Goal: Task Accomplishment & Management: Manage account settings

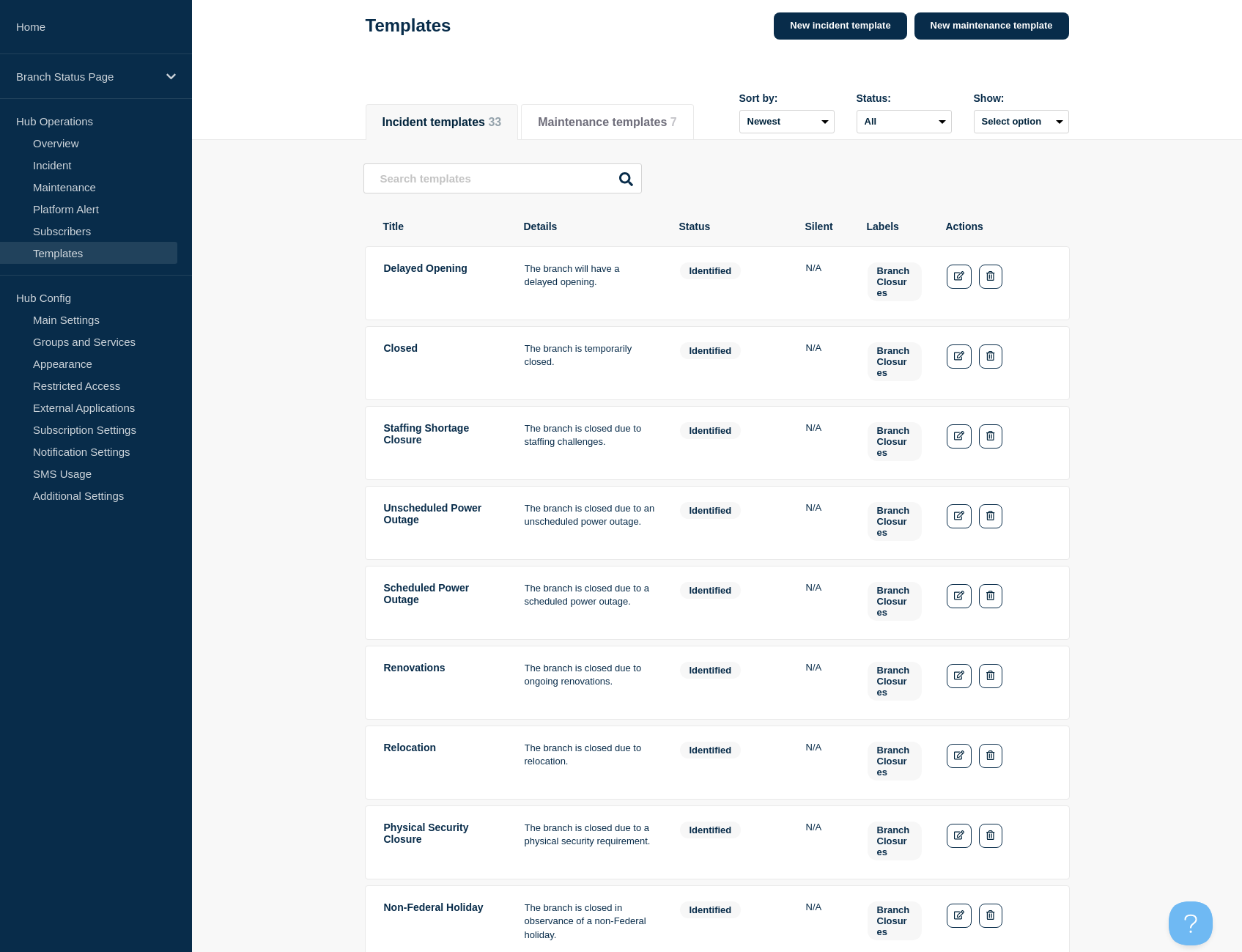
click at [301, 342] on main "Delayed Opening The branch will have a delayed opening. Status: identified Bran…" at bounding box center [716, 611] width 1050 height 942
click at [80, 166] on link "Incident" at bounding box center [89, 165] width 178 height 22
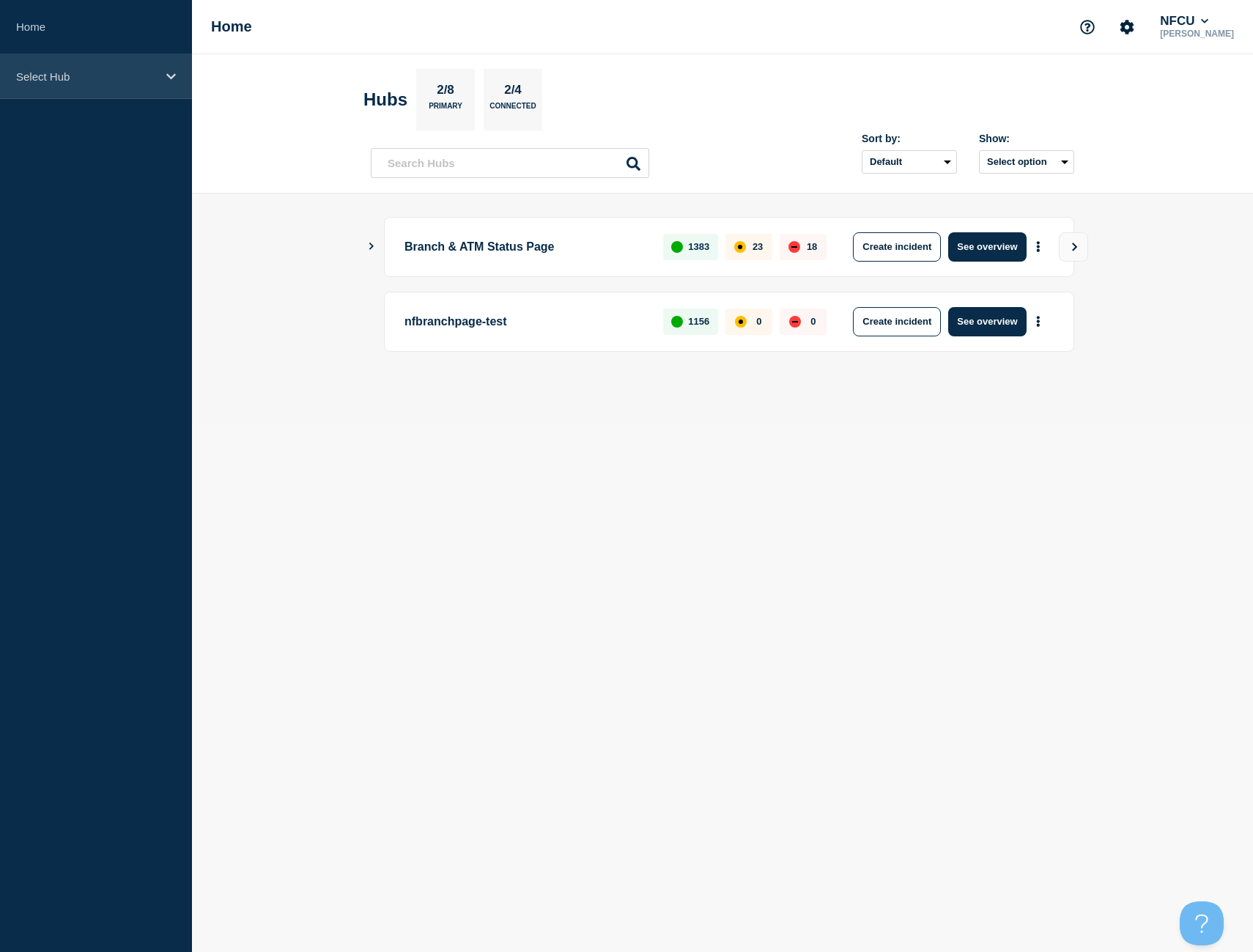
click at [126, 77] on p "Select Hub" at bounding box center [87, 77] width 141 height 12
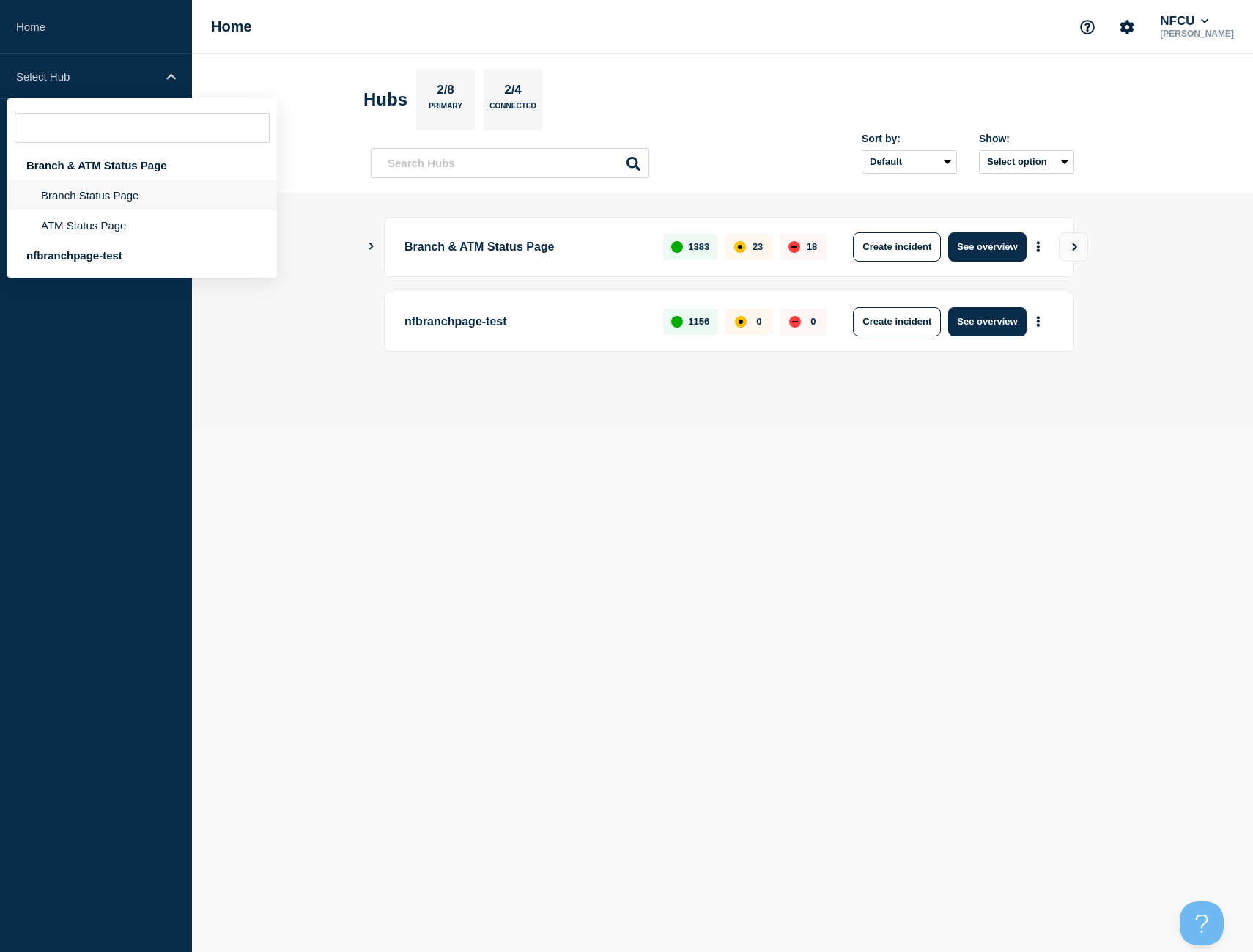
click at [93, 210] on li "Branch Status Page" at bounding box center [142, 225] width 270 height 30
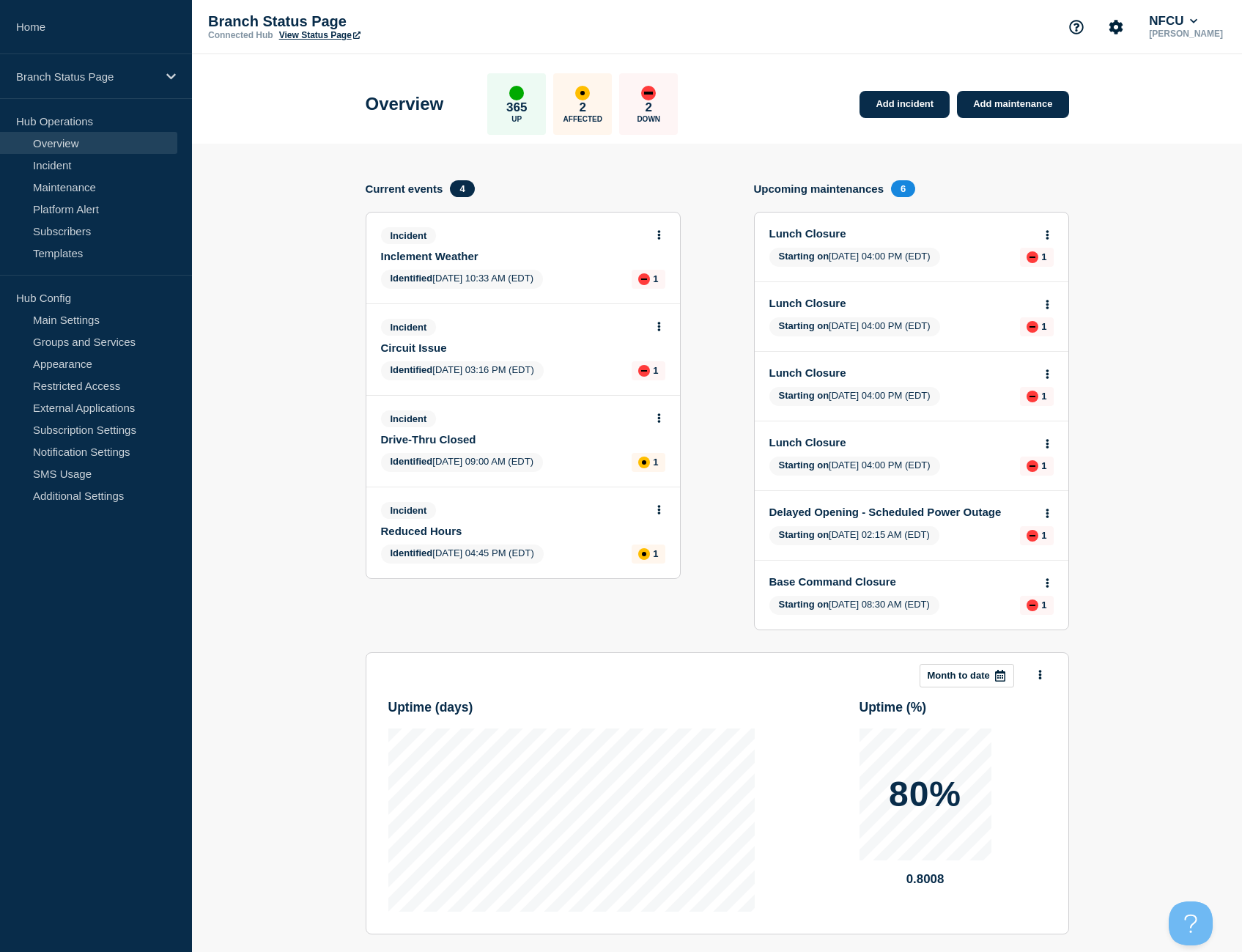
click at [658, 237] on icon at bounding box center [659, 234] width 3 height 10
click at [651, 270] on link "View incident" at bounding box center [652, 270] width 60 height 11
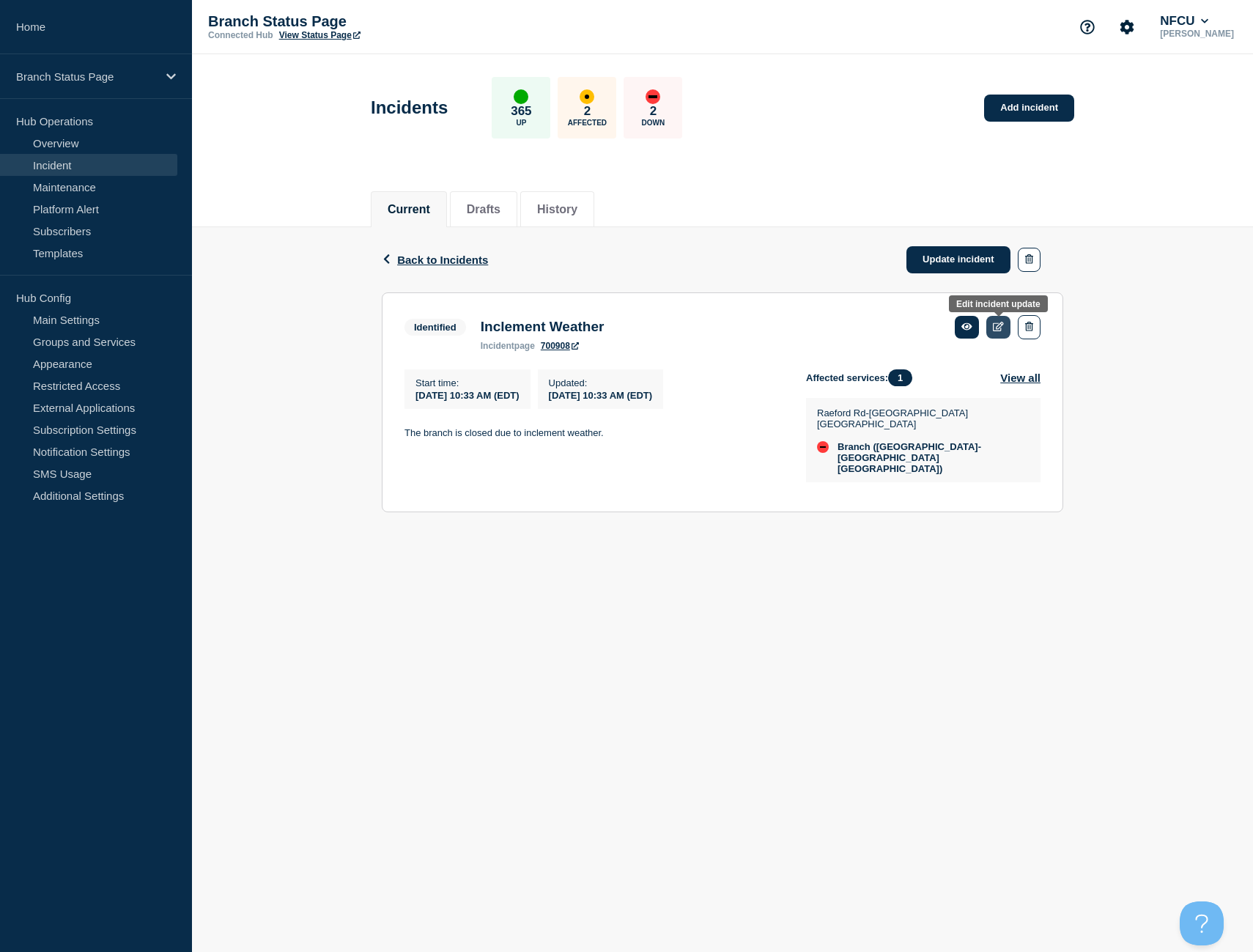
click at [1003, 327] on icon at bounding box center [999, 326] width 11 height 10
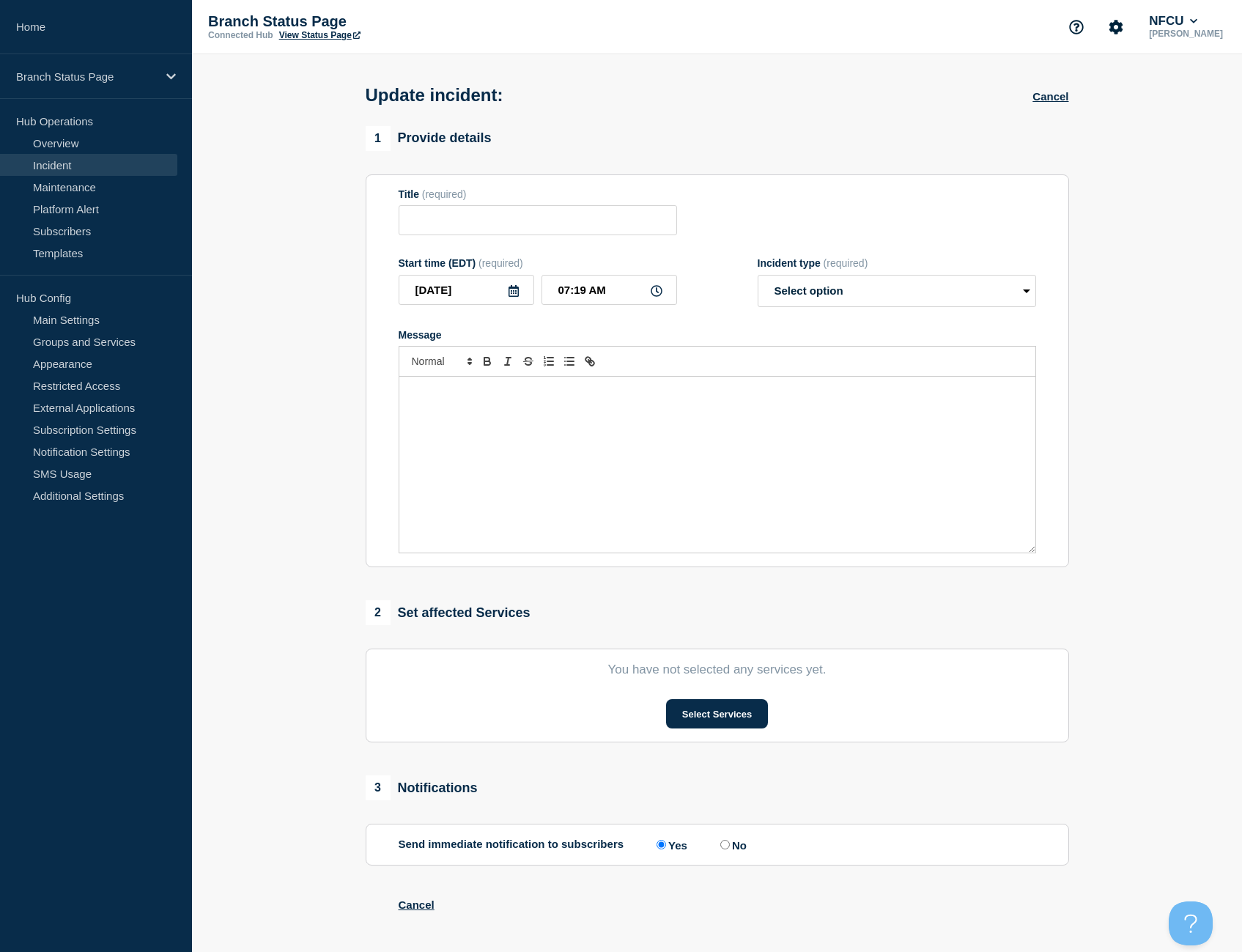
type input "Inclement Weather"
type input "2025-08-13"
type input "10:33 AM"
select select "identified"
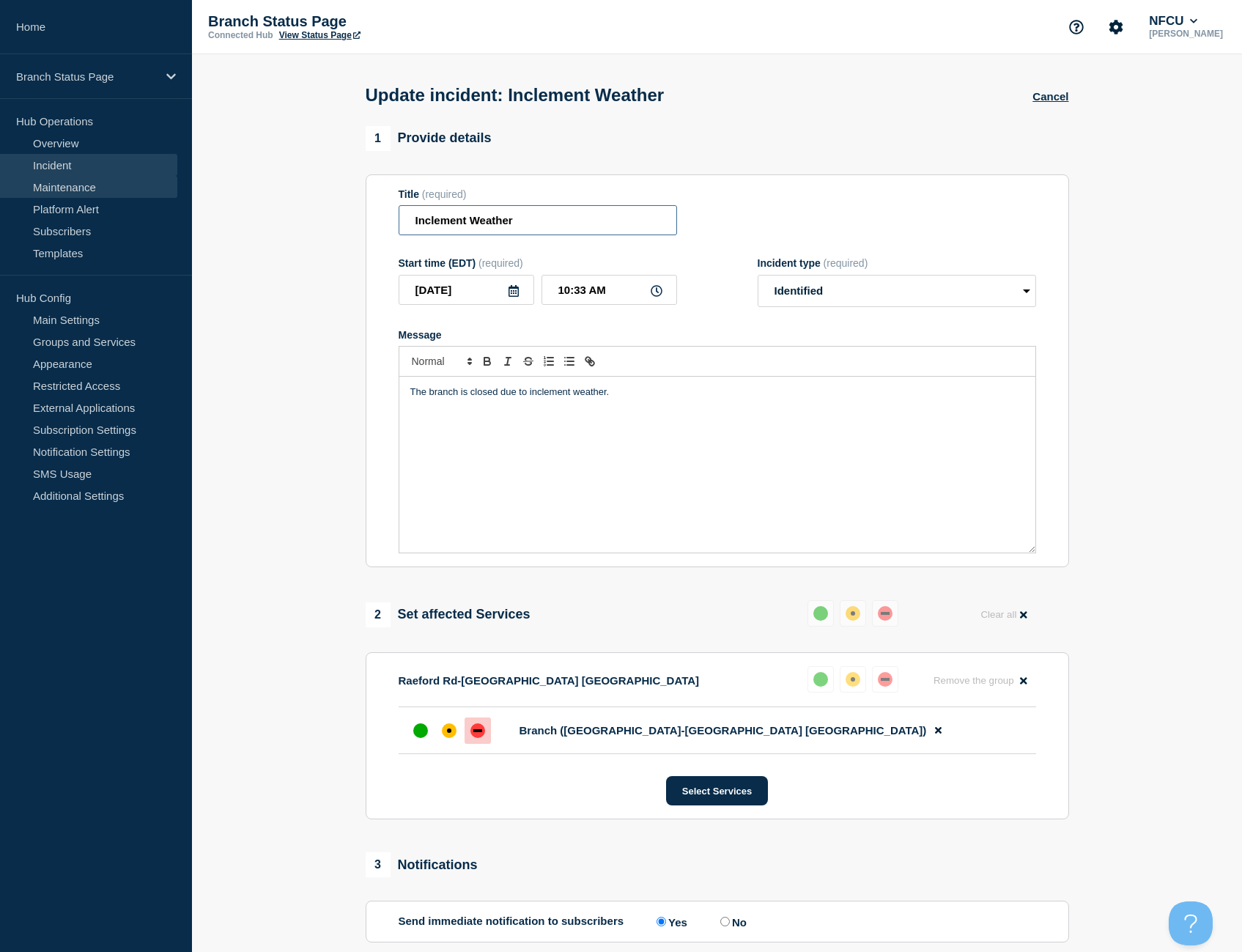
drag, startPoint x: 517, startPoint y: 227, endPoint x: 144, endPoint y: 178, distance: 376.2
click at [144, 178] on div "Home Branch Status Page Hub Operations Overview Incident Maintenance Platform A…" at bounding box center [621, 531] width 1242 height 1063
type input "Unscheduled Power Outage"
drag, startPoint x: 629, startPoint y: 390, endPoint x: 529, endPoint y: 389, distance: 100.0
click at [529, 389] on p "The branch is closed due to inclement weather." at bounding box center [717, 391] width 614 height 13
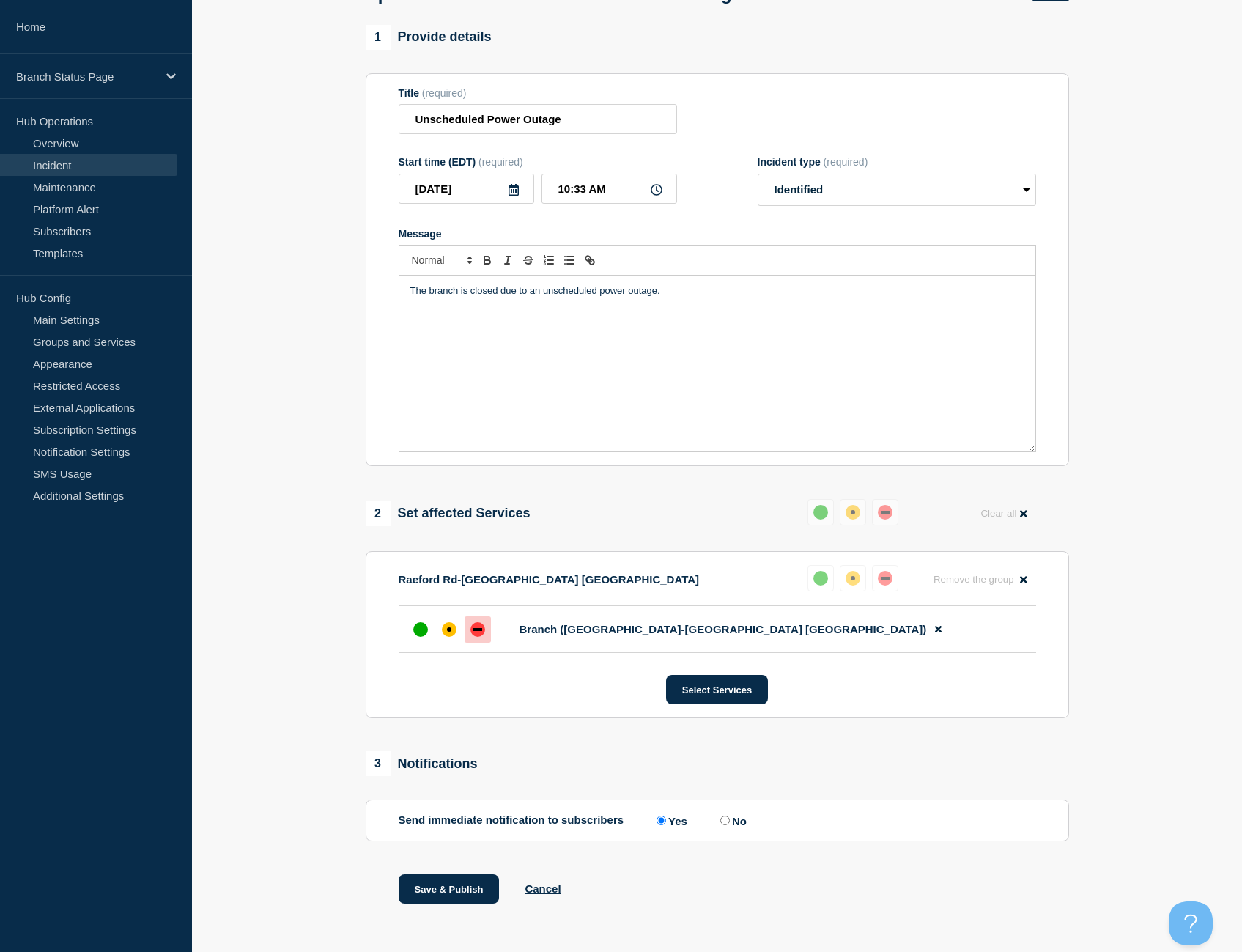
scroll to position [115, 0]
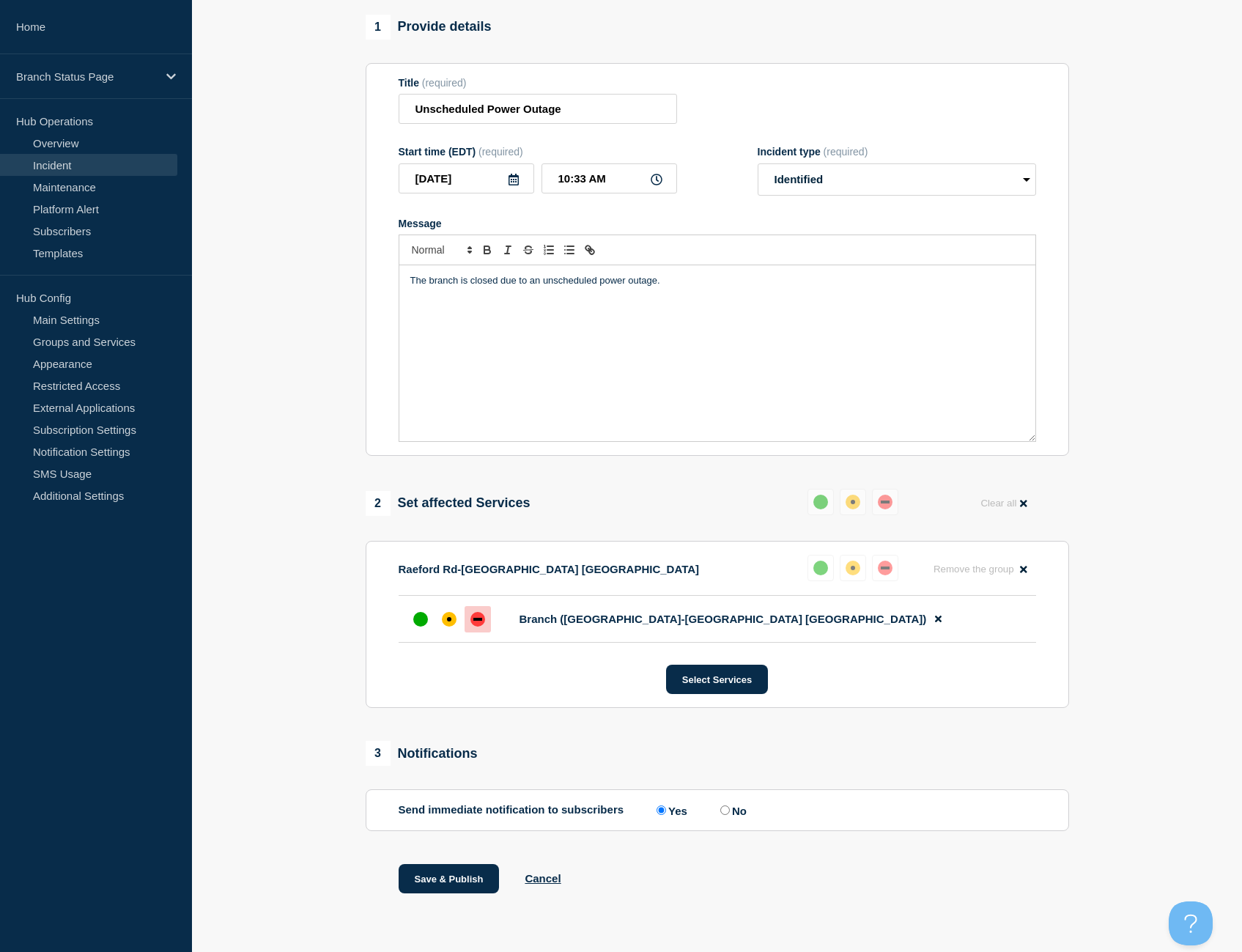
click at [729, 812] on input "No" at bounding box center [725, 809] width 10 height 10
radio input "true"
radio input "false"
click at [443, 874] on button "Save & Publish" at bounding box center [449, 879] width 101 height 30
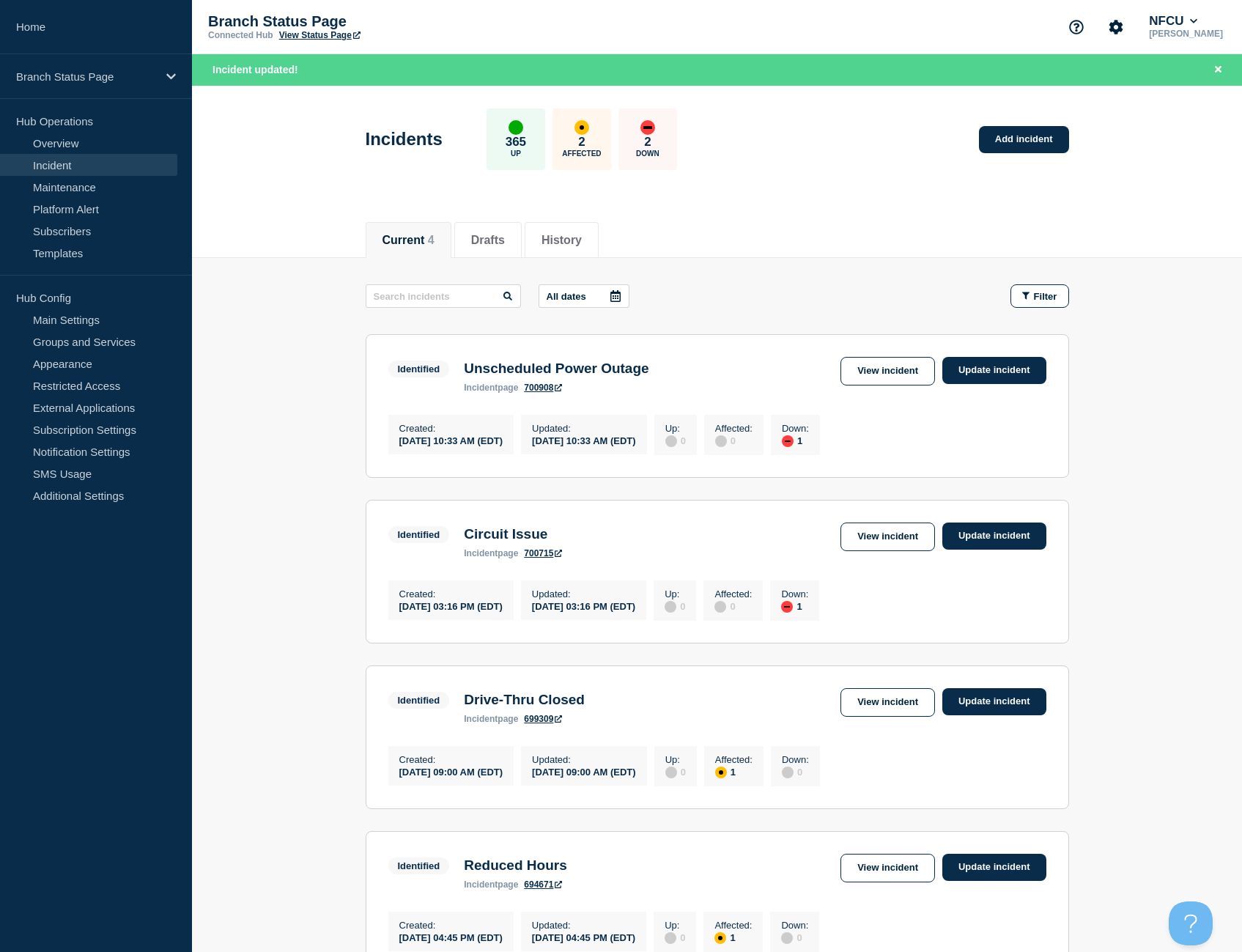
click at [287, 312] on main "All dates Filter Identified 1 Down Unscheduled Power Outage Created 2025-08-13 …" at bounding box center [716, 627] width 1050 height 739
click at [39, 251] on link "Templates" at bounding box center [89, 253] width 178 height 22
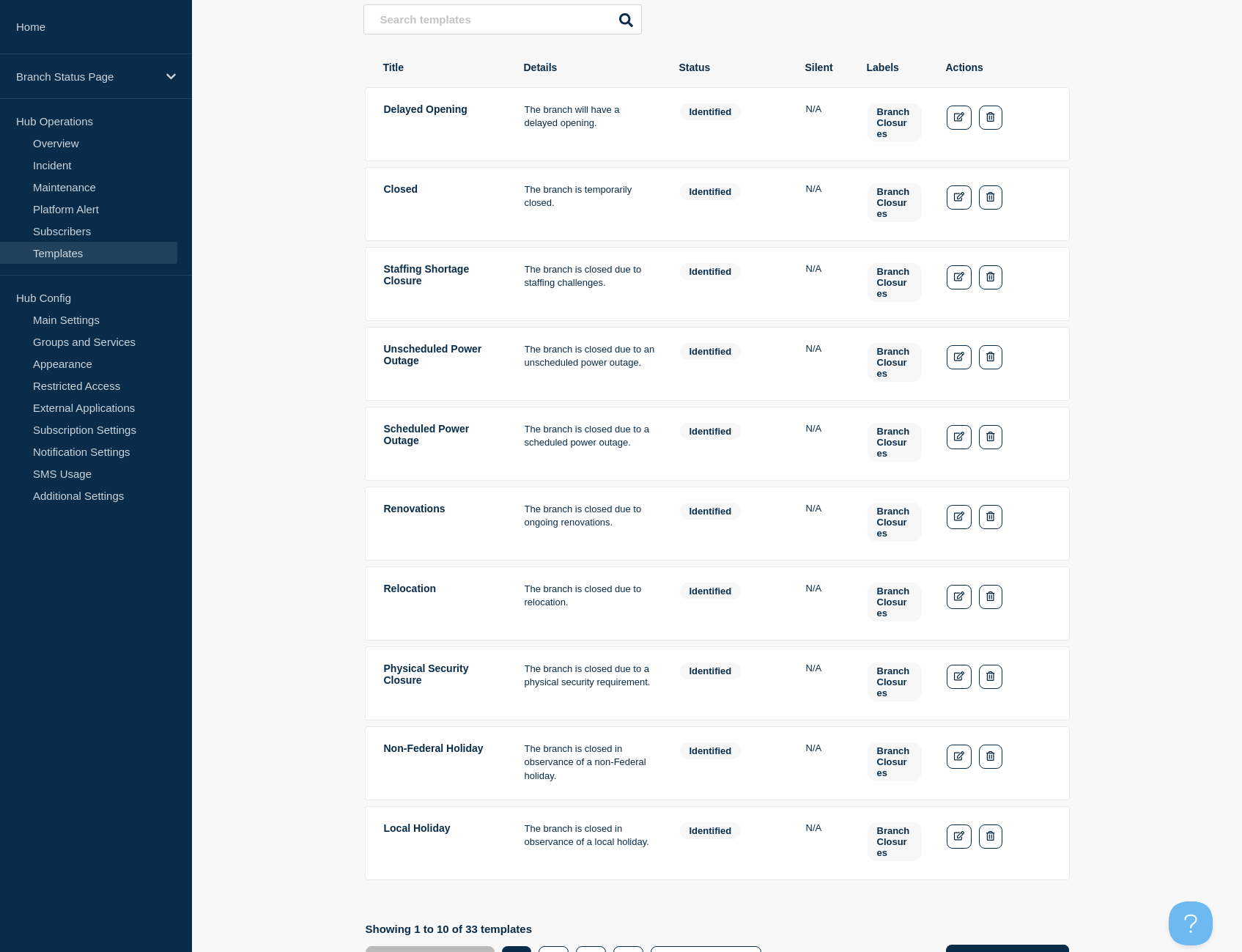
scroll to position [318, 0]
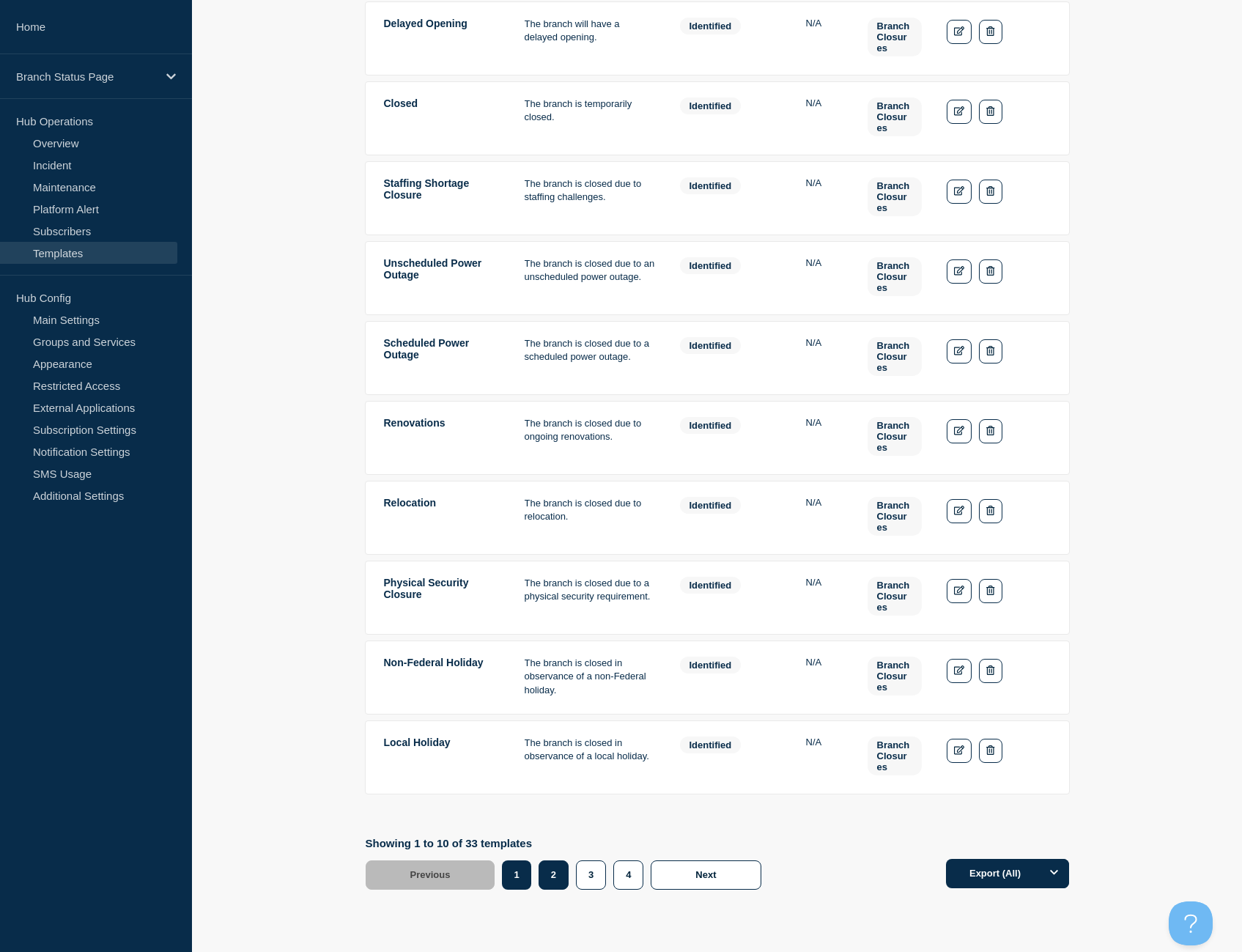
click at [547, 882] on button "2" at bounding box center [553, 875] width 30 height 30
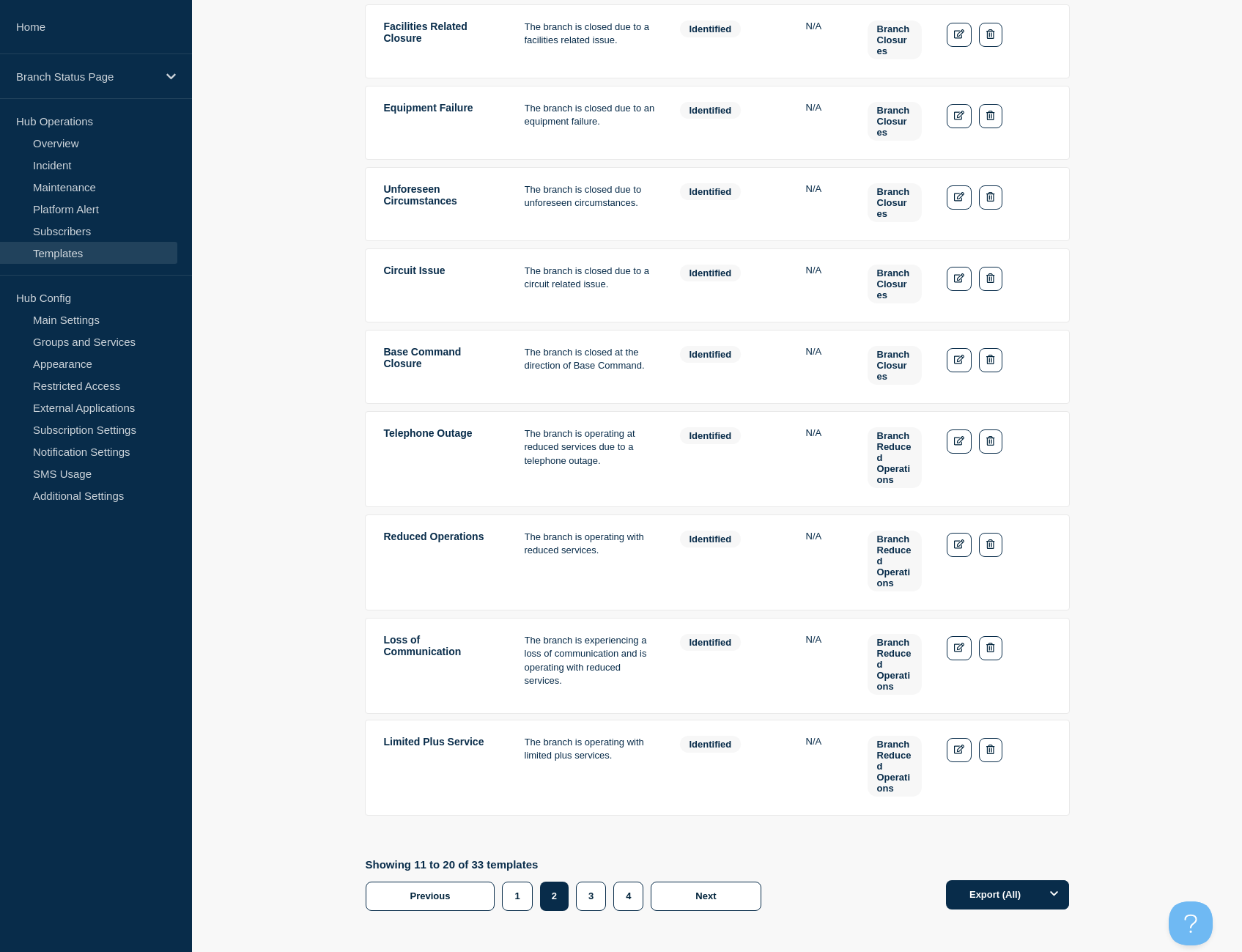
scroll to position [479, 0]
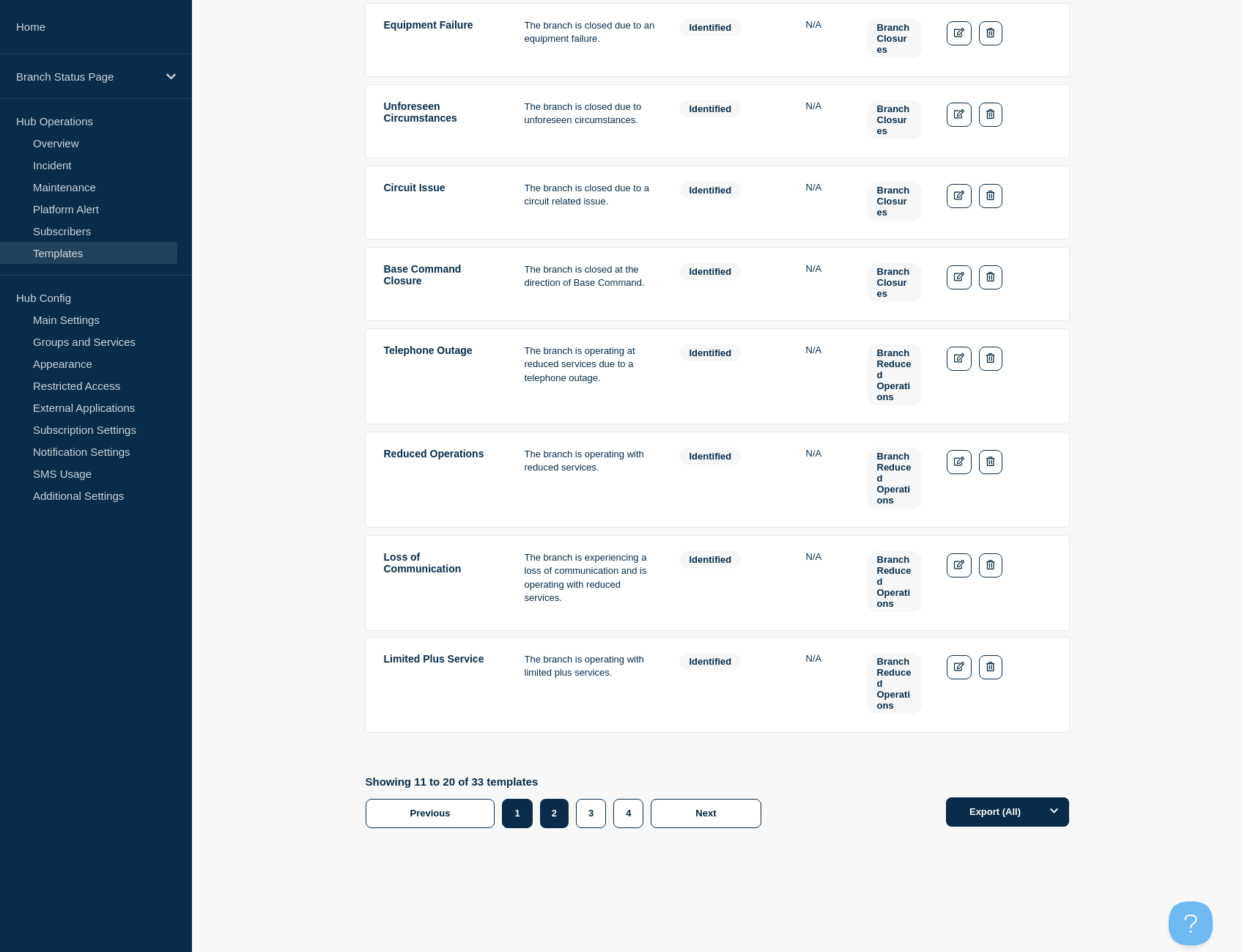
click at [517, 814] on button "1" at bounding box center [516, 814] width 30 height 30
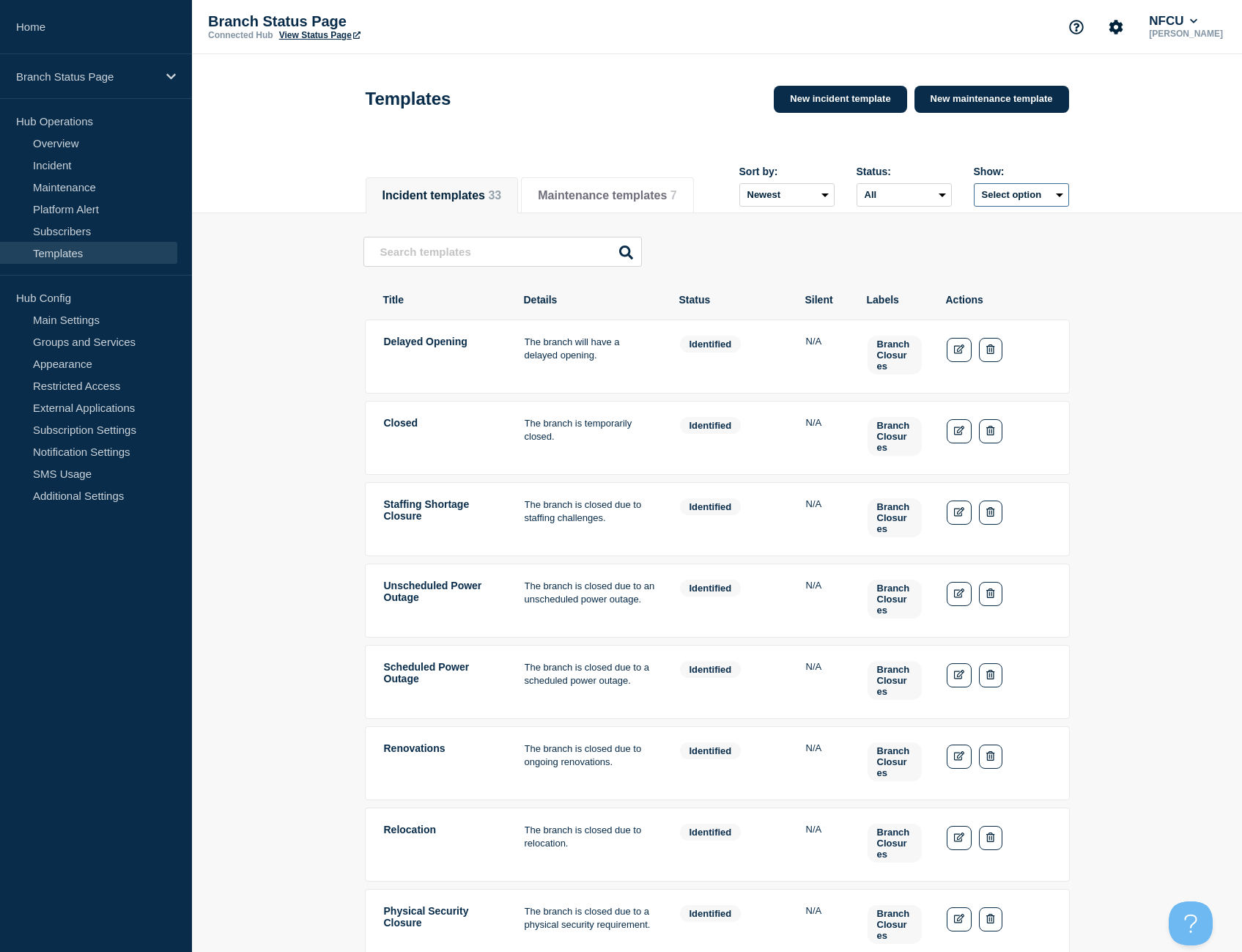
click at [1020, 196] on button "Select option" at bounding box center [1021, 194] width 95 height 24
click at [817, 154] on header "Templates New incident template New maintenance template" at bounding box center [716, 108] width 1050 height 108
click at [494, 259] on input "text" at bounding box center [503, 252] width 279 height 30
drag, startPoint x: 878, startPoint y: 348, endPoint x: 897, endPoint y: 365, distance: 25.5
click at [897, 365] on span "Branch Closures" at bounding box center [894, 354] width 54 height 39
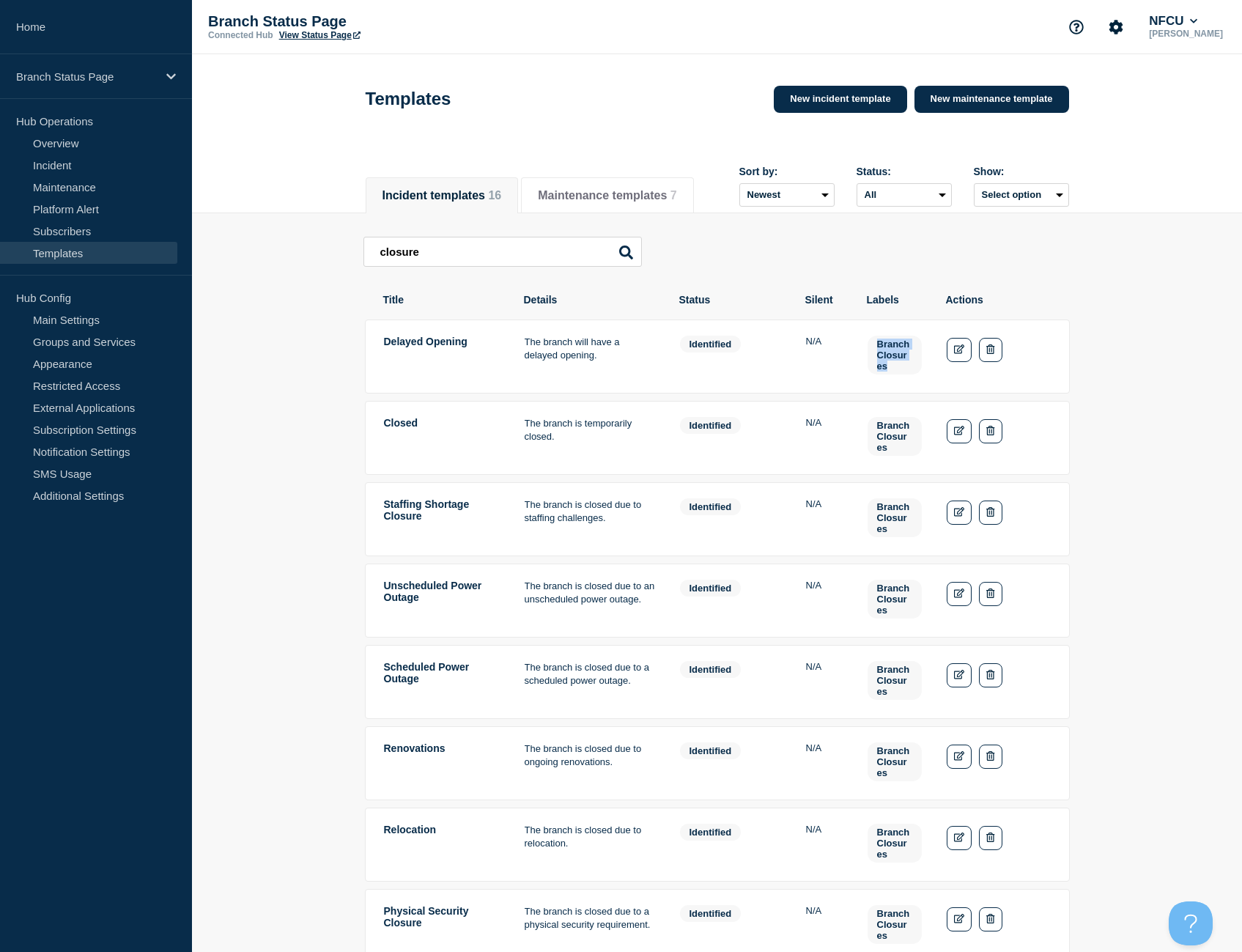
copy span "Branch Closures"
drag, startPoint x: 526, startPoint y: 257, endPoint x: 219, endPoint y: 246, distance: 307.2
click at [219, 246] on main "closure closure Delayed Opening The branch will have a delayed opening. Status:…" at bounding box center [716, 690] width 1050 height 953
paste input "Branch Closures"
type input "Branch Closures"
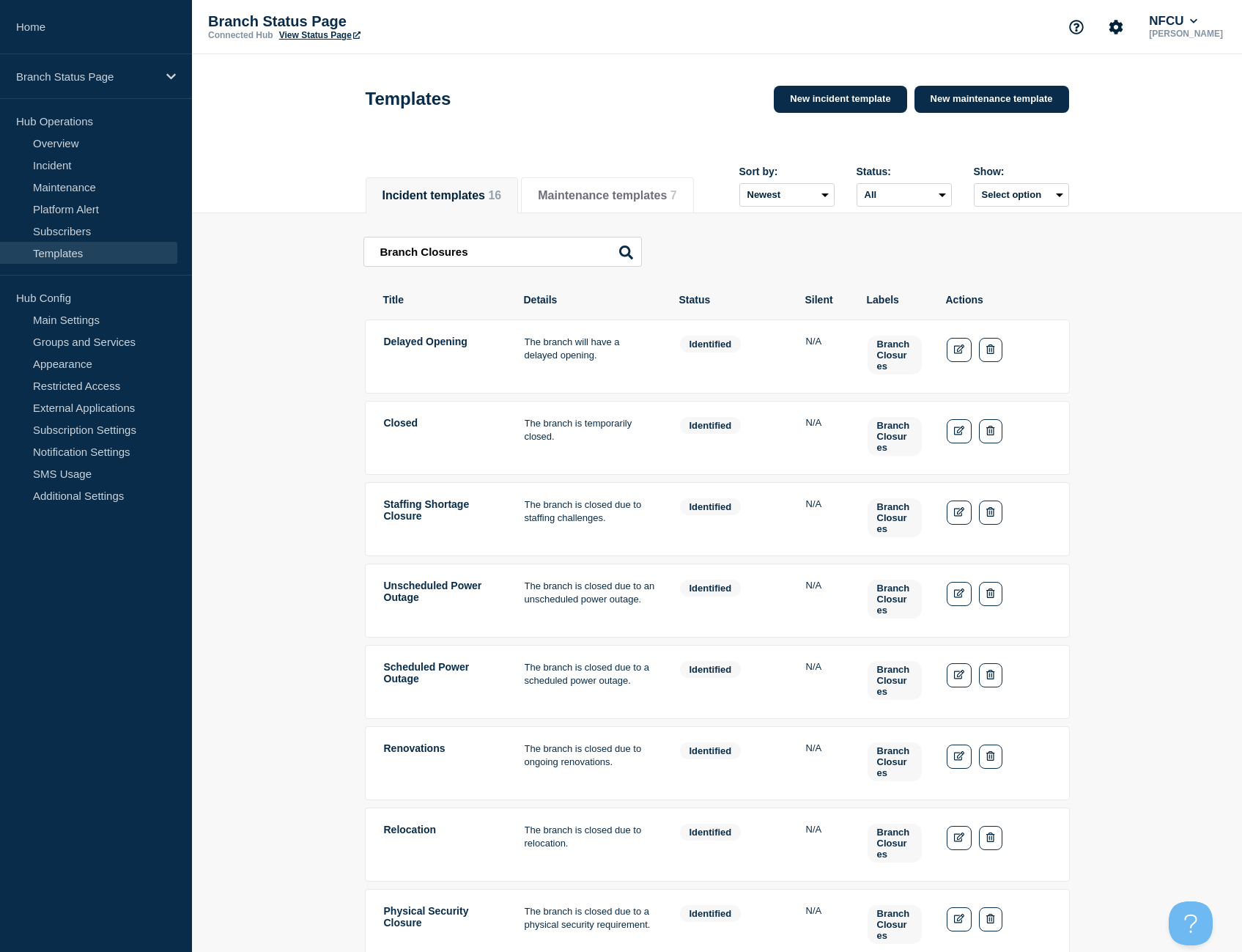
click at [627, 251] on icon at bounding box center [626, 253] width 14 height 14
click at [625, 256] on icon at bounding box center [626, 253] width 14 height 14
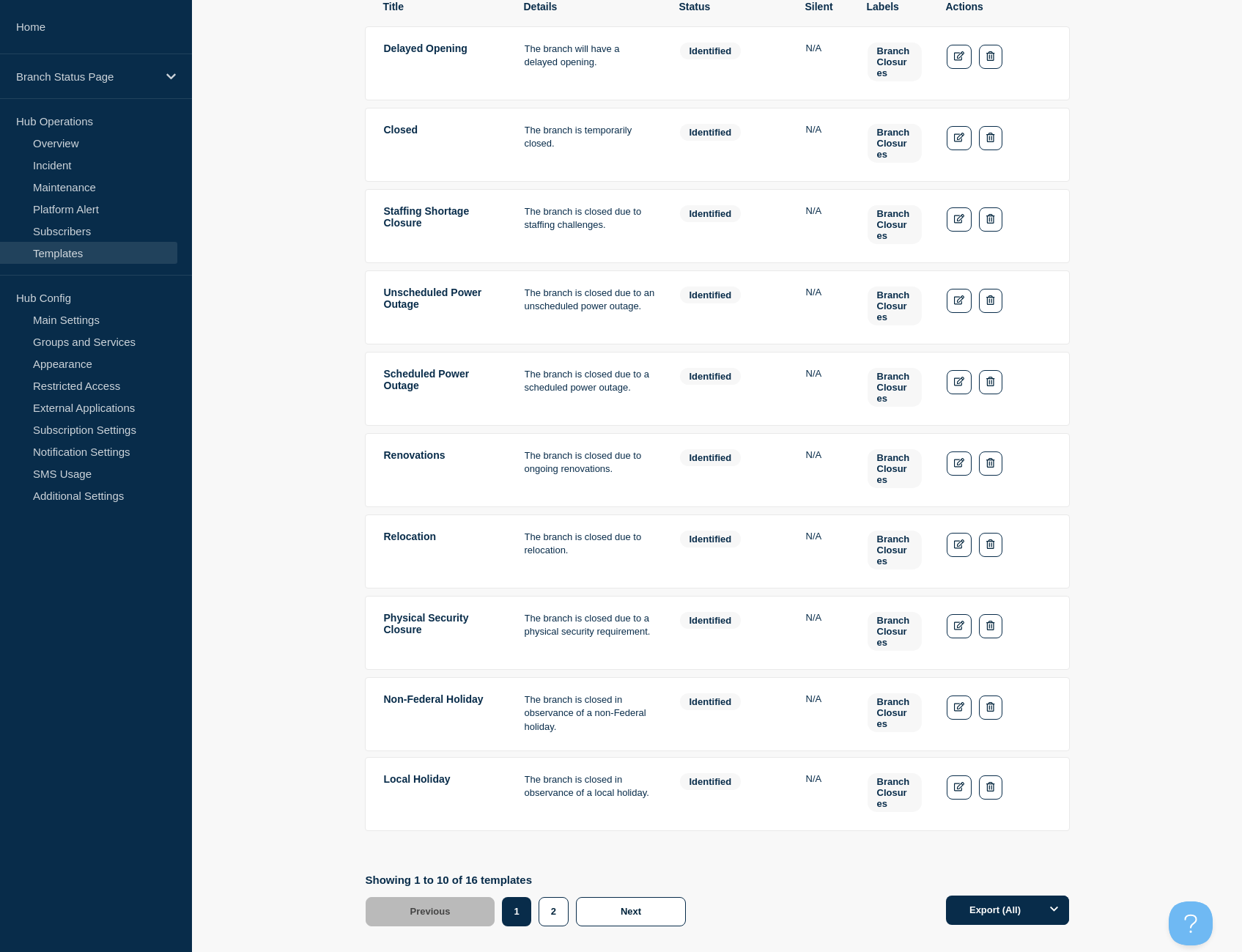
scroll to position [367, 0]
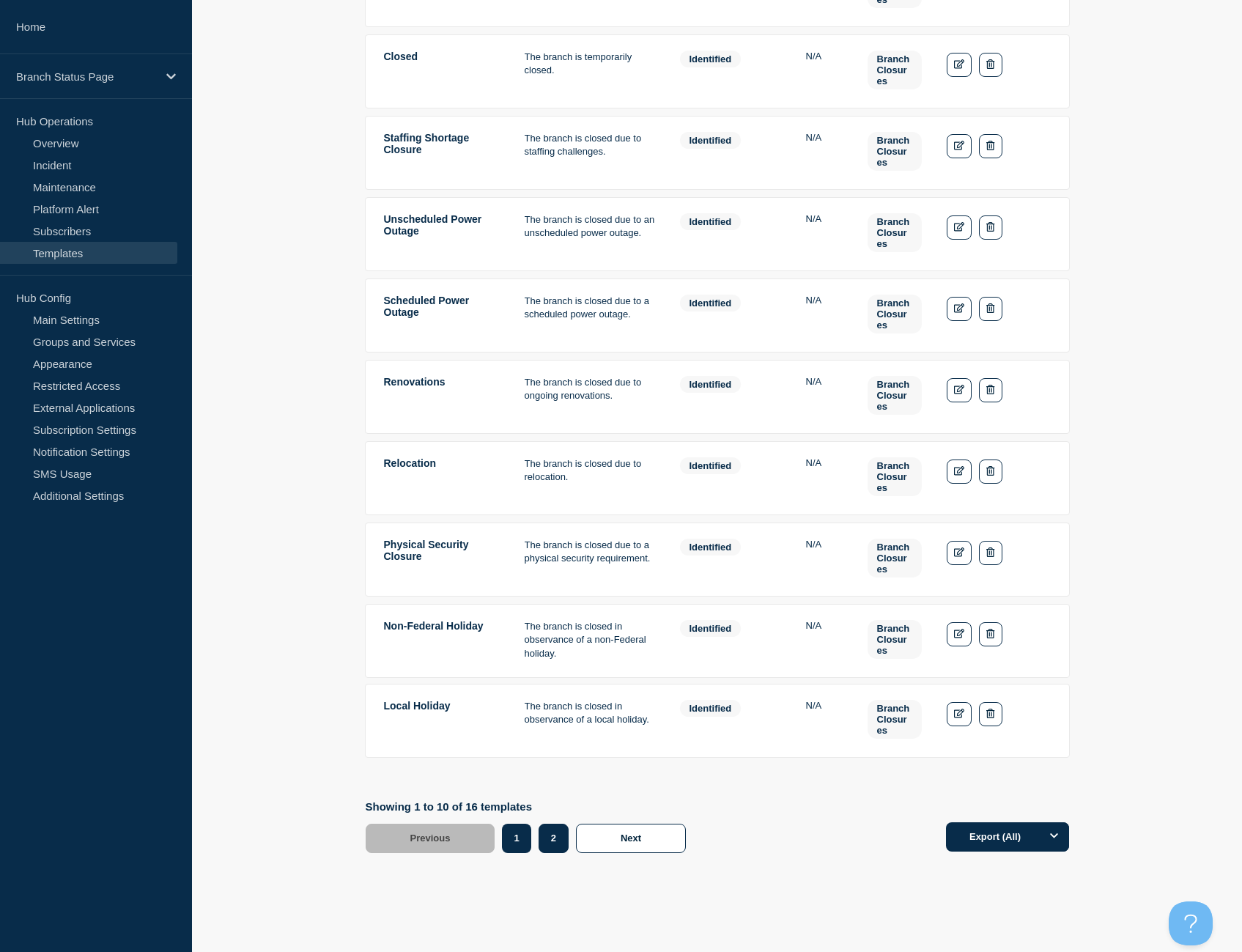
click at [555, 828] on button "2" at bounding box center [553, 838] width 30 height 30
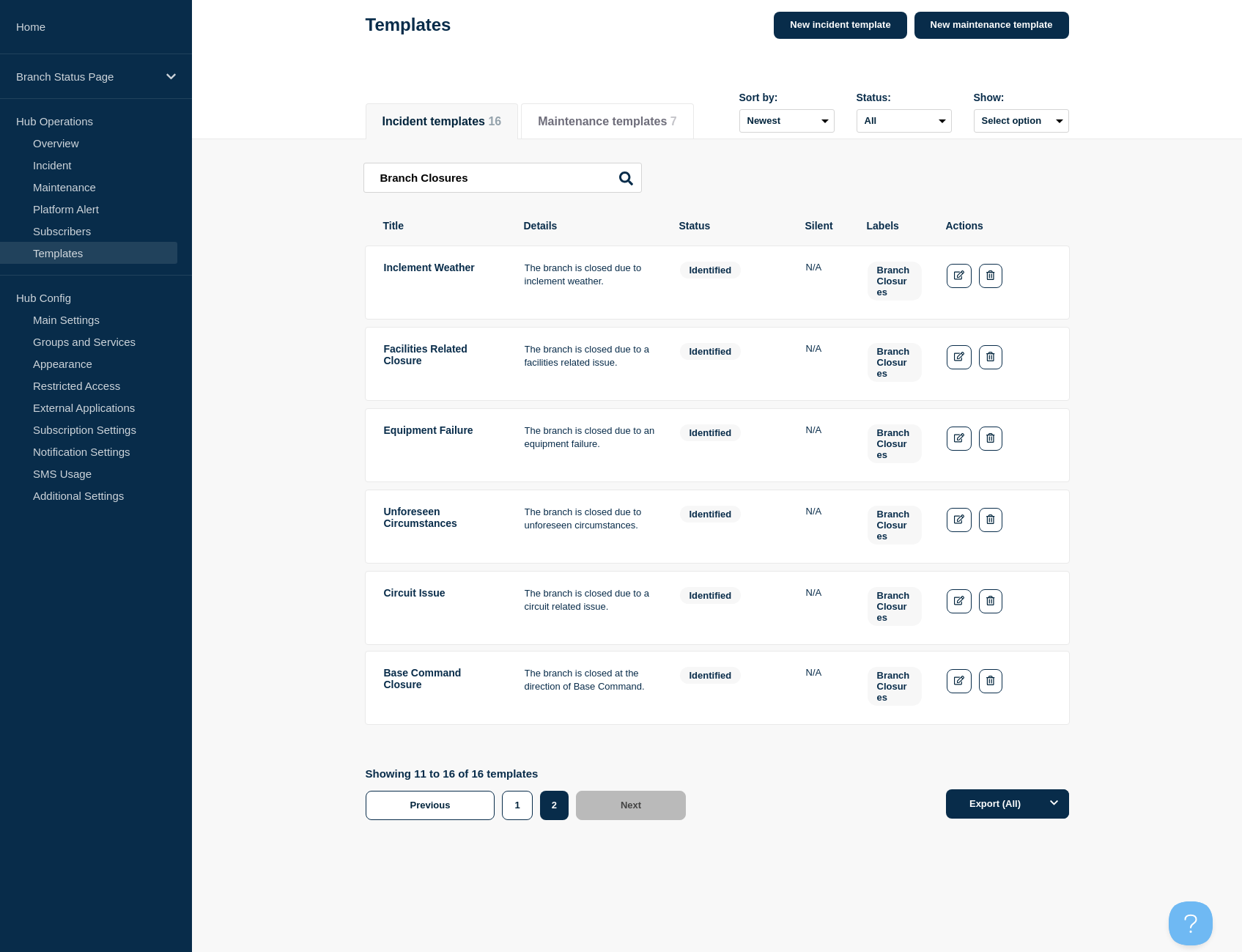
scroll to position [71, 0]
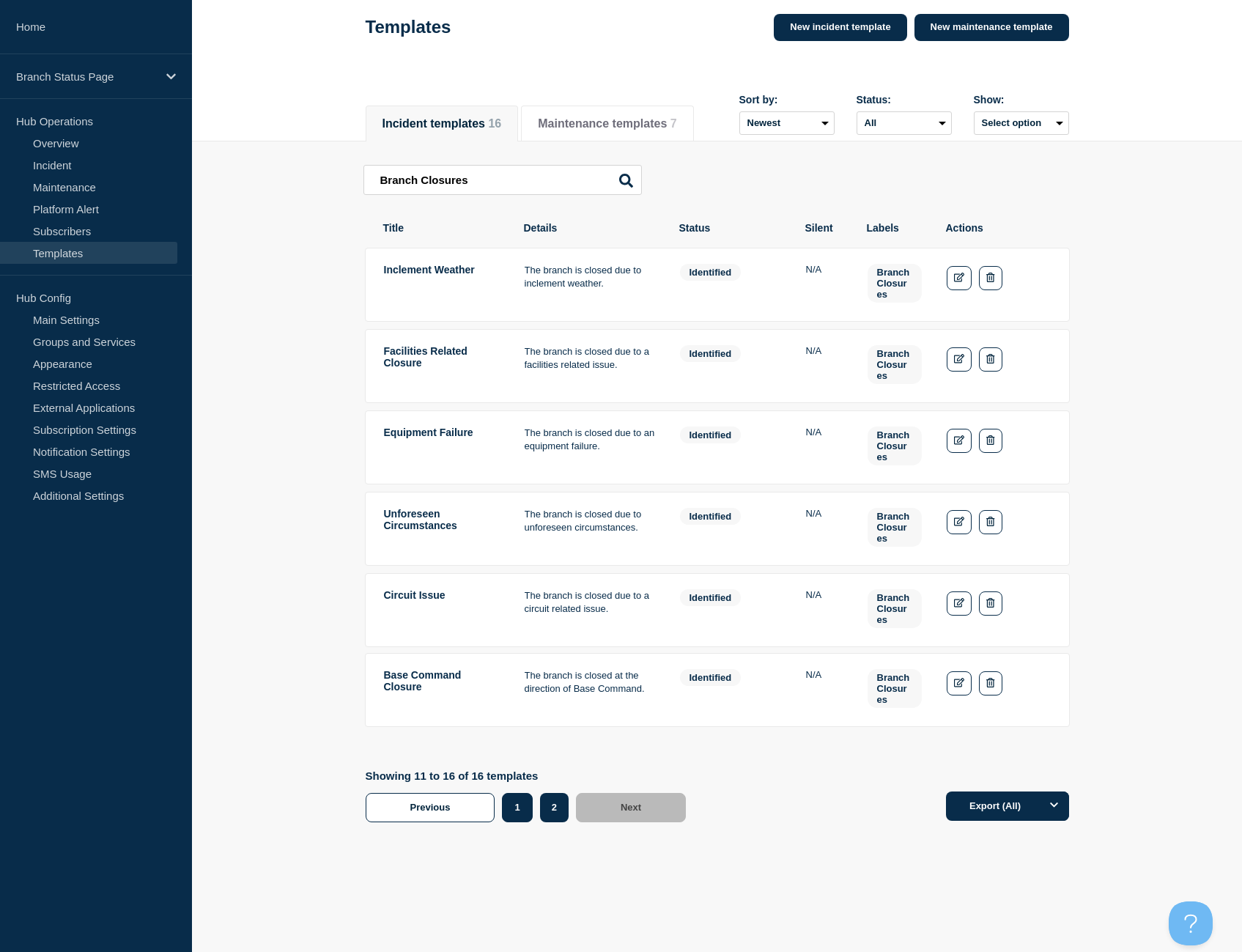
click at [521, 814] on button "1" at bounding box center [516, 807] width 30 height 30
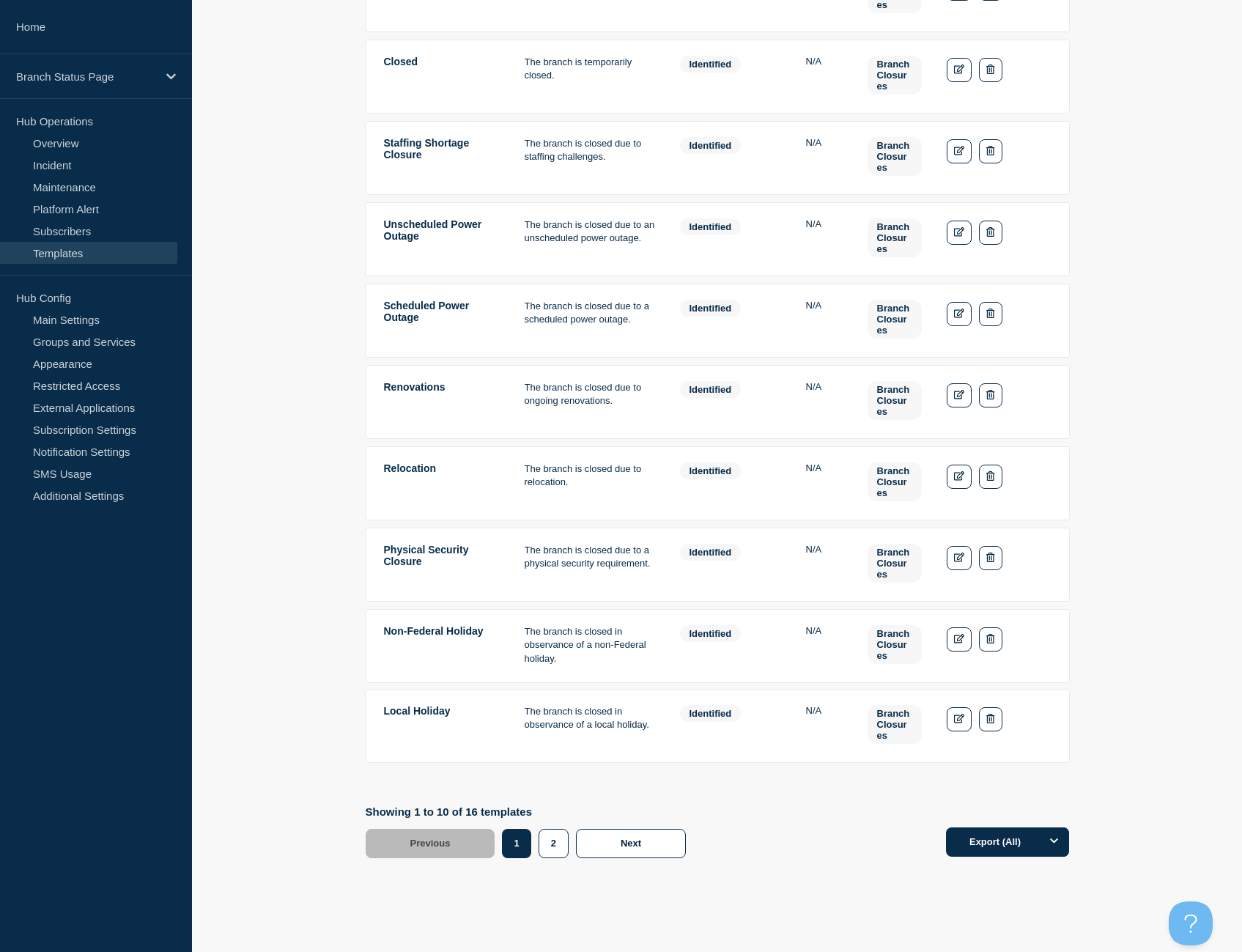
scroll to position [391, 0]
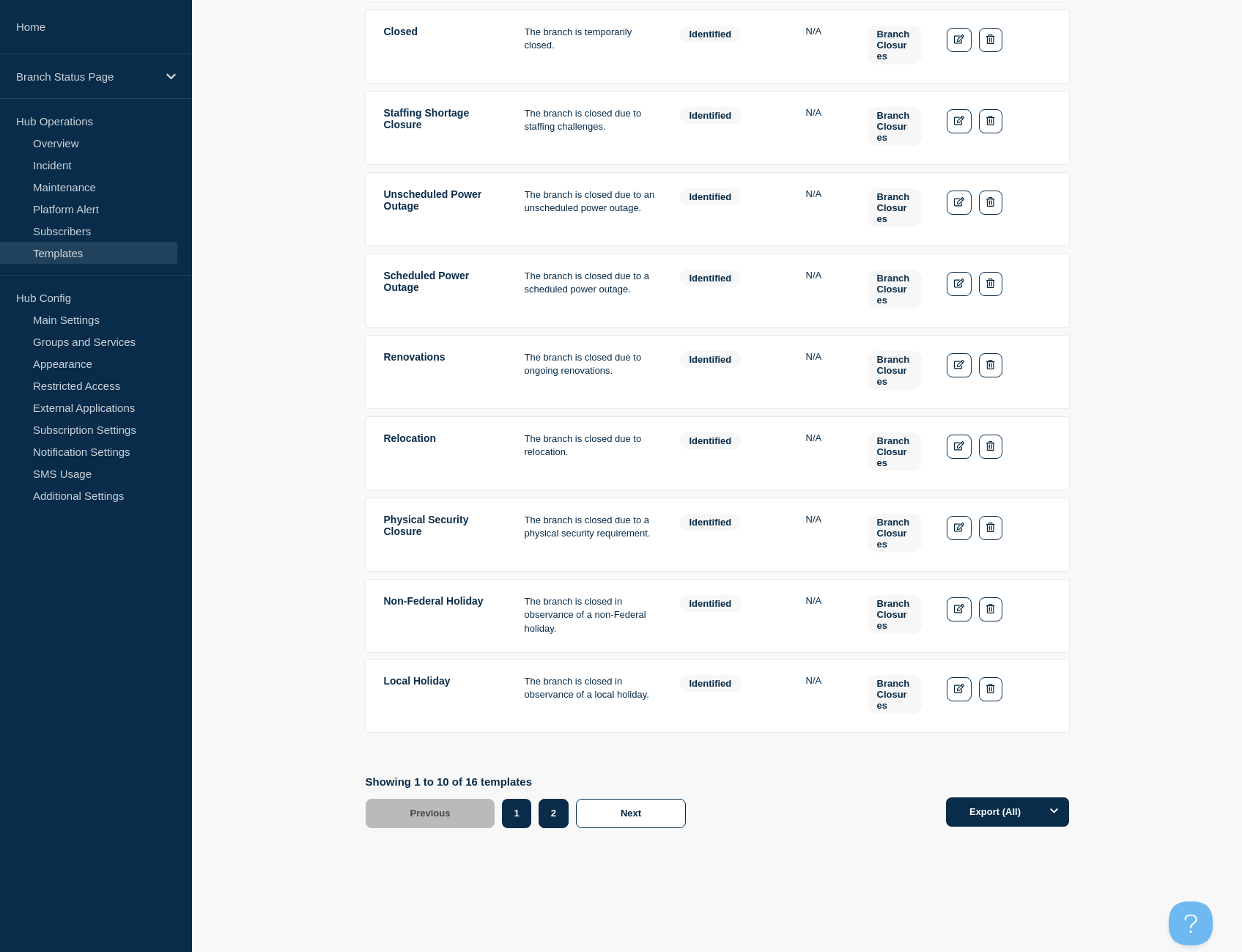
click at [552, 812] on button "2" at bounding box center [553, 814] width 30 height 30
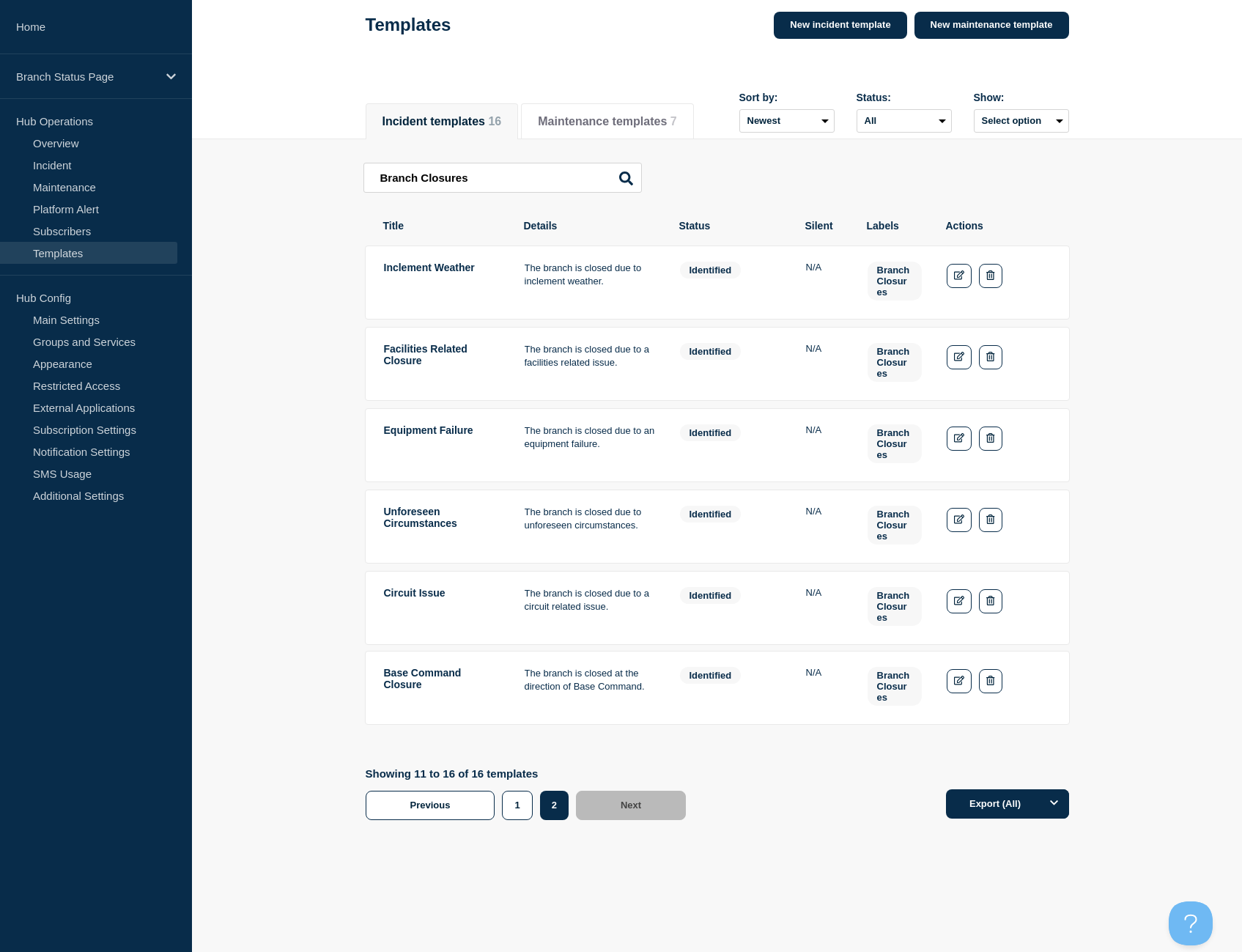
scroll to position [71, 0]
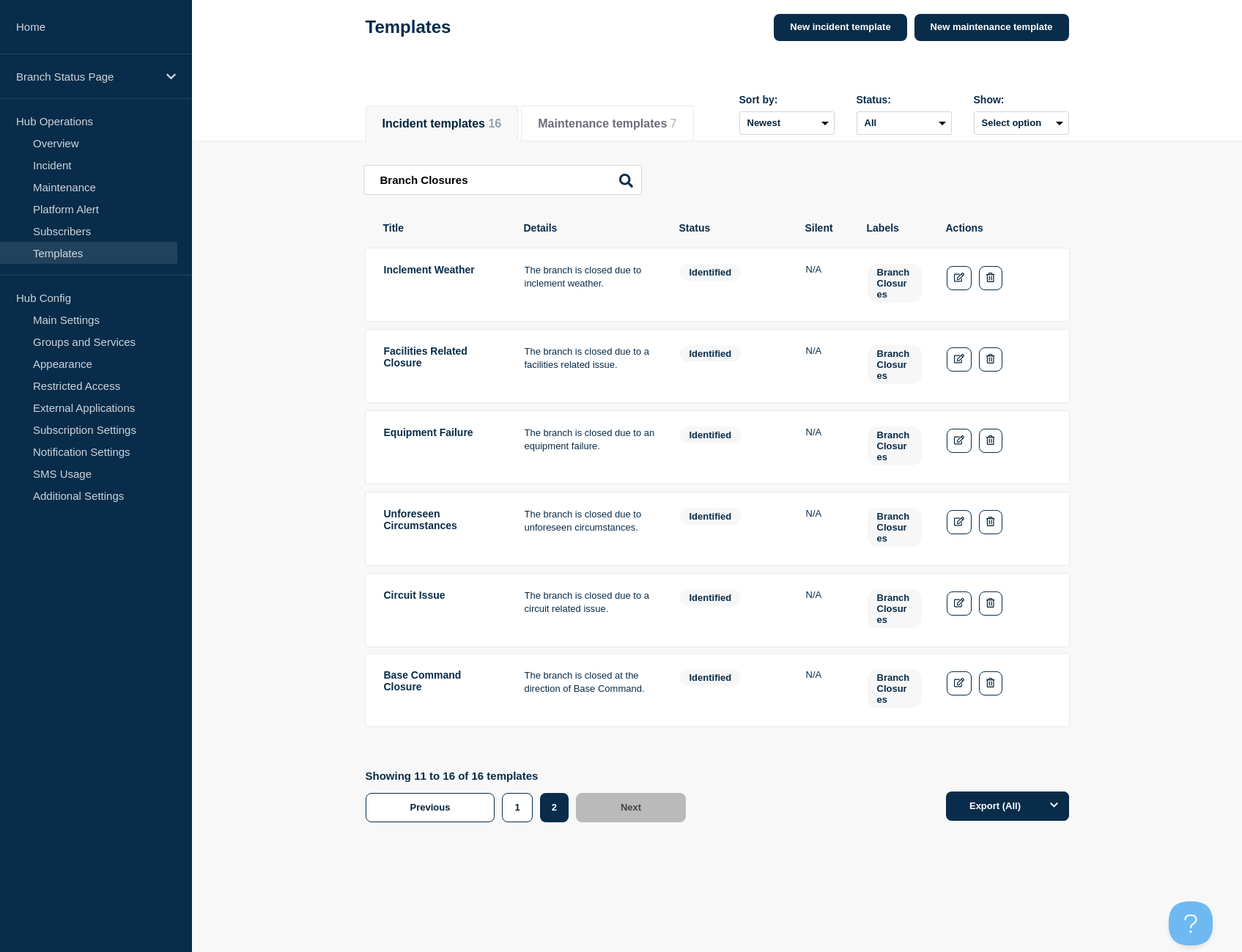
drag, startPoint x: 44, startPoint y: 263, endPoint x: 20, endPoint y: 260, distance: 24.2
click at [44, 263] on link "Templates" at bounding box center [89, 253] width 178 height 22
click at [1158, 206] on main "Branch Closures Branch Closures Inclement Weather The branch is closed due to i…" at bounding box center [716, 455] width 1050 height 628
click at [519, 800] on button "1" at bounding box center [516, 807] width 30 height 30
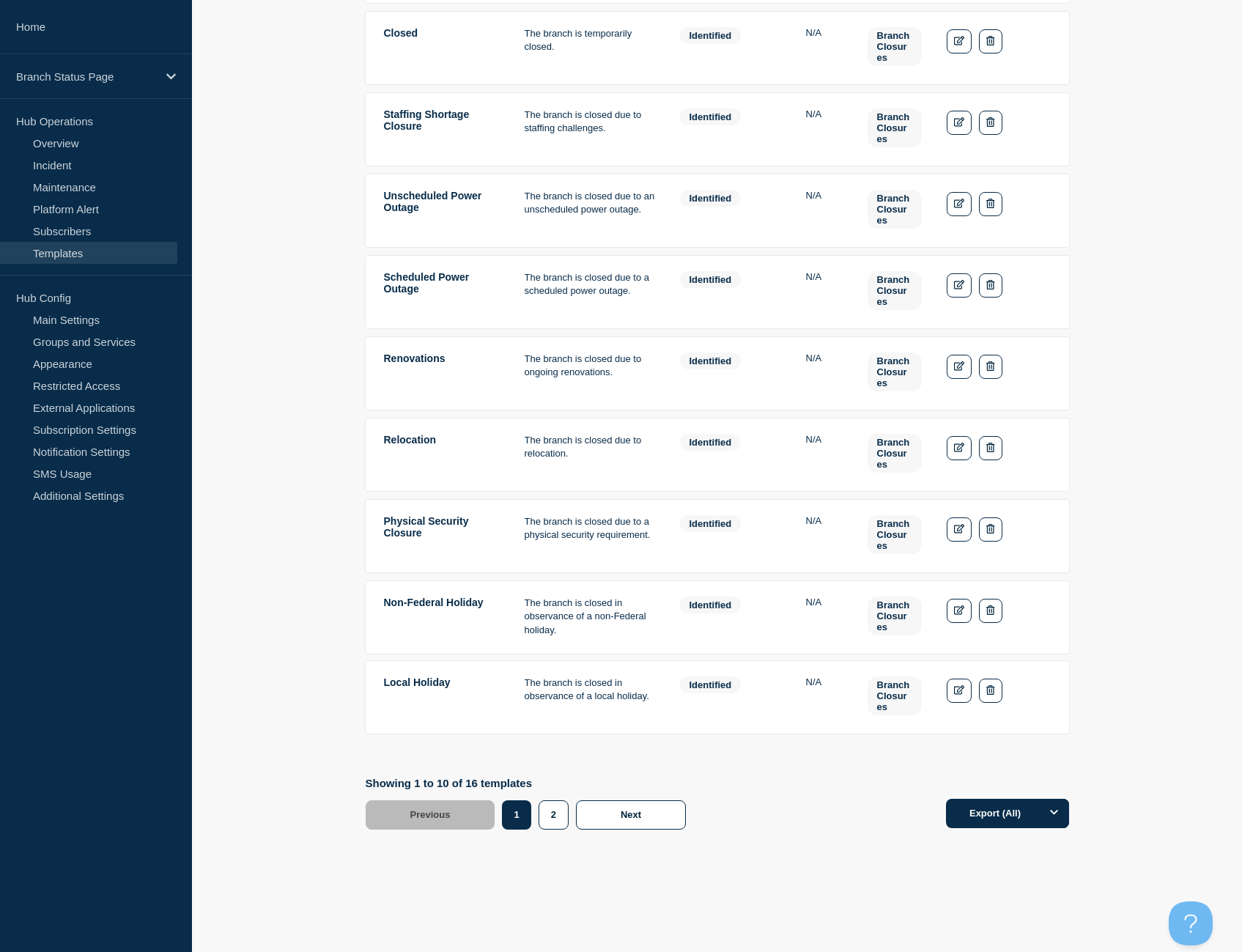
scroll to position [391, 0]
click at [611, 805] on button "Next" at bounding box center [631, 814] width 110 height 30
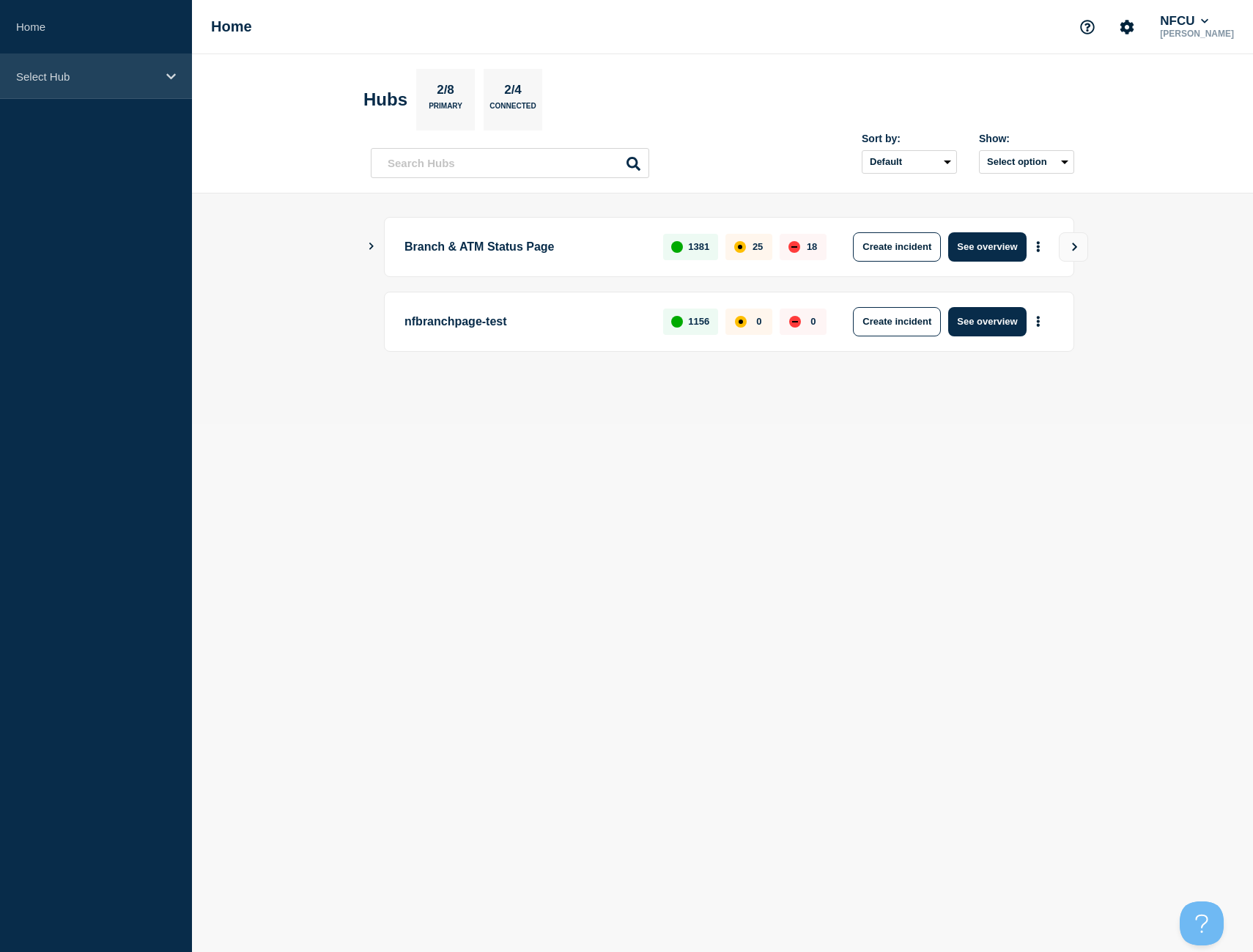
click at [79, 80] on p "Select Hub" at bounding box center [87, 77] width 141 height 12
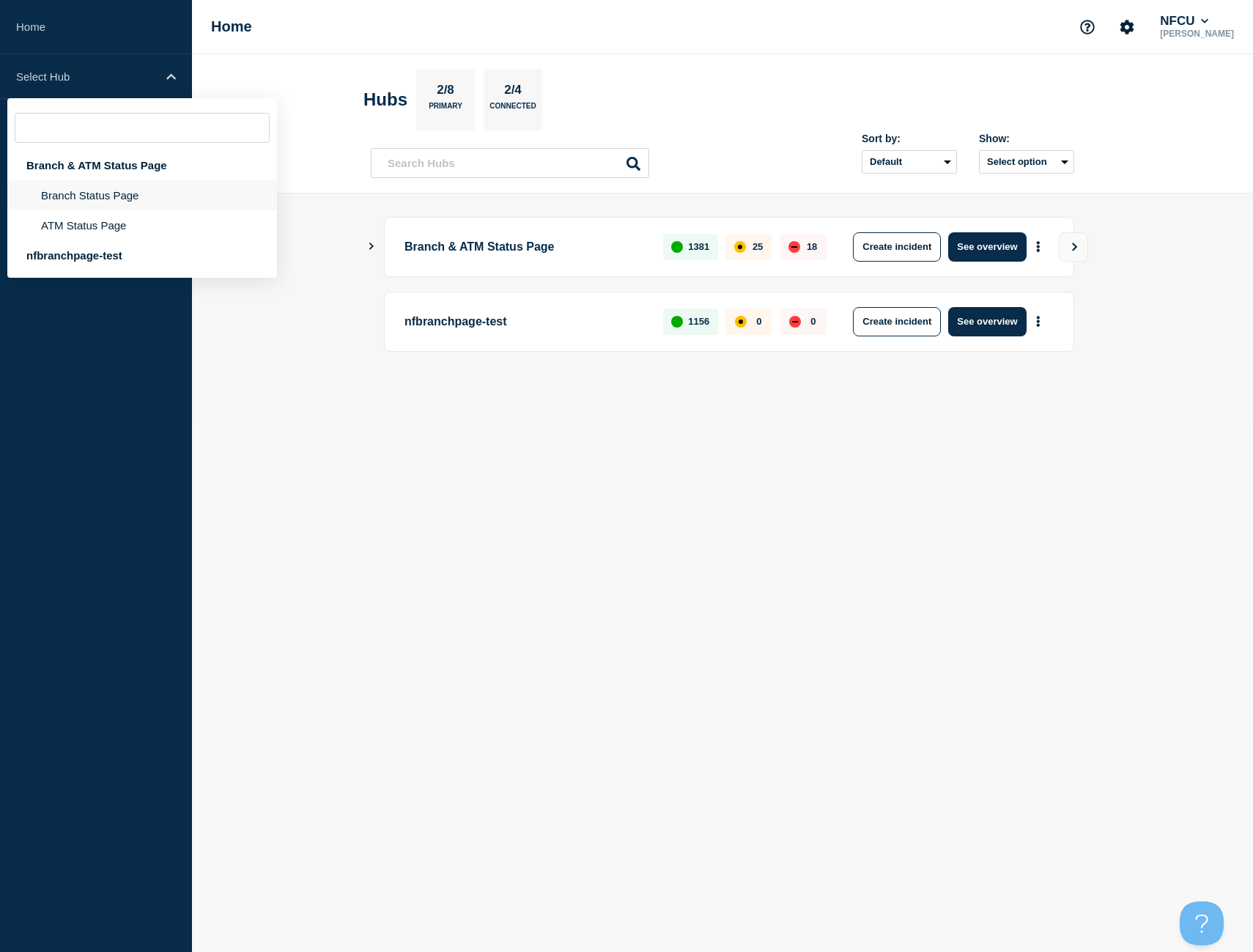
click at [115, 210] on li "Branch Status Page" at bounding box center [142, 225] width 270 height 30
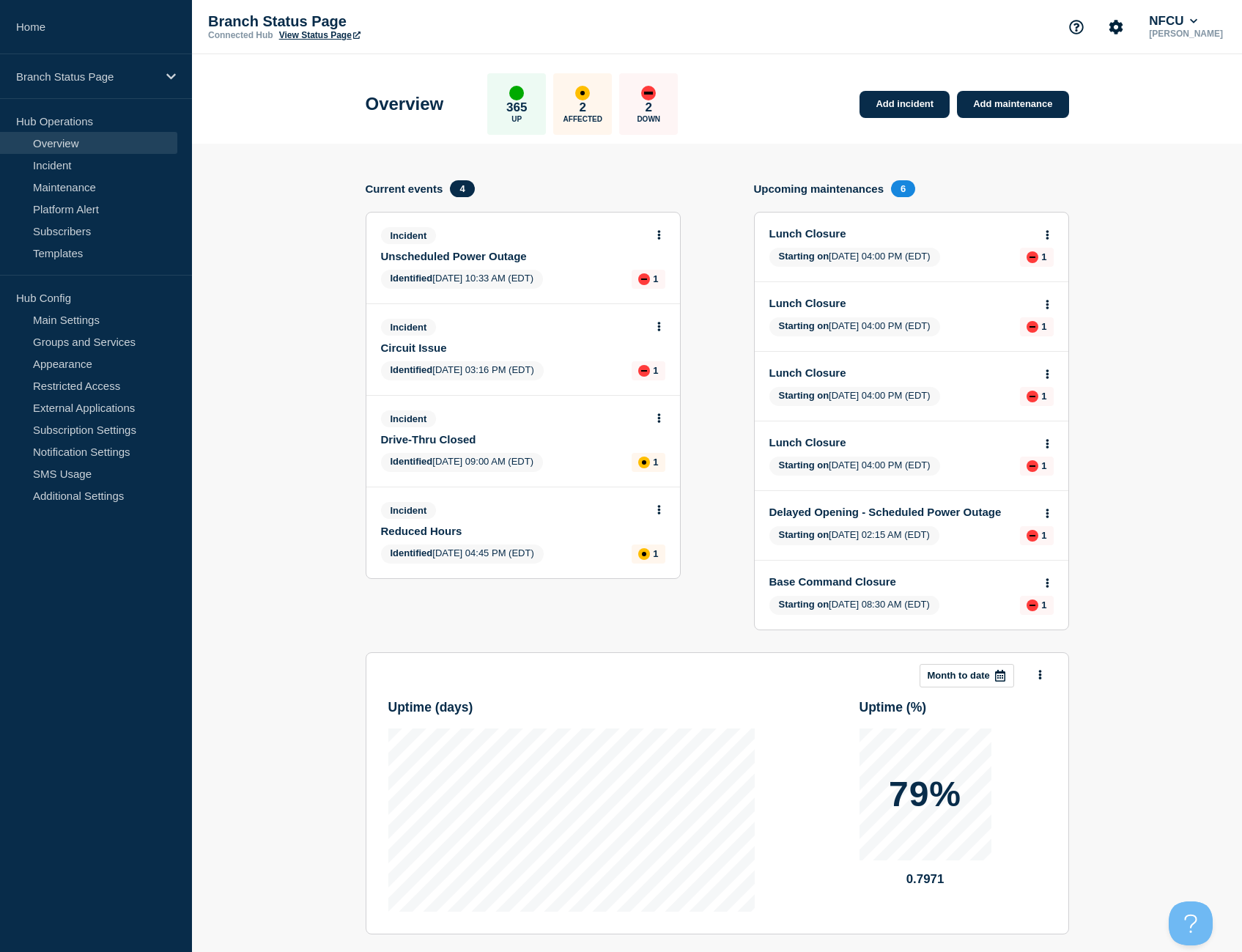
click at [658, 327] on icon at bounding box center [658, 326] width 3 height 10
click at [670, 382] on link "Update incident" at bounding box center [658, 381] width 71 height 11
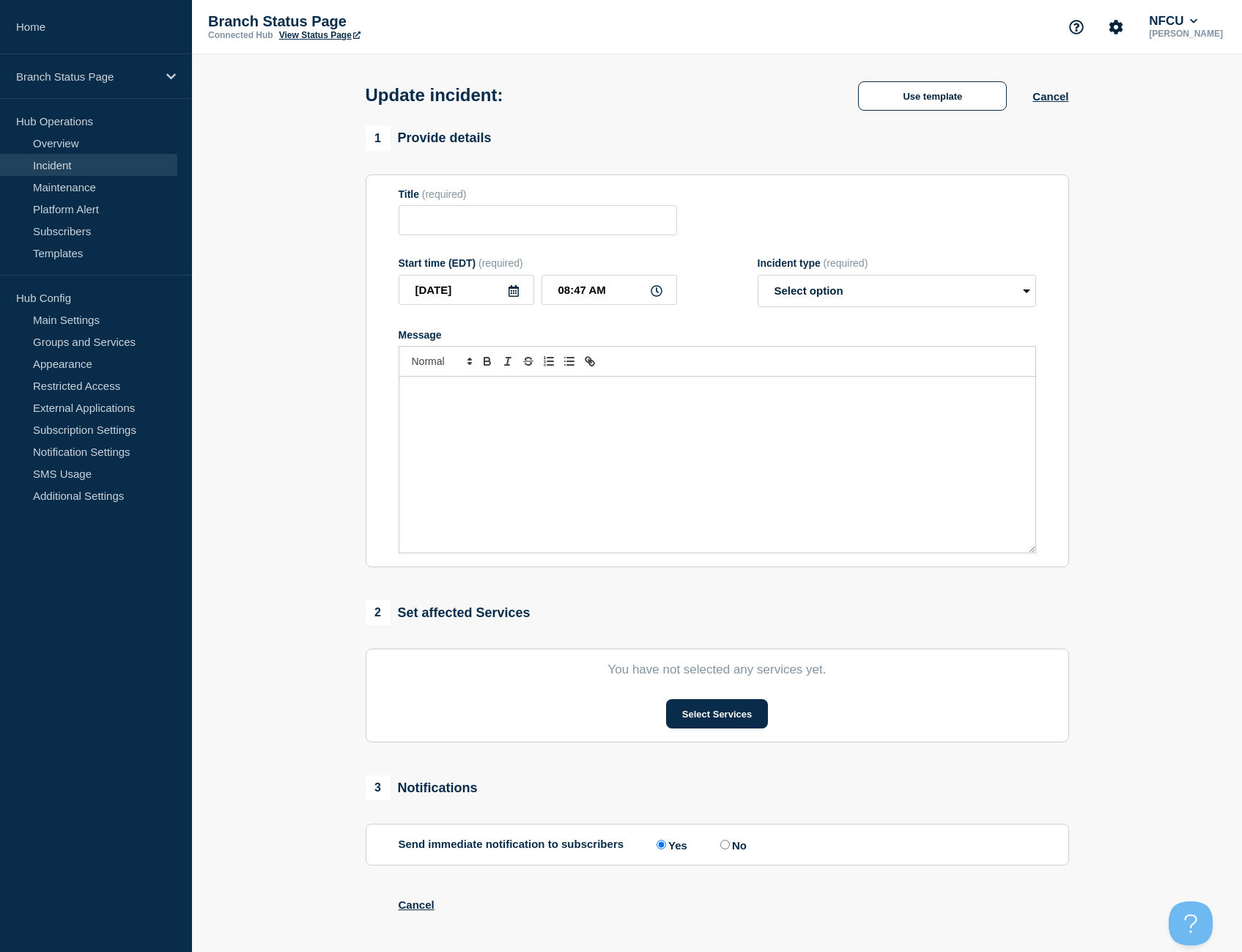
type input "Circuit Issue"
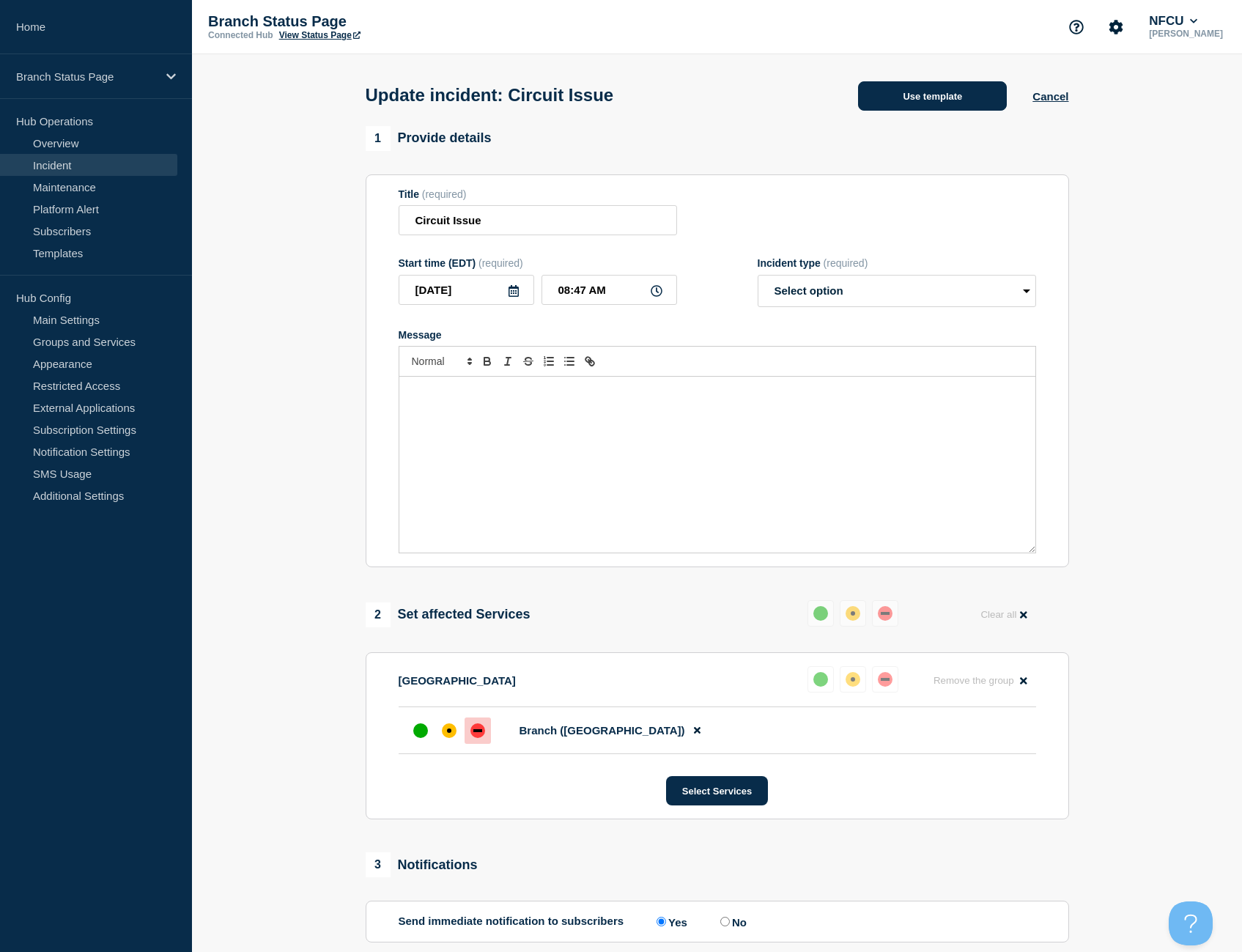
click at [897, 111] on button "Use template" at bounding box center [932, 96] width 149 height 30
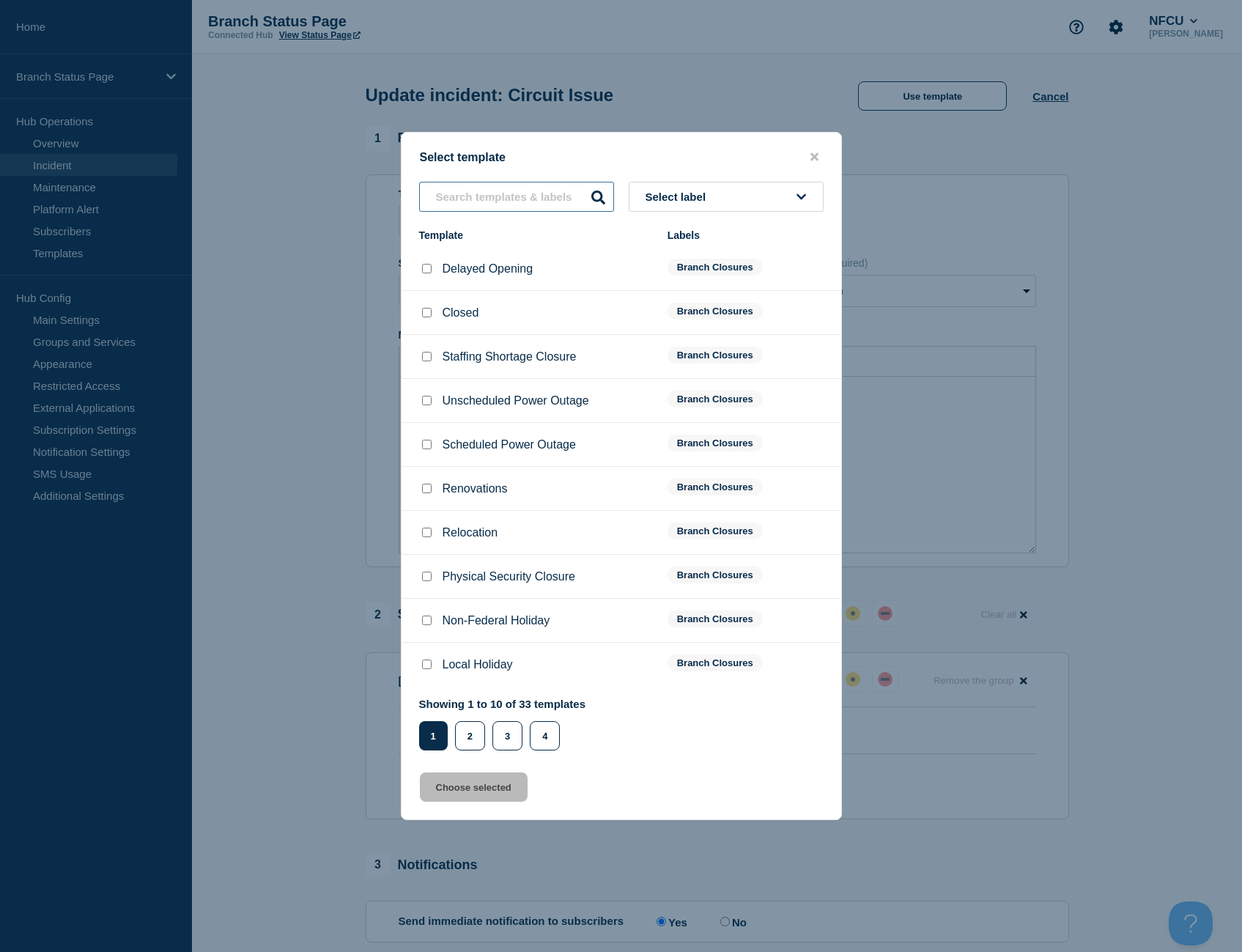
click at [544, 192] on input "text" at bounding box center [516, 197] width 195 height 30
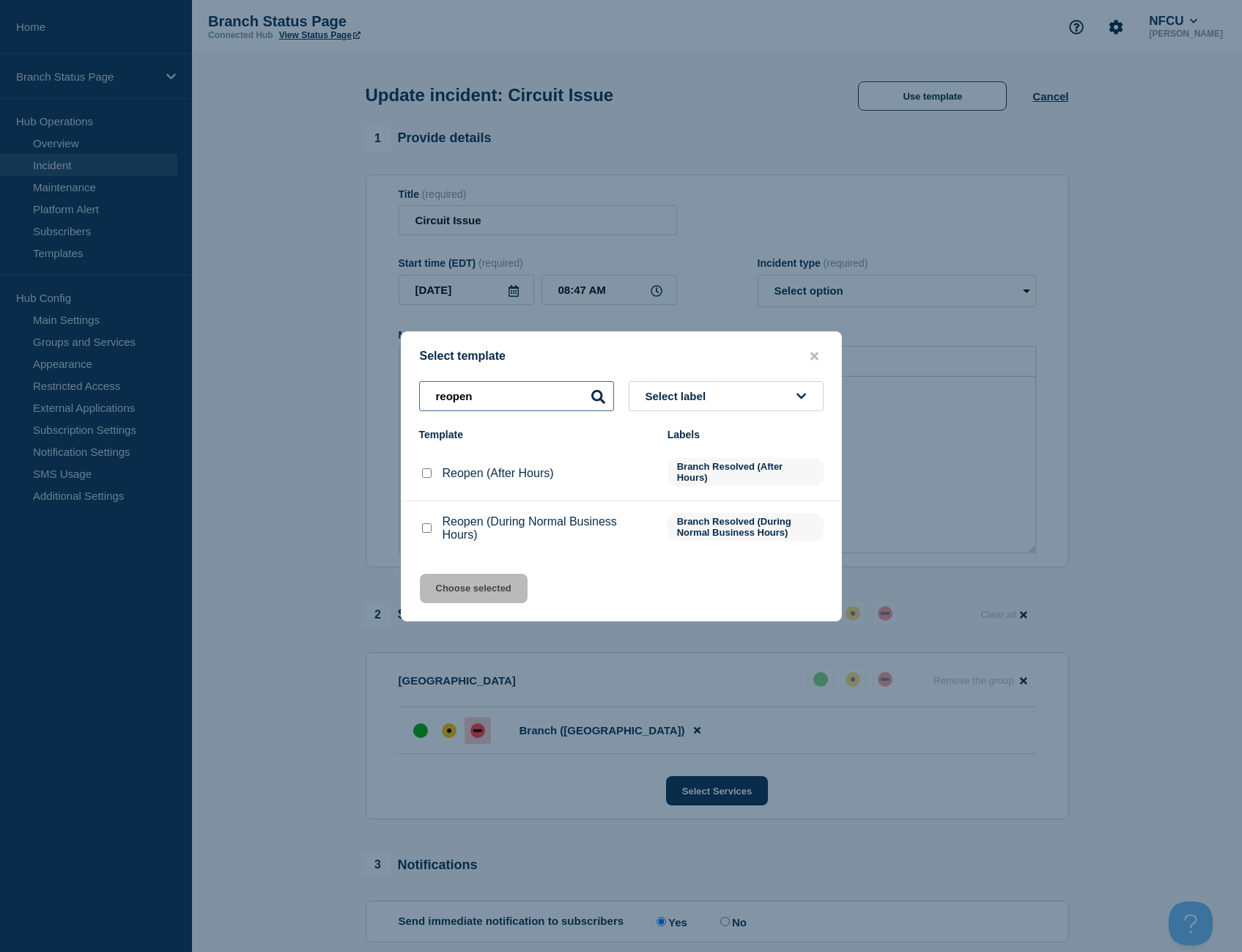
type input "reopen"
click at [428, 475] on input "Reopen (After Hours) checkbox" at bounding box center [427, 473] width 10 height 10
checkbox input "true"
click at [436, 588] on button "Choose selected" at bounding box center [474, 589] width 108 height 30
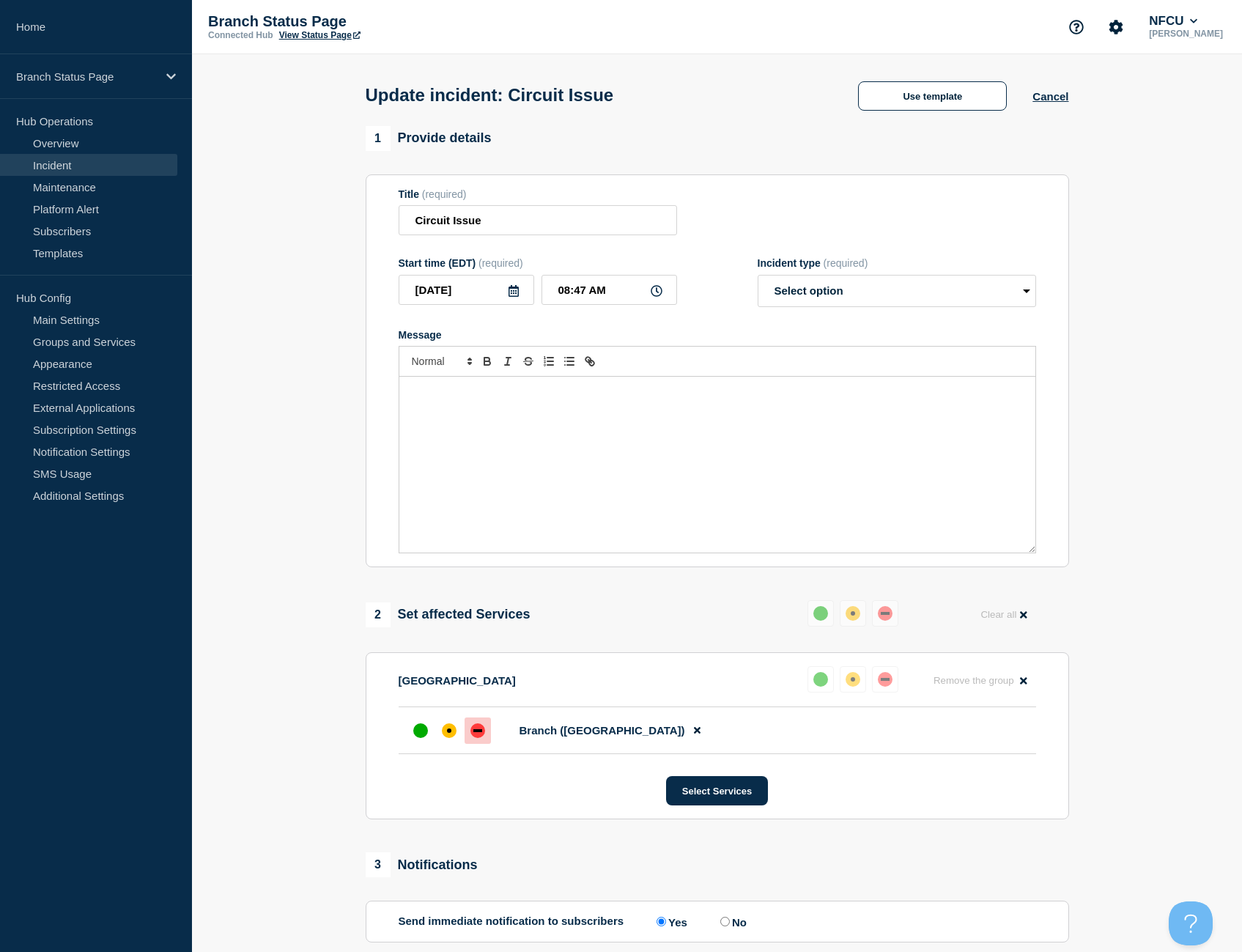
select select "resolved"
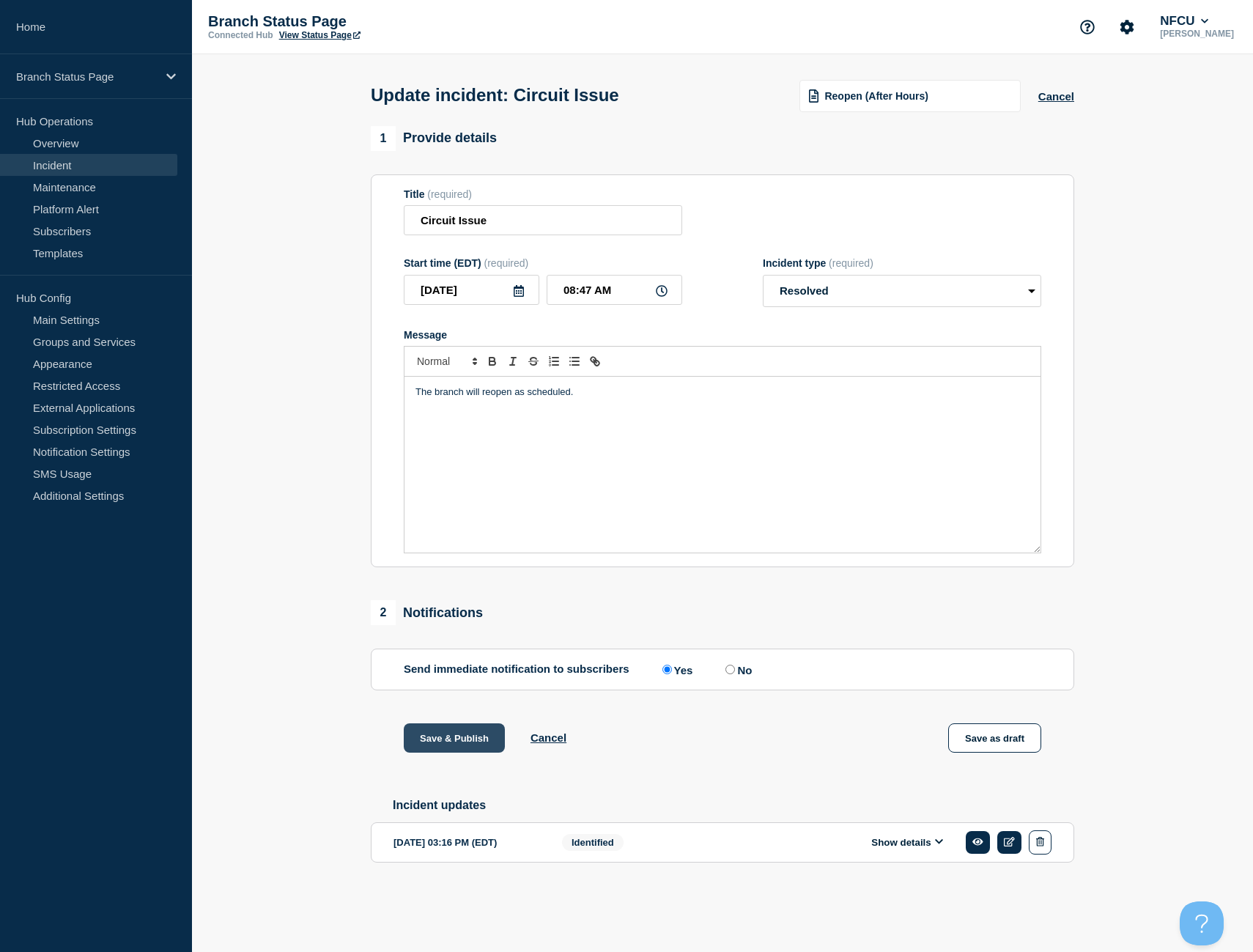
click at [469, 748] on button "Save & Publish" at bounding box center [454, 738] width 101 height 30
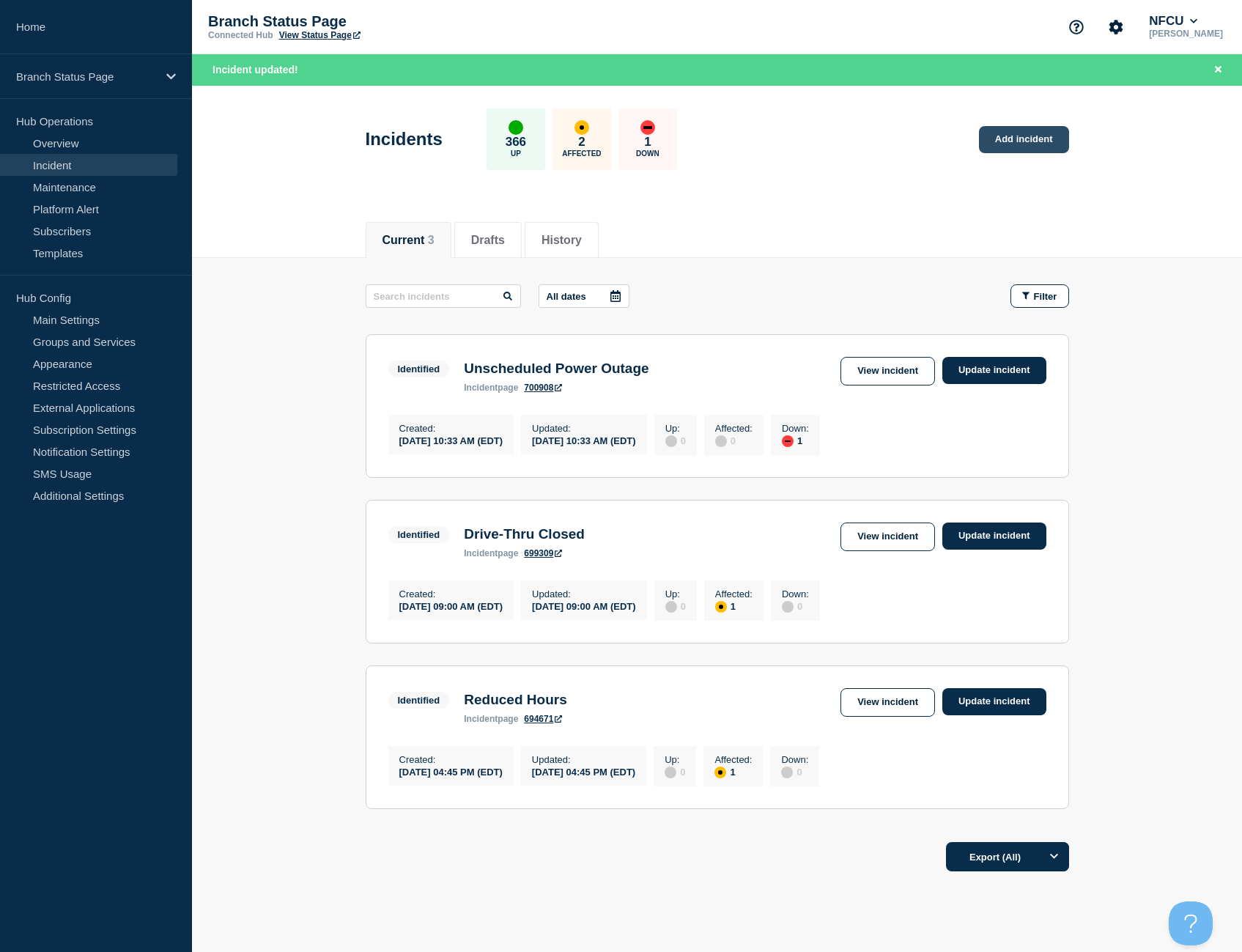
click at [1016, 135] on link "Add incident" at bounding box center [1023, 139] width 90 height 27
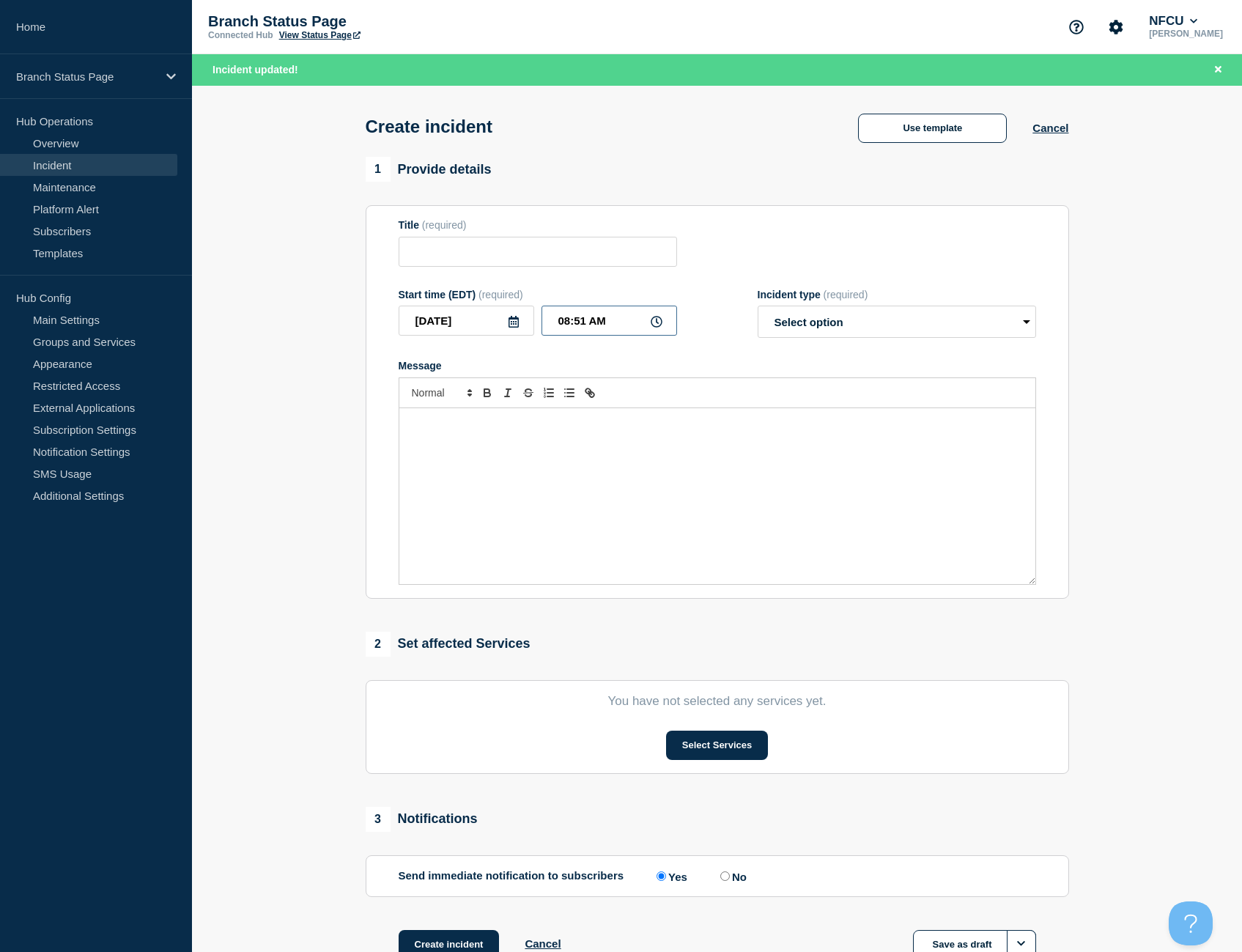
drag, startPoint x: 616, startPoint y: 321, endPoint x: 466, endPoint y: 321, distance: 150.0
click at [466, 321] on div "2025-08-14 08:51 AM" at bounding box center [538, 321] width 279 height 30
type input "09:00 AM"
click at [861, 123] on button "Use template" at bounding box center [932, 128] width 149 height 30
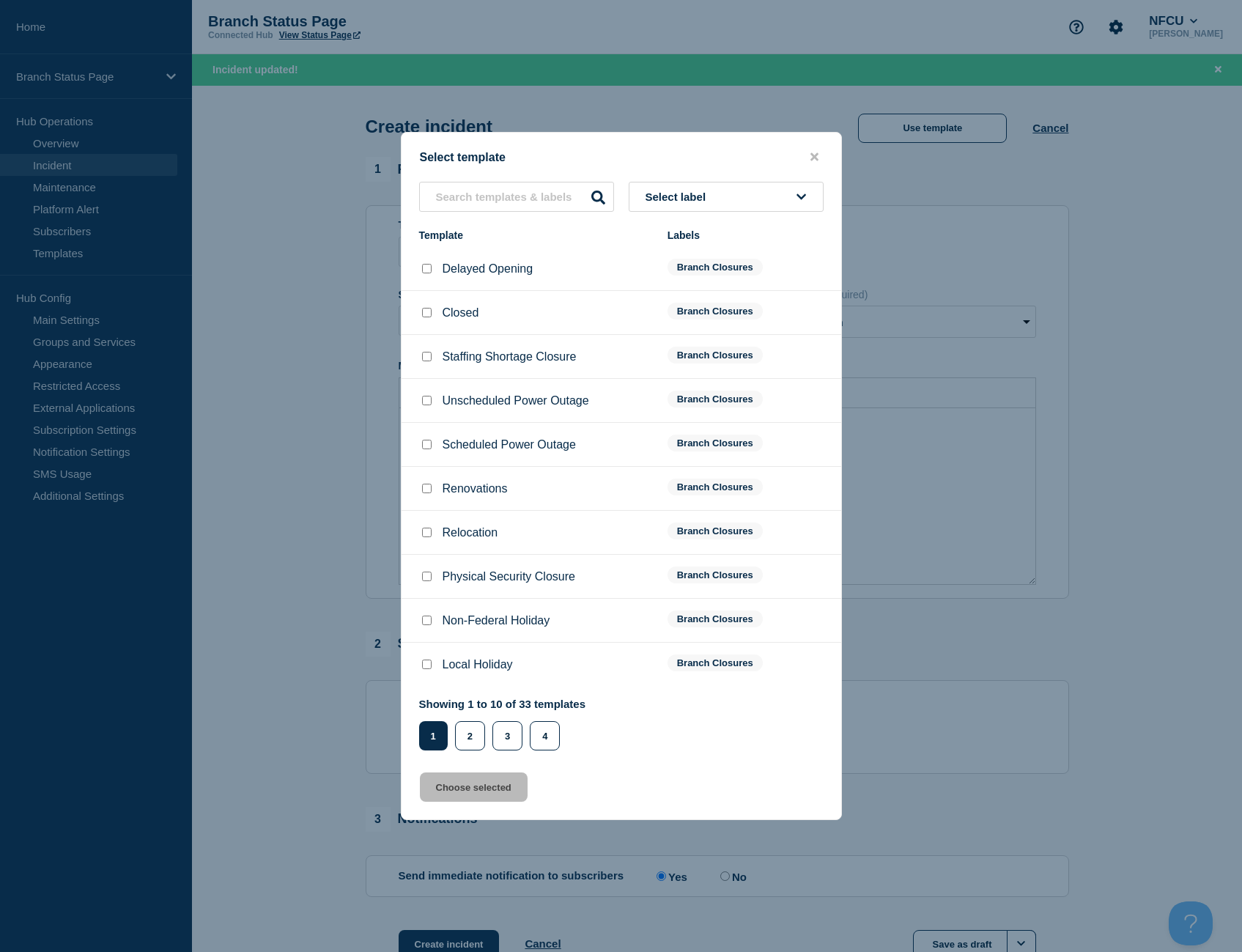
click at [488, 219] on div "Select label Template Labels Delayed Opening Branch Closures Closed Branch Clos…" at bounding box center [621, 466] width 440 height 569
click at [495, 206] on input "text" at bounding box center [516, 197] width 195 height 30
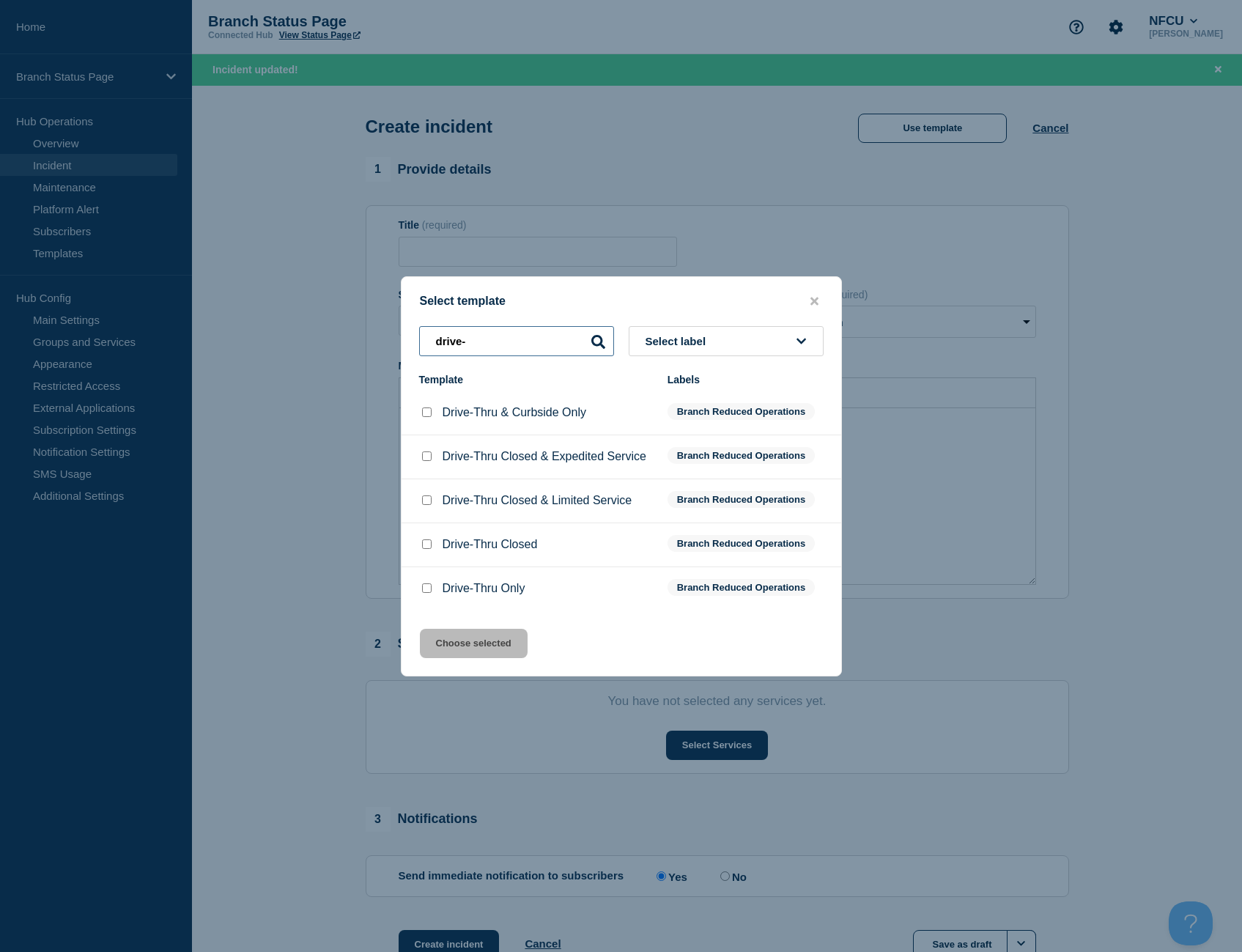
type input "drive-"
click at [422, 544] on input "Drive-Thru Closed checkbox" at bounding box center [427, 544] width 10 height 10
checkbox input "true"
click at [476, 636] on button "Choose selected" at bounding box center [474, 644] width 108 height 30
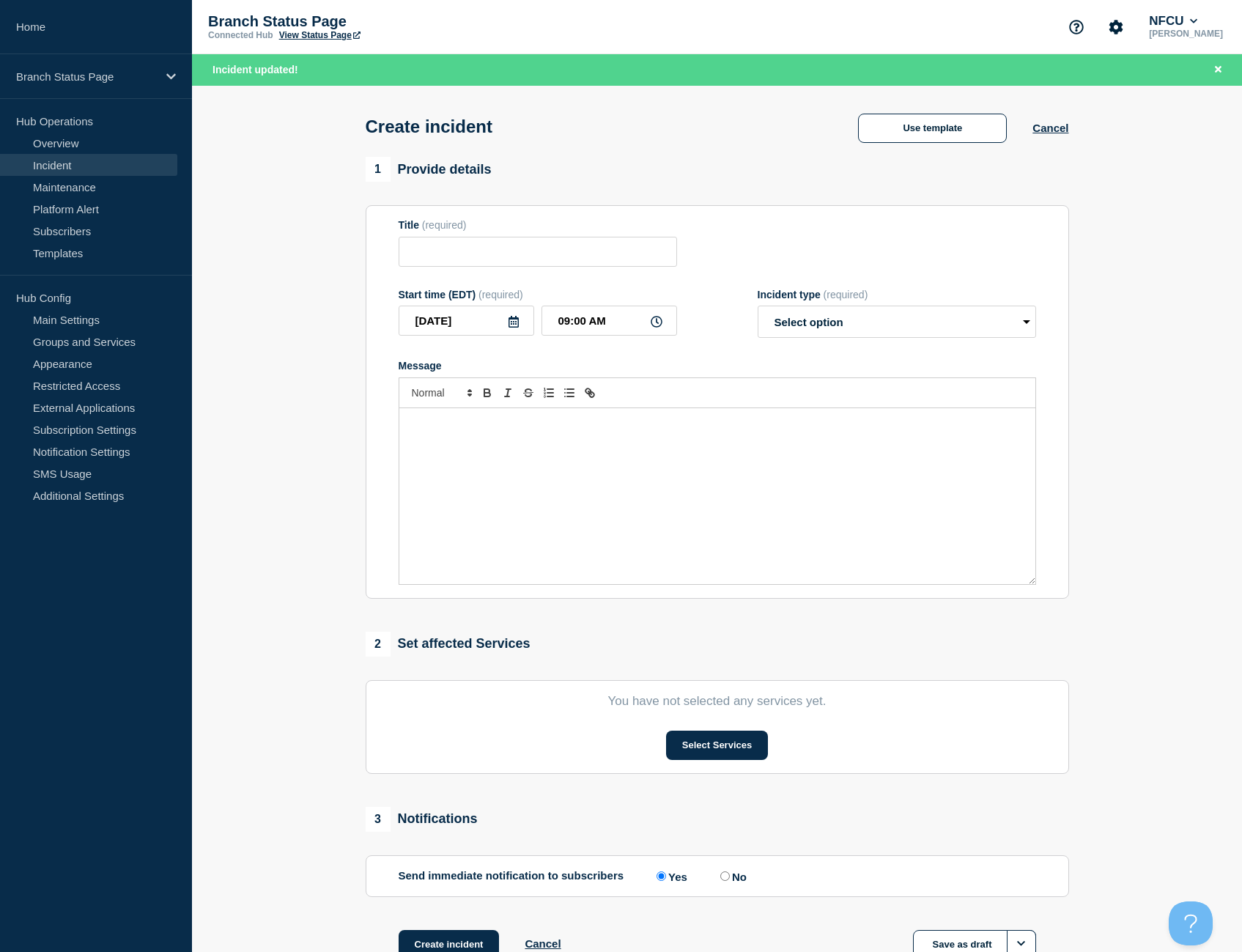
type input "Drive-Thru Closed"
select select "identified"
click at [740, 745] on button "Select Services" at bounding box center [717, 746] width 102 height 30
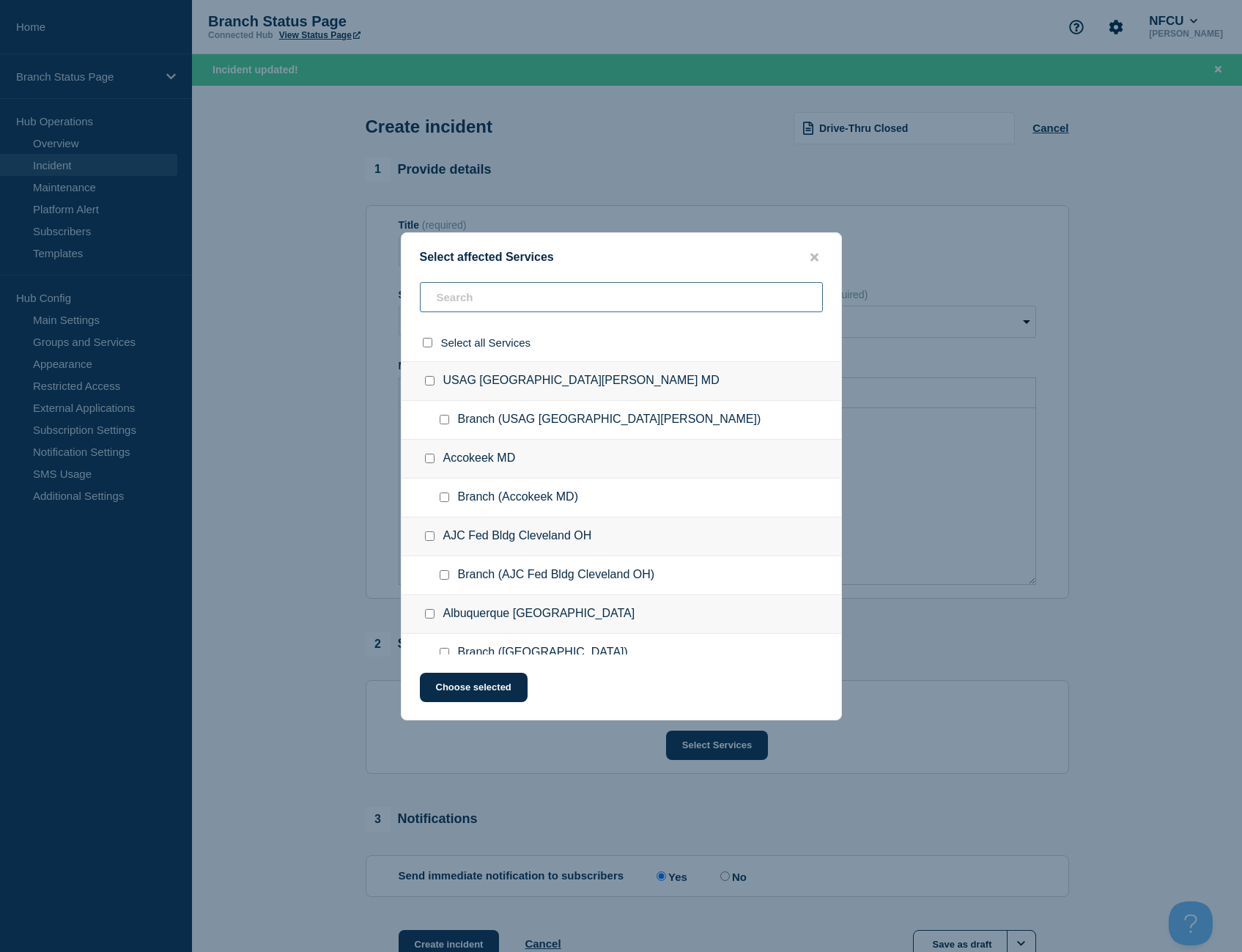
click at [491, 300] on input "text" at bounding box center [621, 297] width 403 height 30
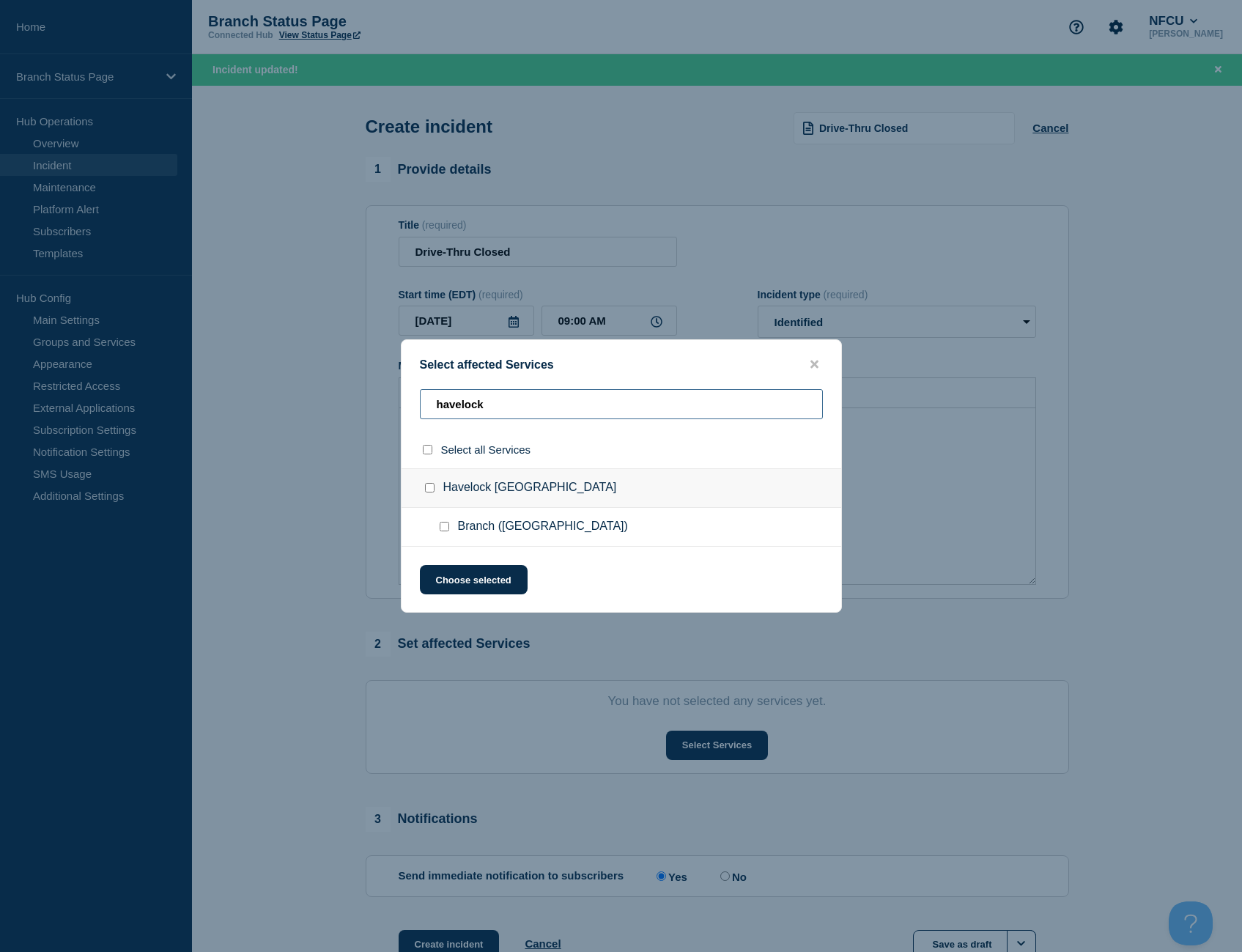
type input "havelock"
click at [445, 530] on input "Branch (Havelock NC) checkbox" at bounding box center [444, 526] width 10 height 10
checkbox input "true"
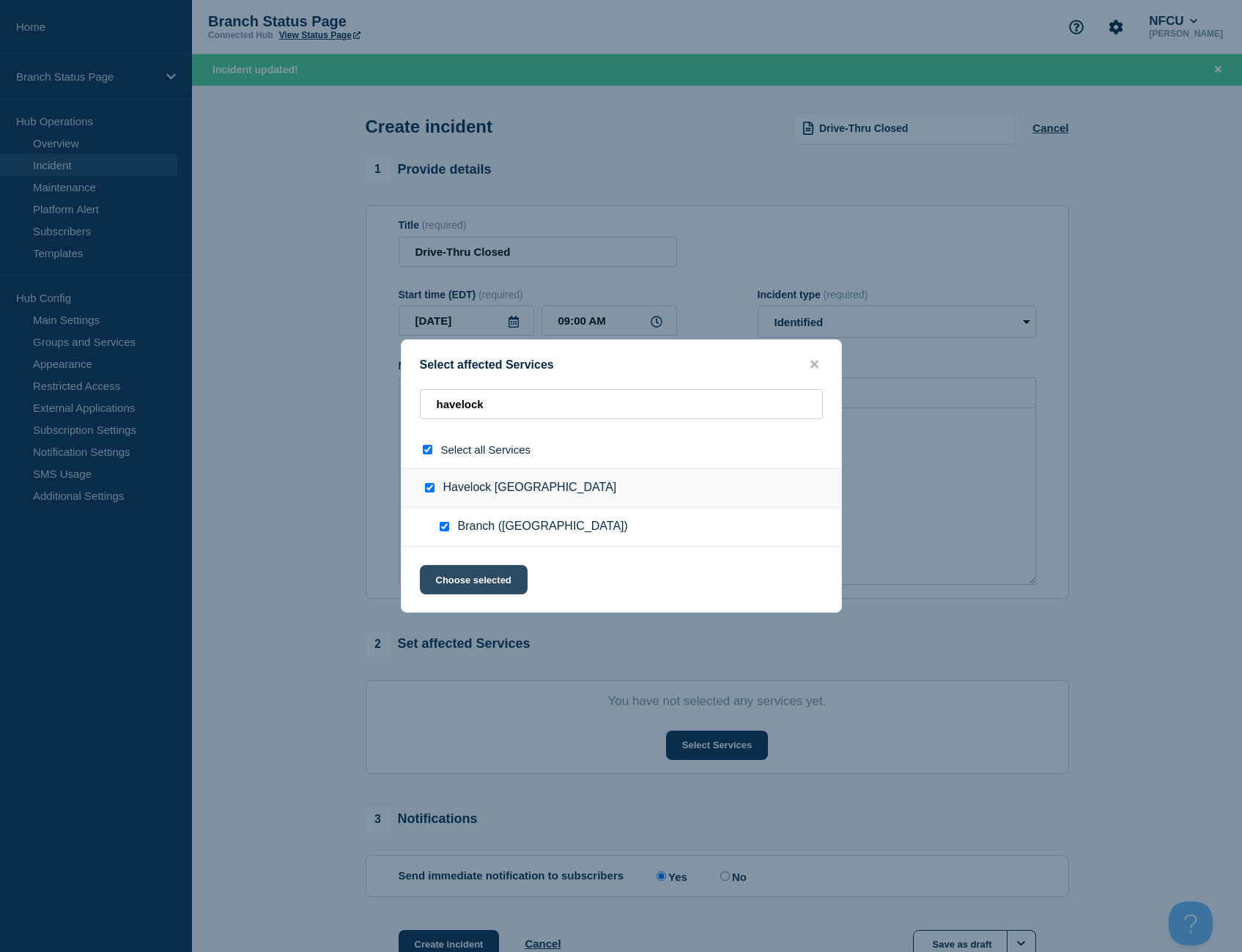
click at [479, 570] on button "Choose selected" at bounding box center [474, 580] width 108 height 30
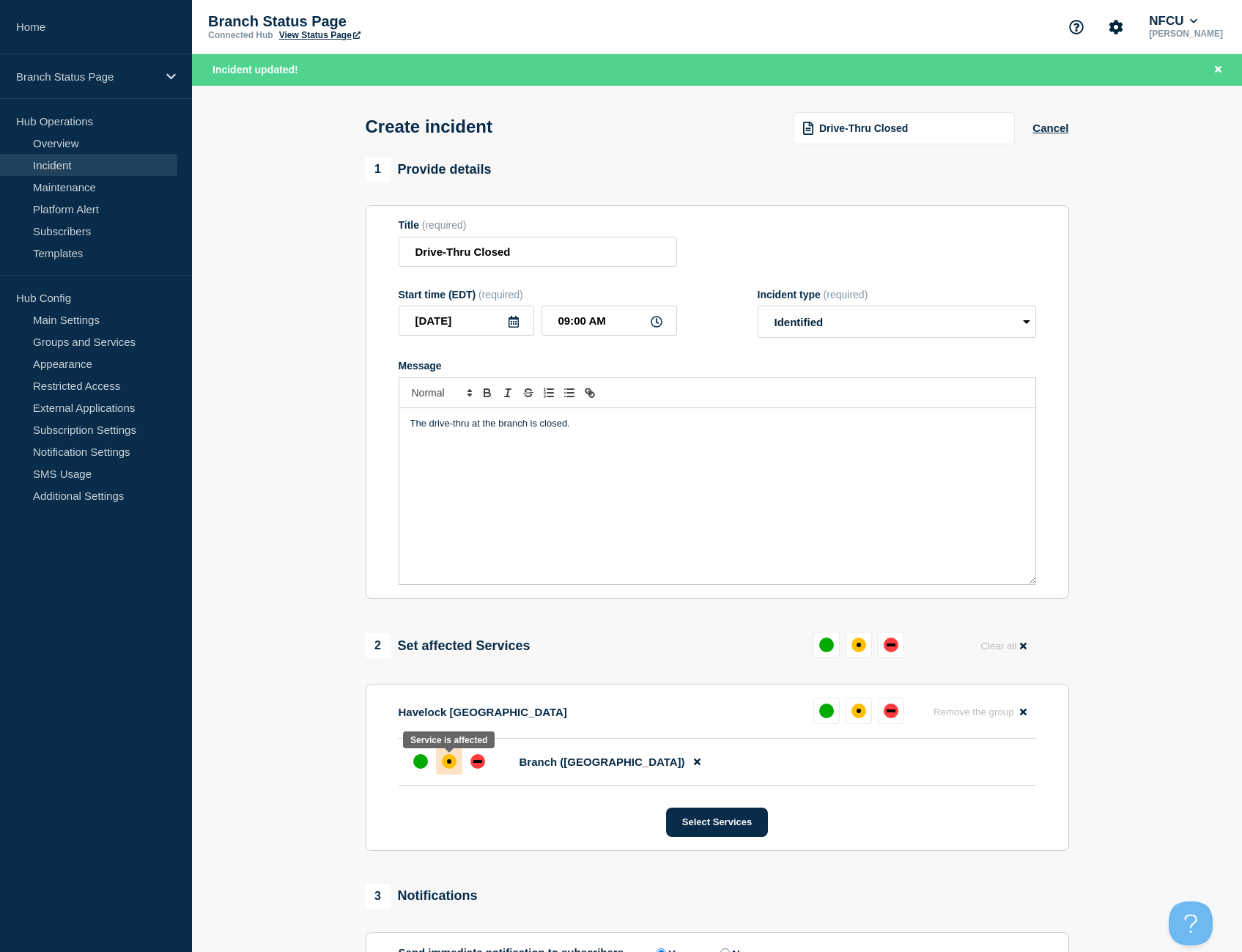
click at [456, 765] on div "affected" at bounding box center [449, 761] width 15 height 15
click at [625, 456] on div "The drive-thru at the branch is closed." at bounding box center [717, 496] width 636 height 176
click at [624, 459] on div "The drive-thru at the branch is closed." at bounding box center [717, 496] width 636 height 176
click at [618, 334] on input "09:00 AM" at bounding box center [610, 321] width 136 height 30
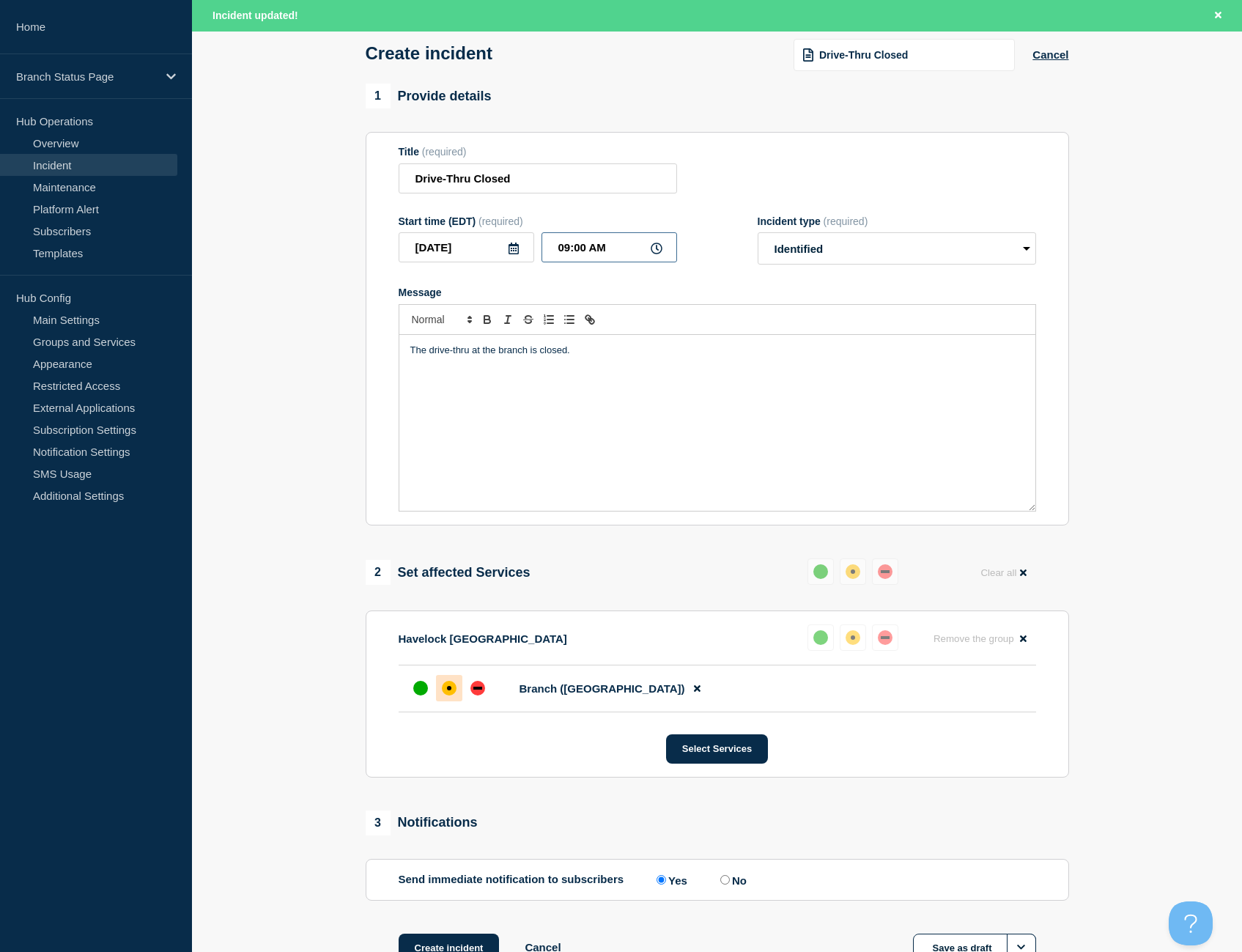
scroll to position [183, 0]
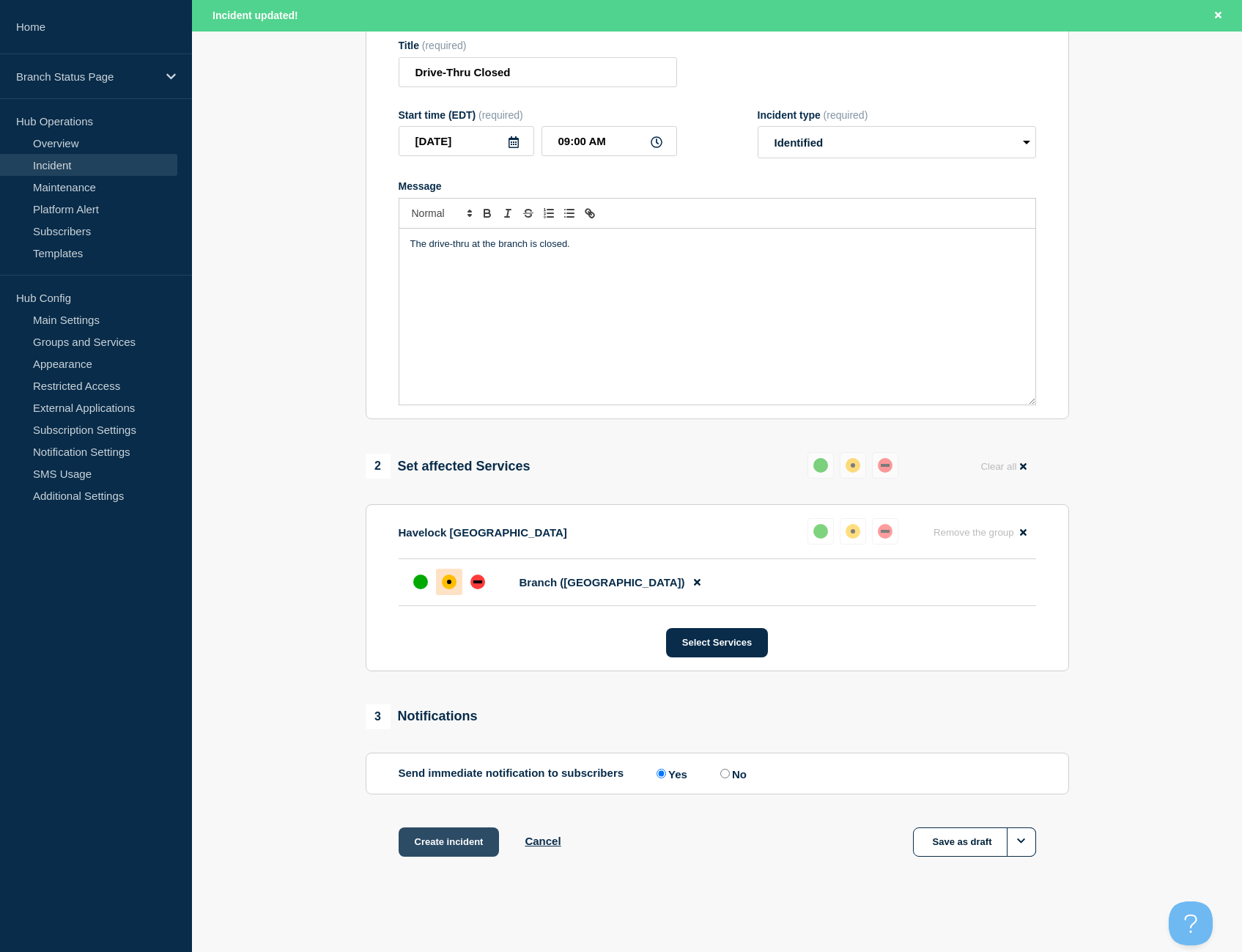
click at [435, 841] on button "Create incident" at bounding box center [449, 842] width 101 height 30
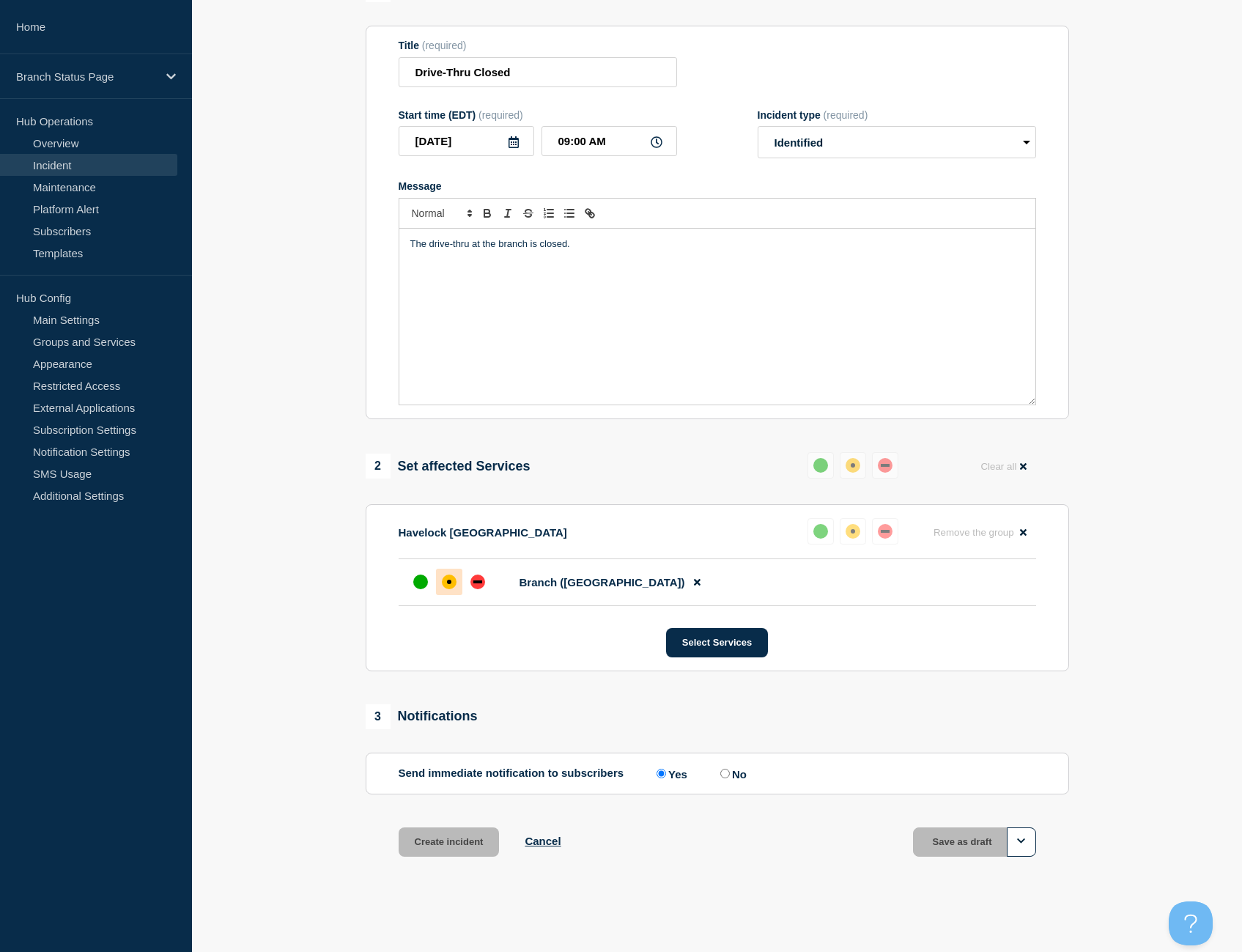
scroll to position [152, 0]
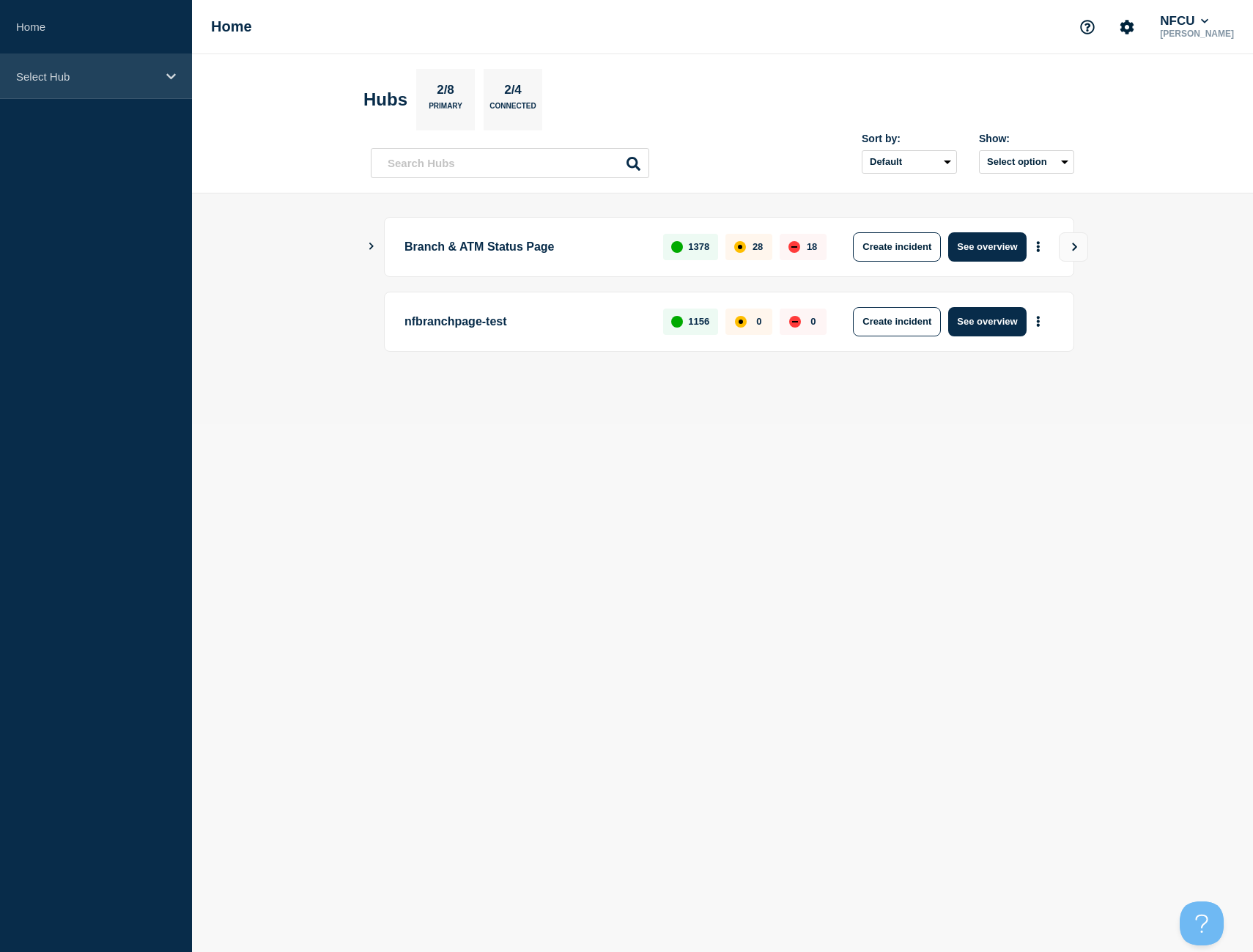
click at [122, 86] on div "Select Hub" at bounding box center [96, 76] width 192 height 44
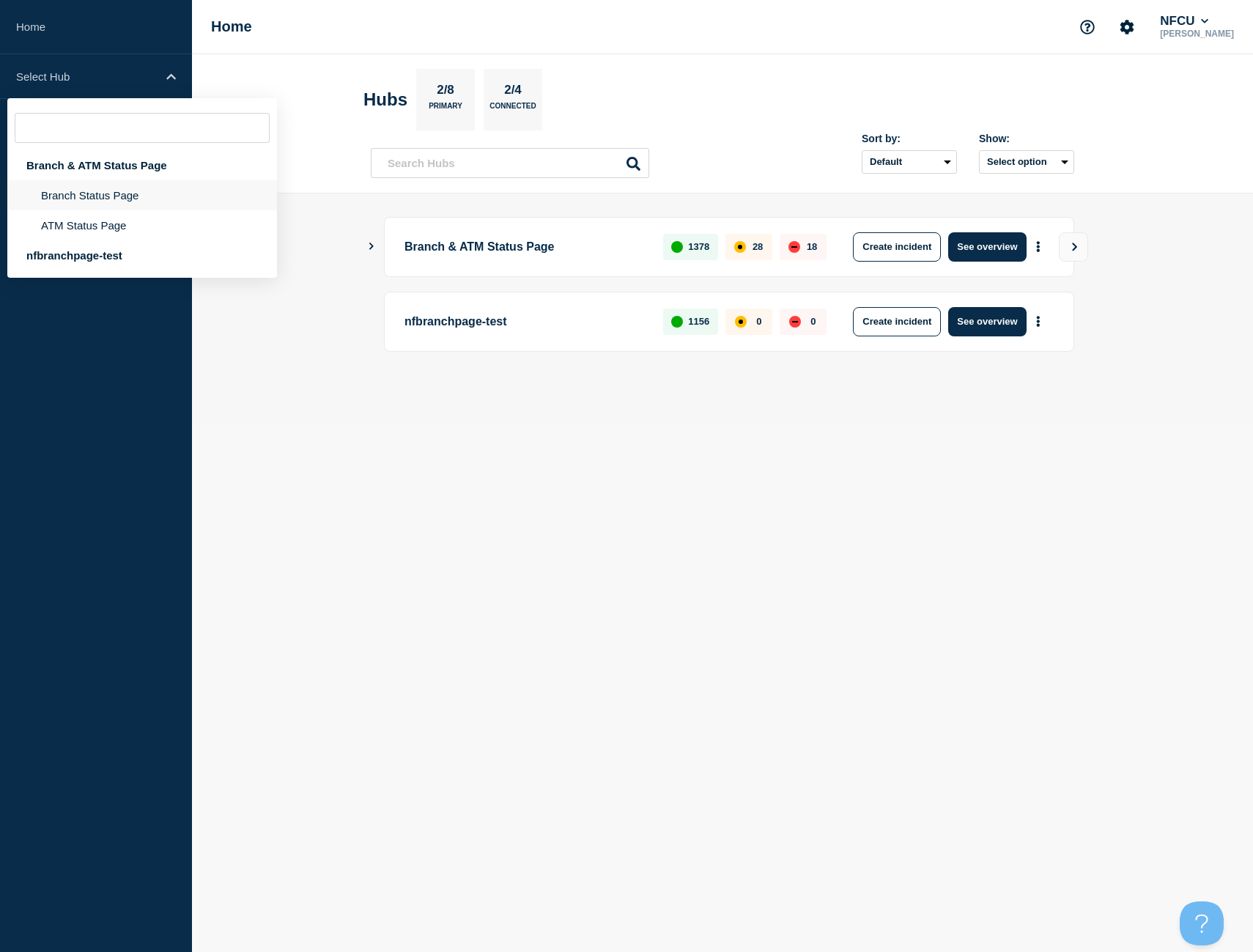
click at [81, 210] on li "Branch Status Page" at bounding box center [142, 225] width 270 height 30
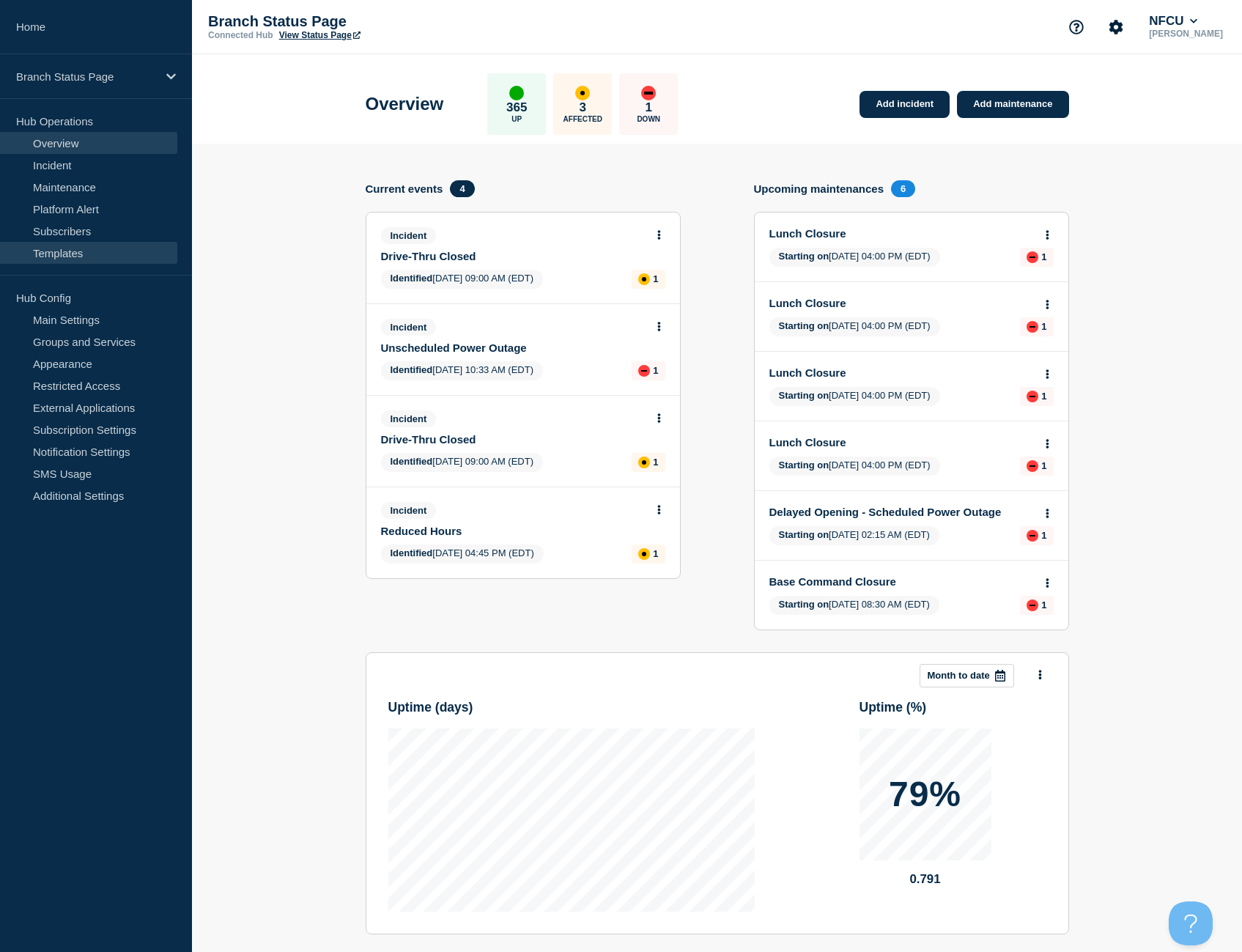
click at [66, 249] on link "Templates" at bounding box center [89, 253] width 178 height 22
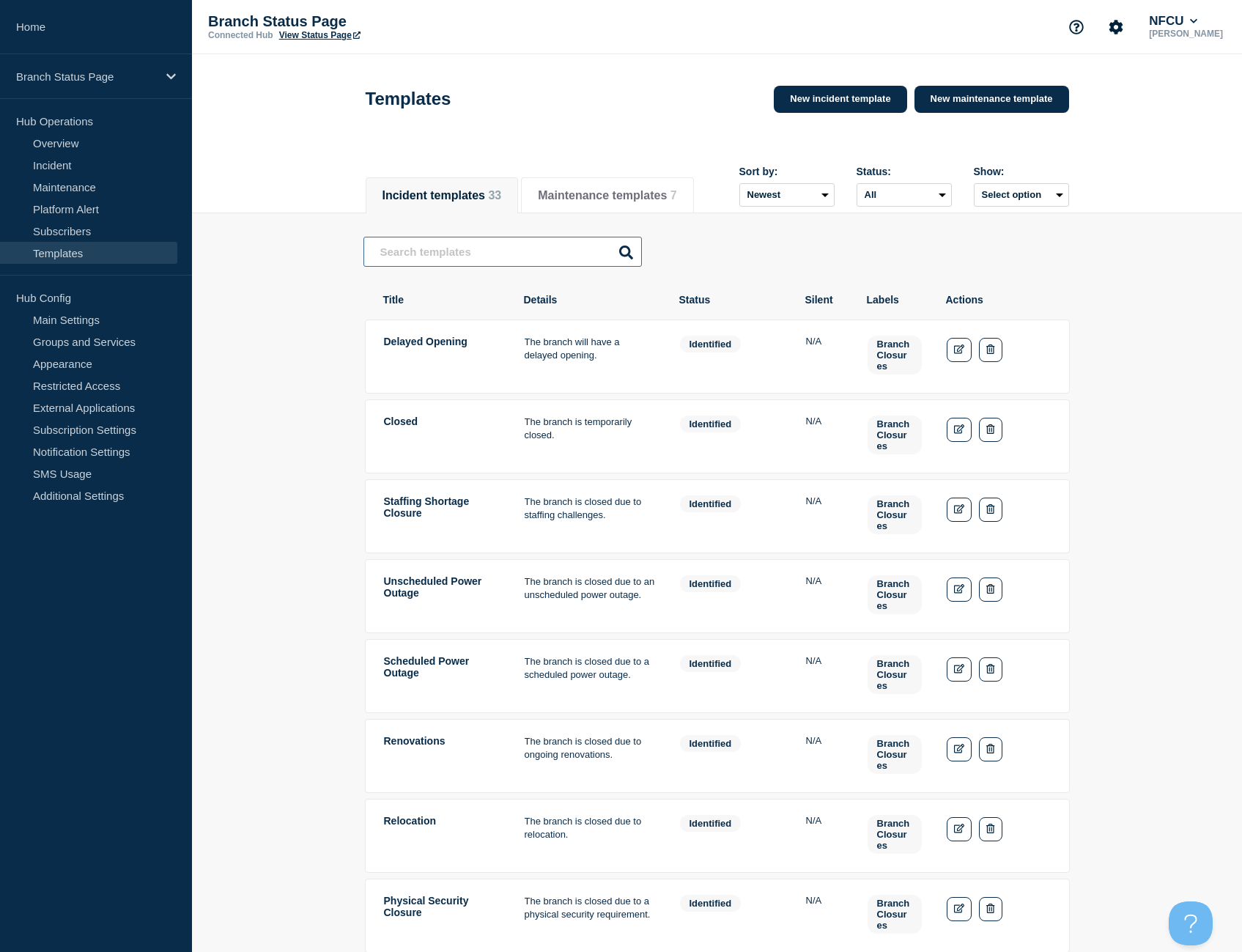
click at [429, 251] on input "text" at bounding box center [503, 252] width 279 height 30
type input "closures"
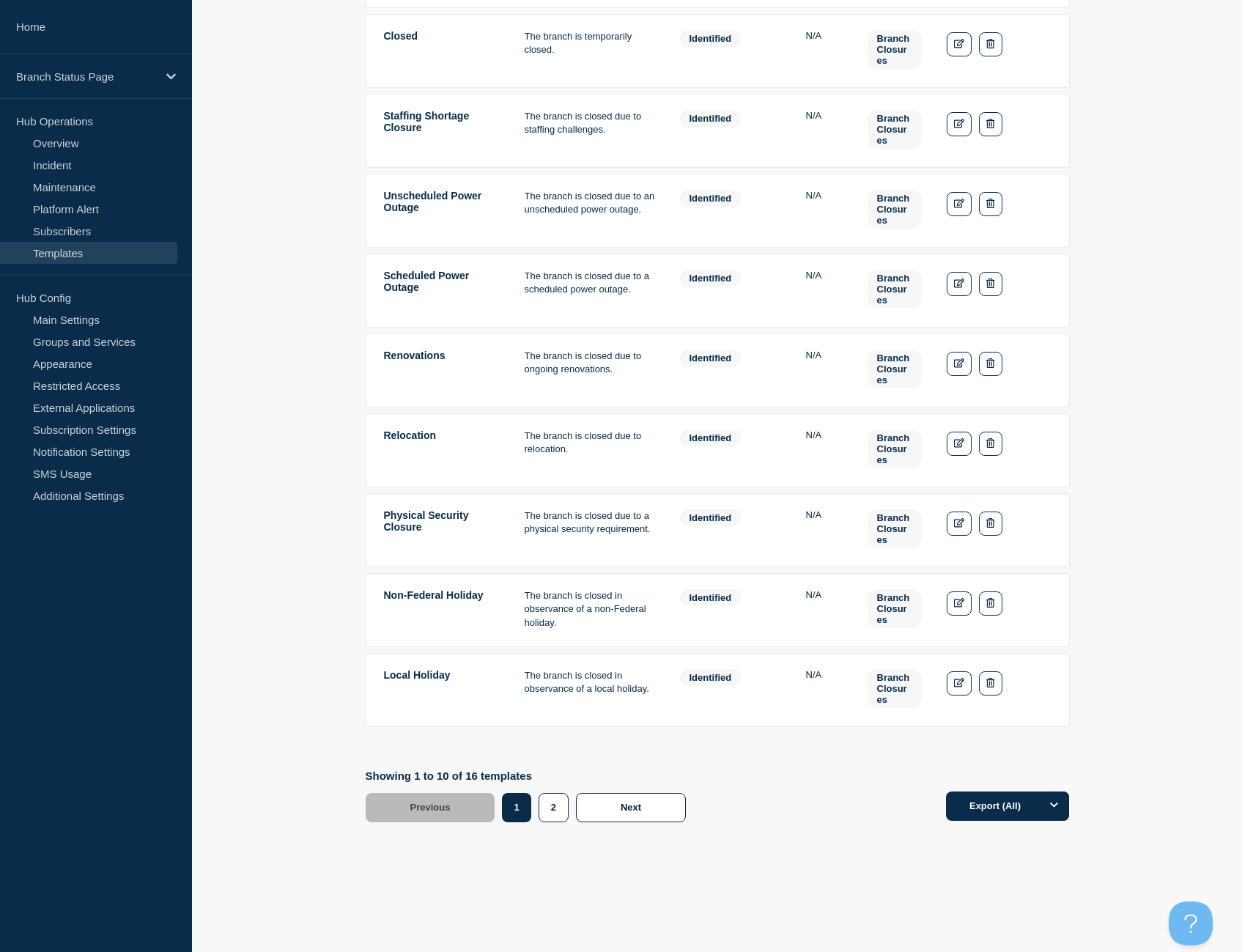
scroll to position [391, 0]
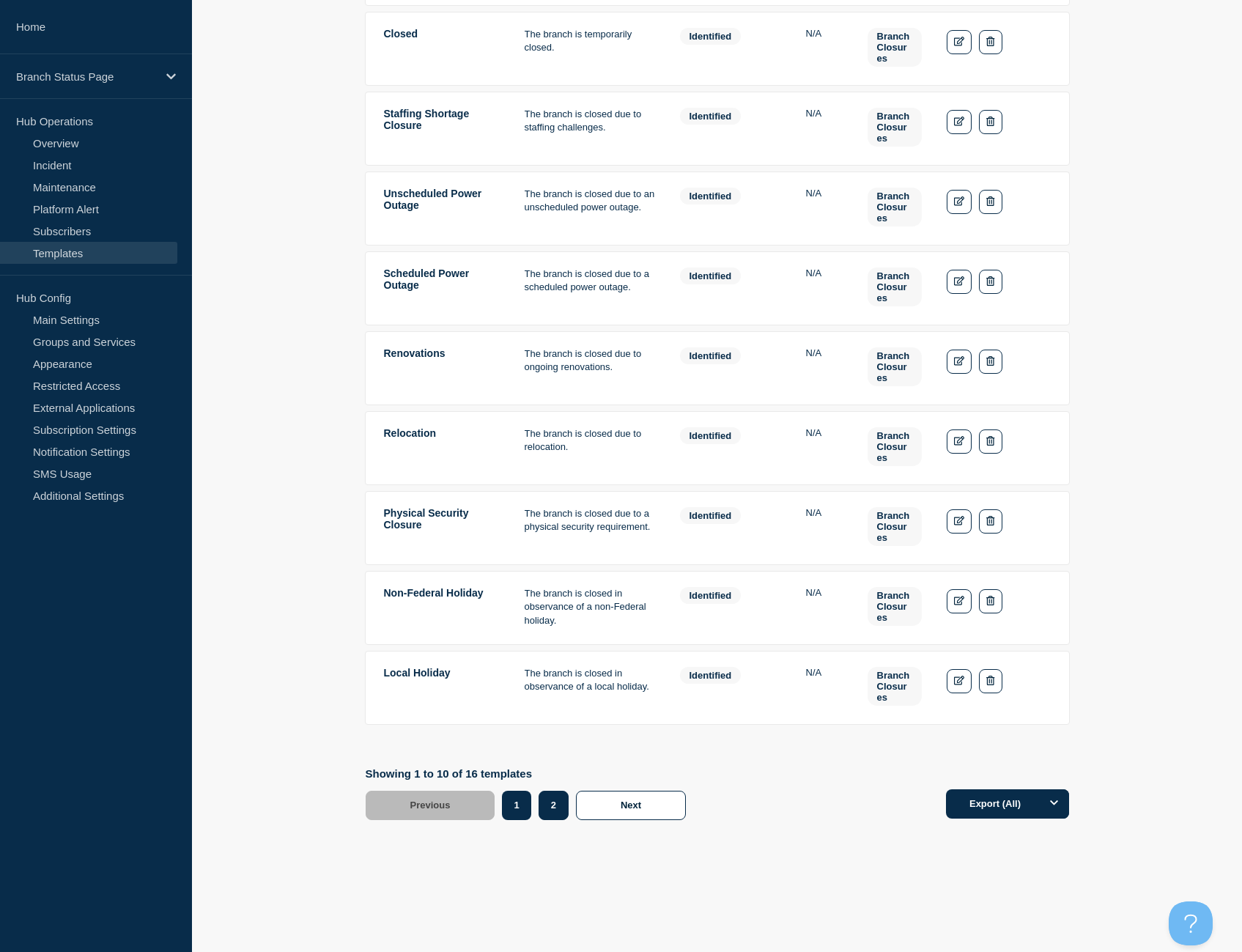
click at [561, 798] on button "2" at bounding box center [553, 806] width 30 height 30
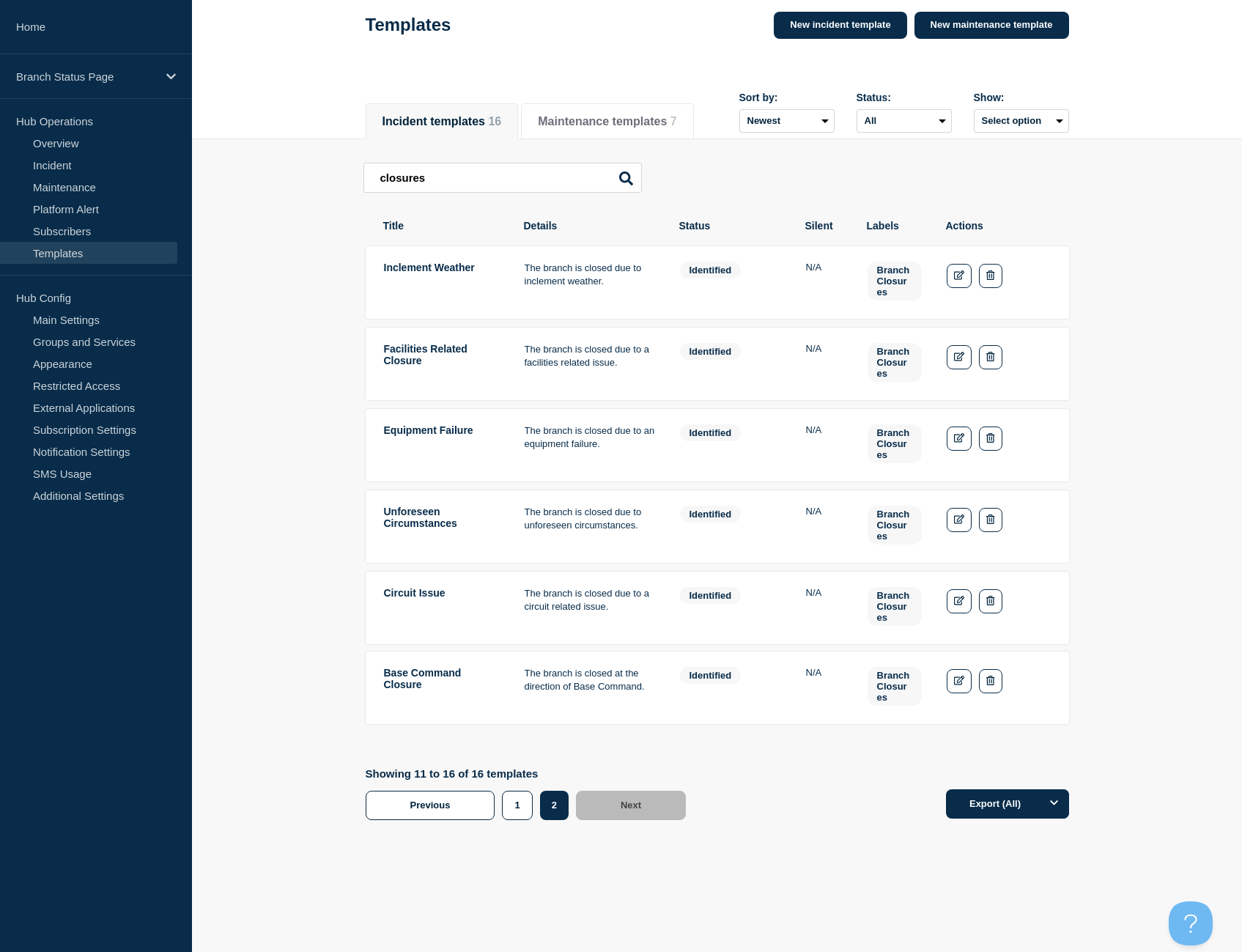
scroll to position [71, 0]
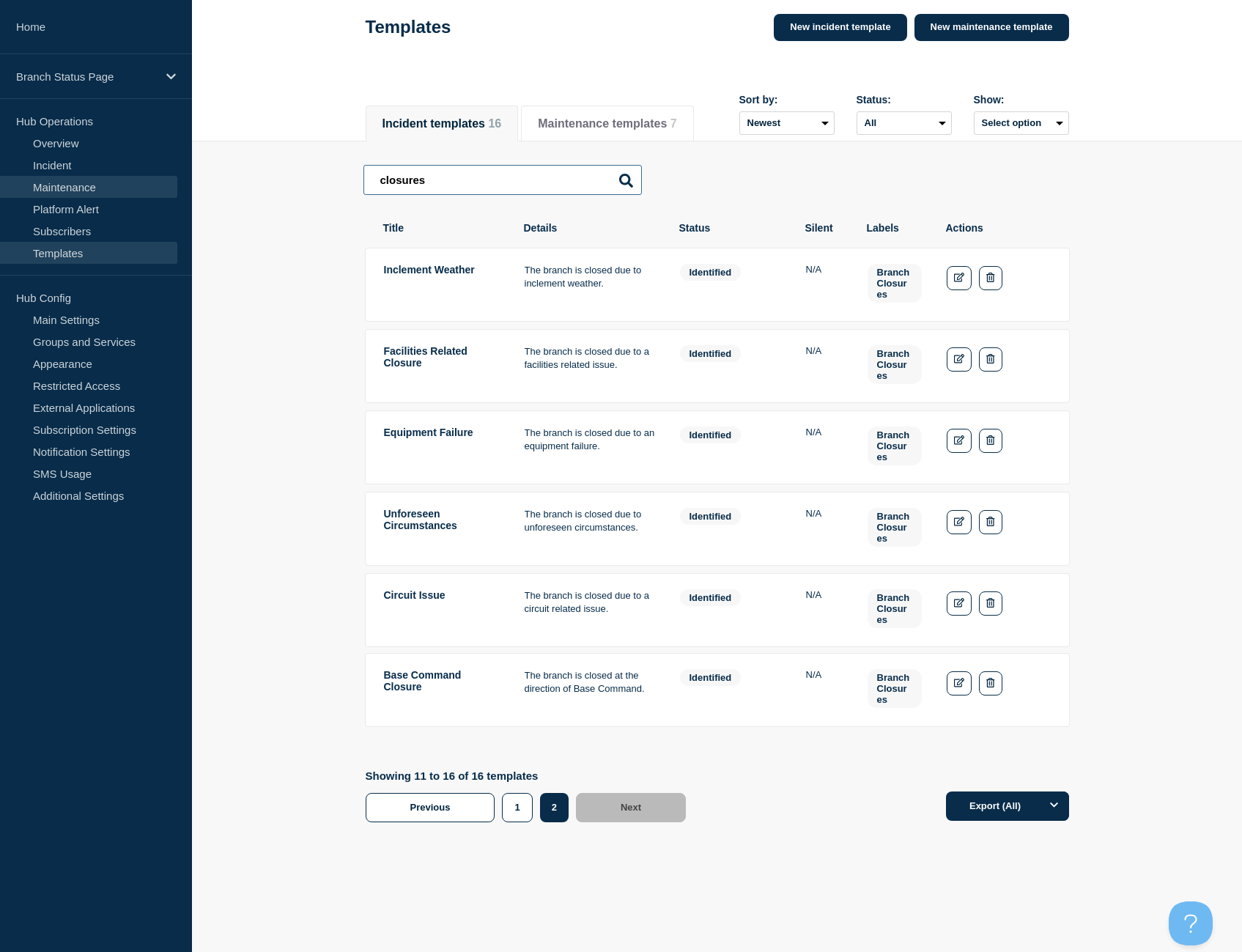
drag, startPoint x: 491, startPoint y: 179, endPoint x: 171, endPoint y: 176, distance: 320.0
click at [171, 176] on div "Home Branch Status Page Hub Operations Overview Incident Maintenance Platform A…" at bounding box center [621, 442] width 1242 height 1026
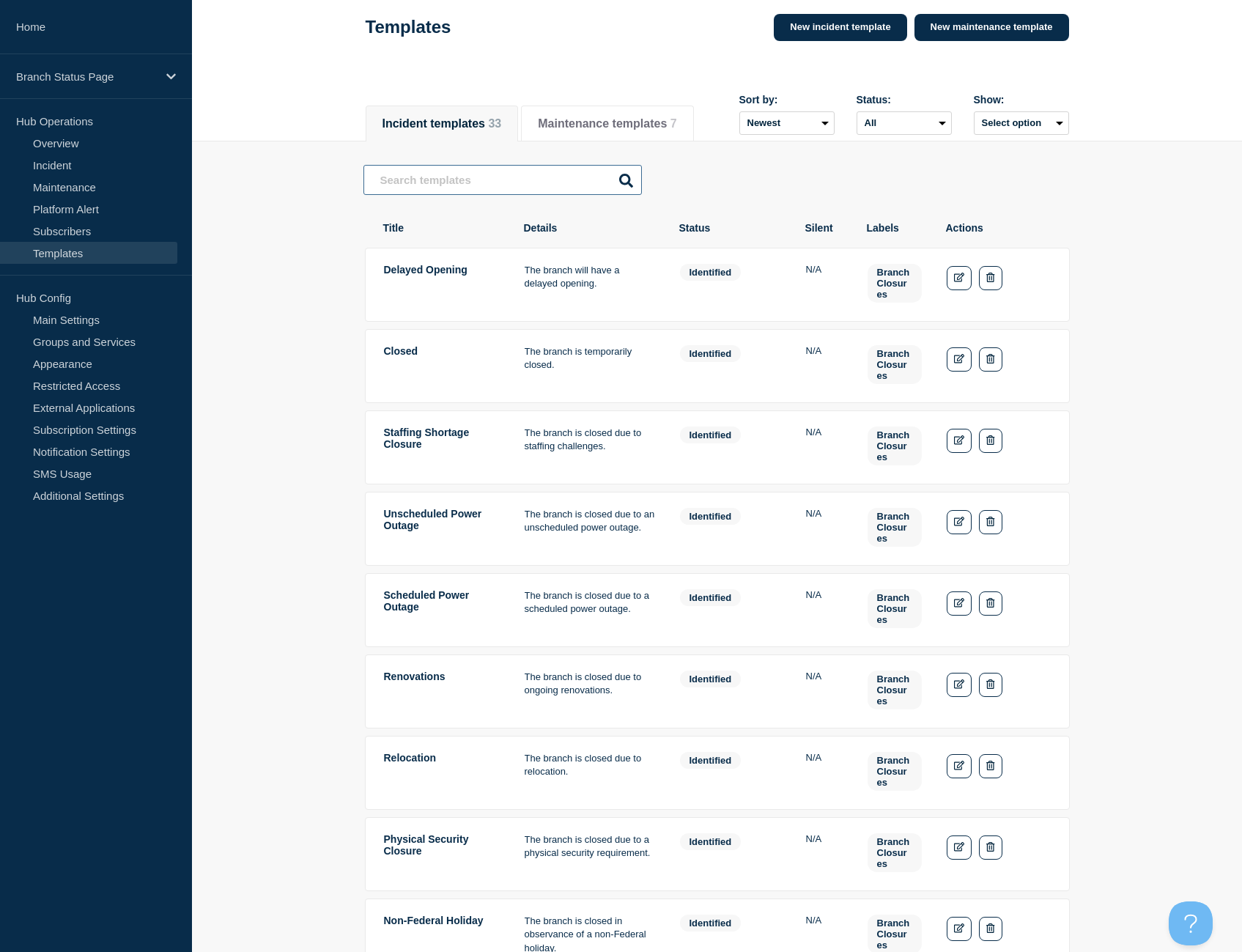
scroll to position [391, 0]
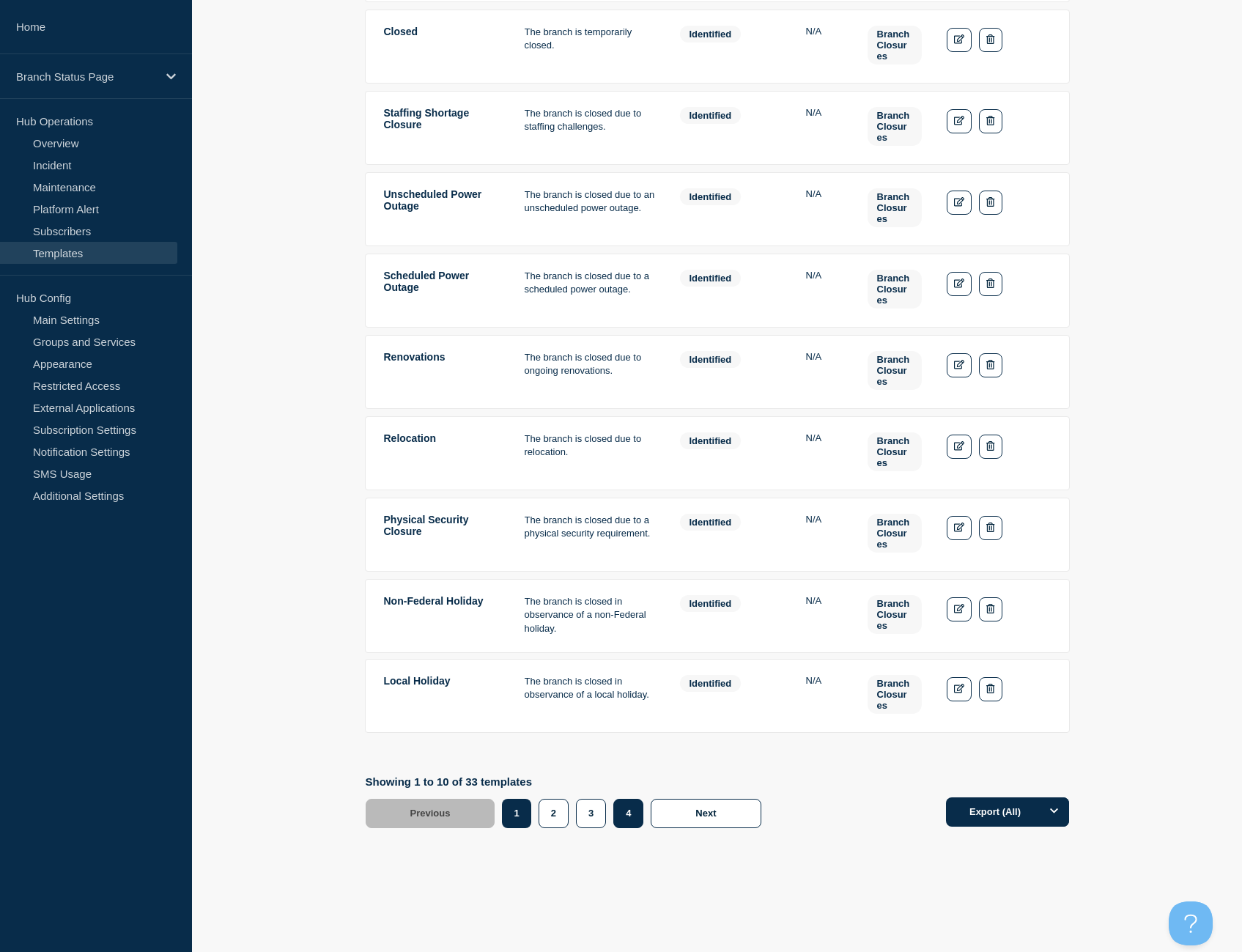
click at [626, 804] on button "4" at bounding box center [628, 814] width 30 height 30
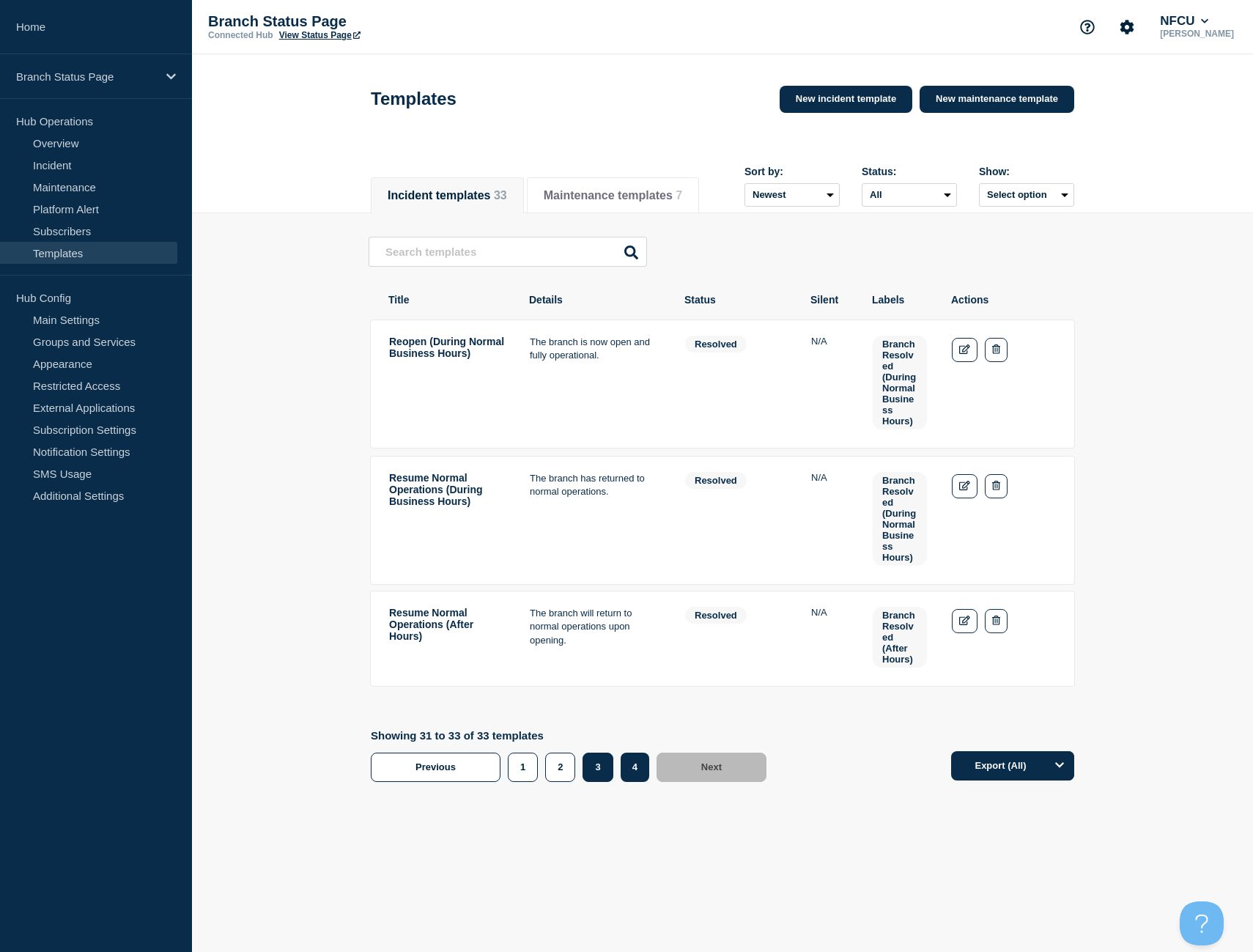
click at [602, 773] on button "3" at bounding box center [598, 767] width 30 height 30
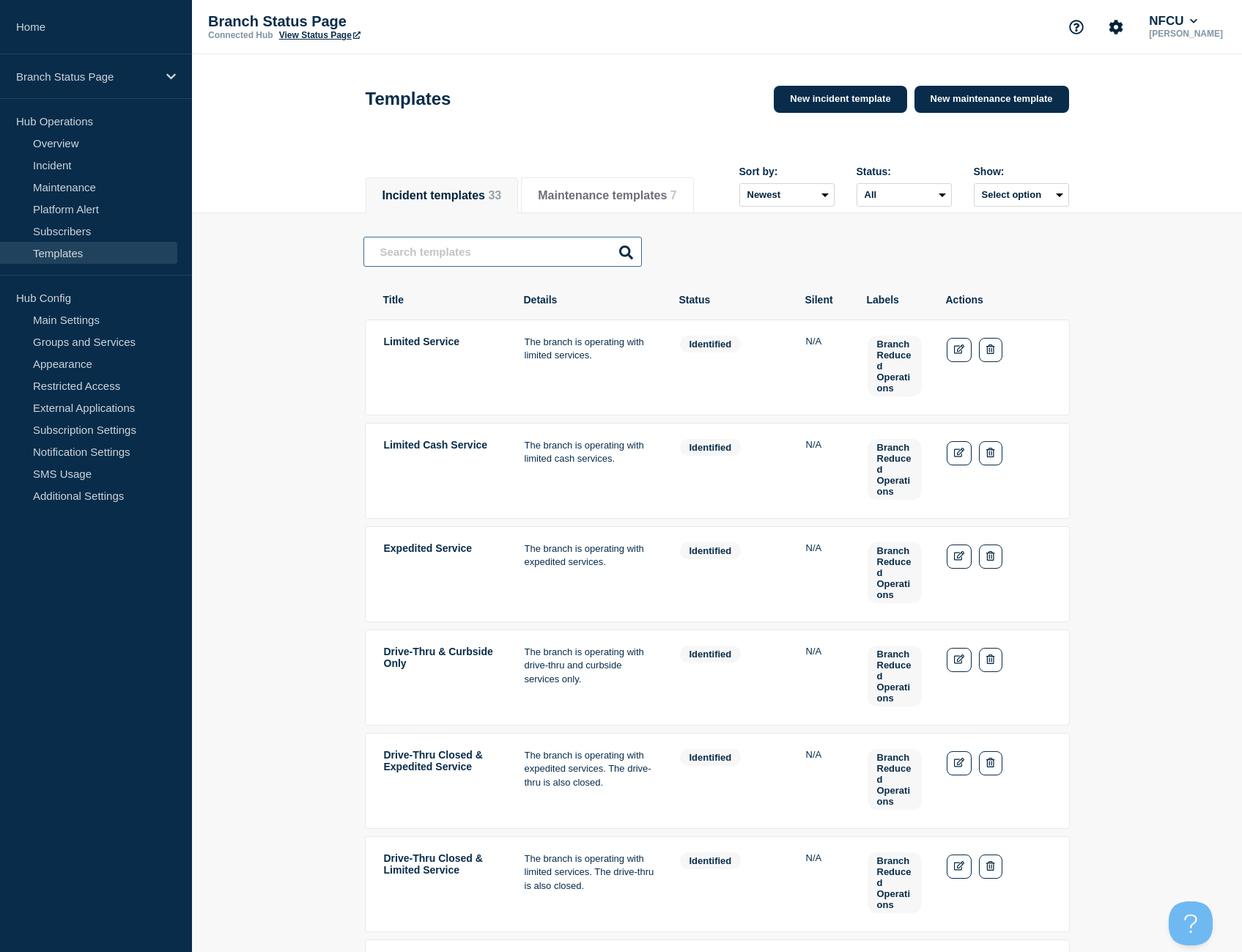
click at [472, 251] on input "text" at bounding box center [503, 252] width 279 height 30
type input "reduced"
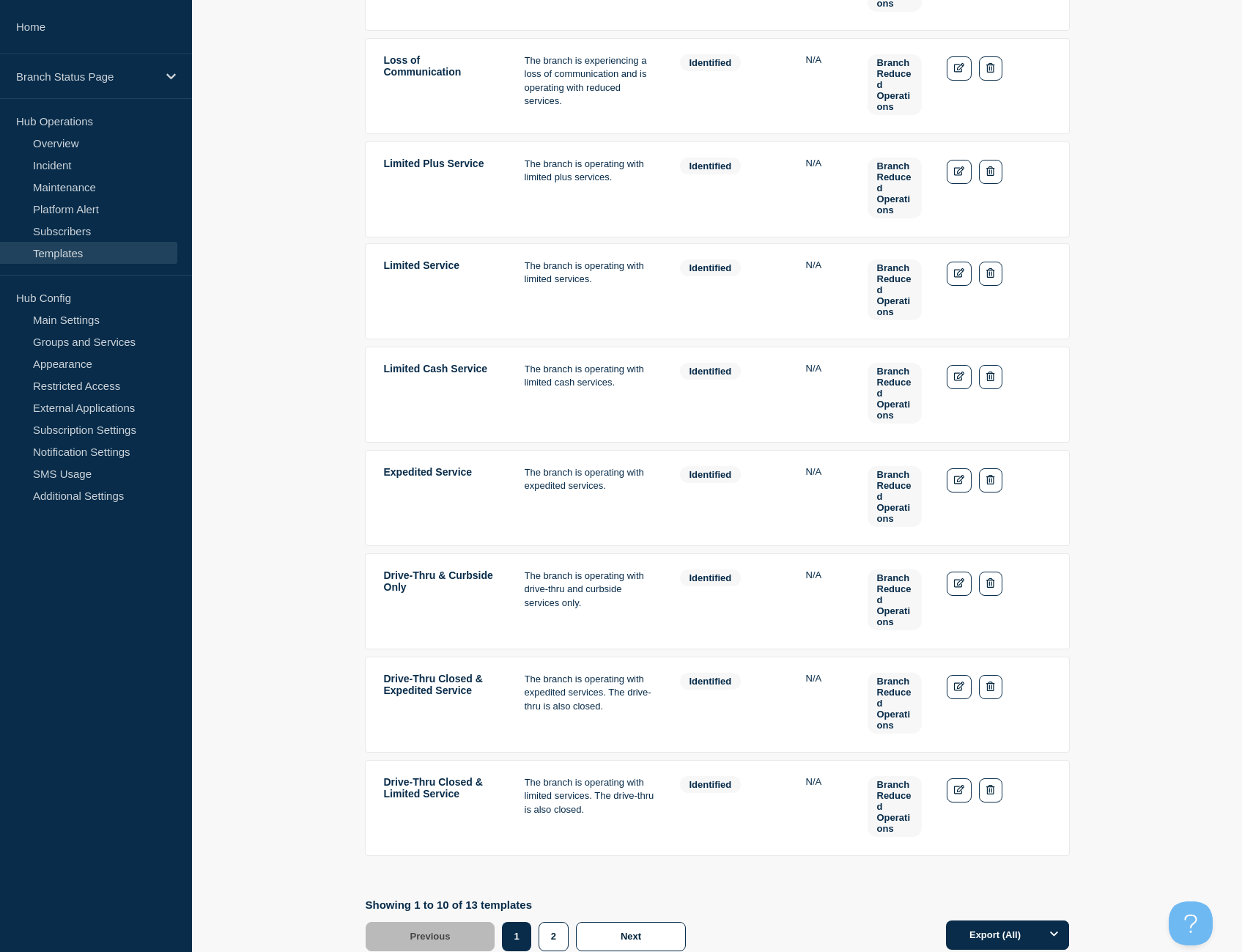
scroll to position [513, 0]
